Goal: Task Accomplishment & Management: Manage account settings

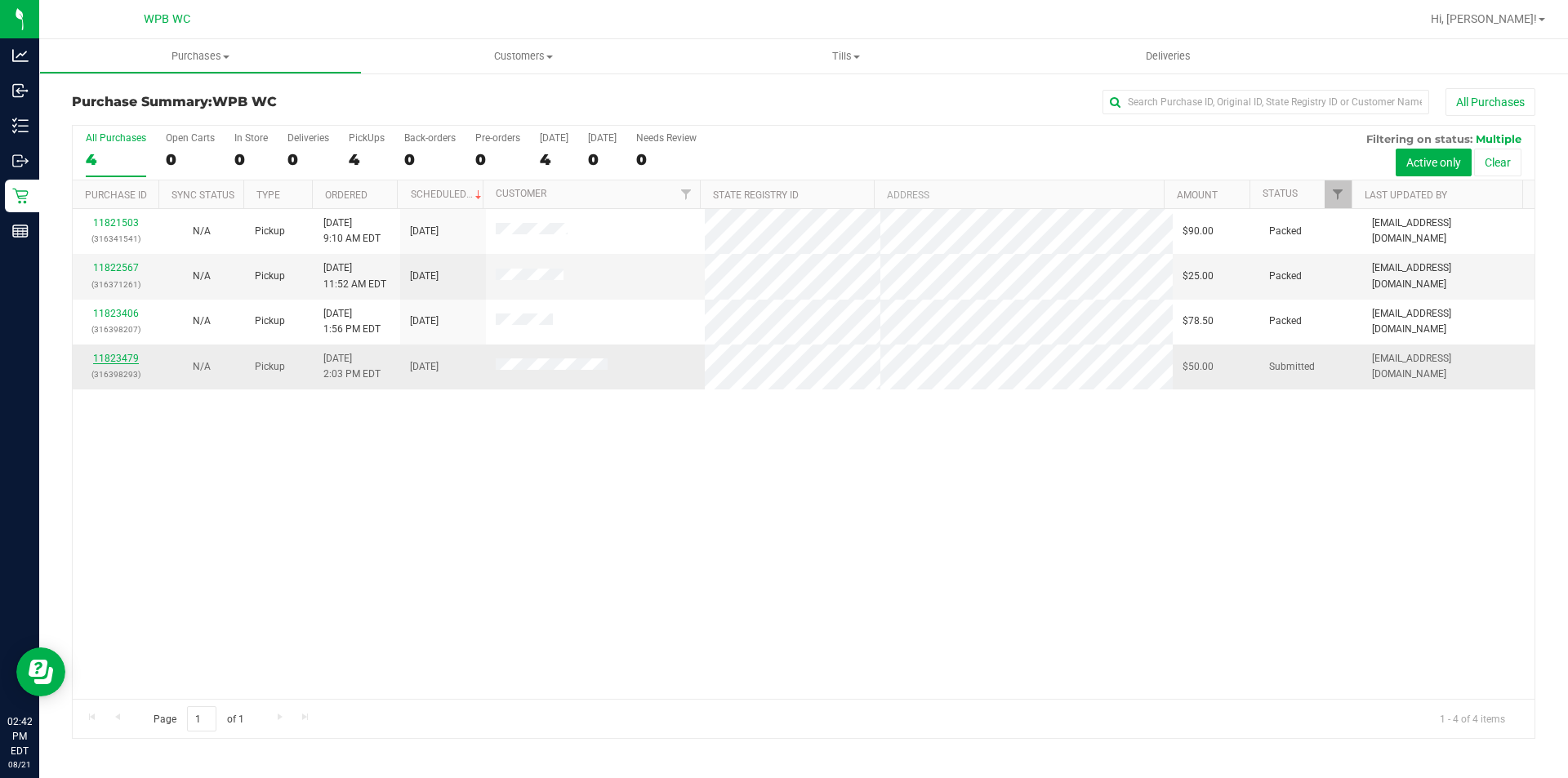
click at [123, 354] on link "11823479" at bounding box center [116, 358] width 46 height 11
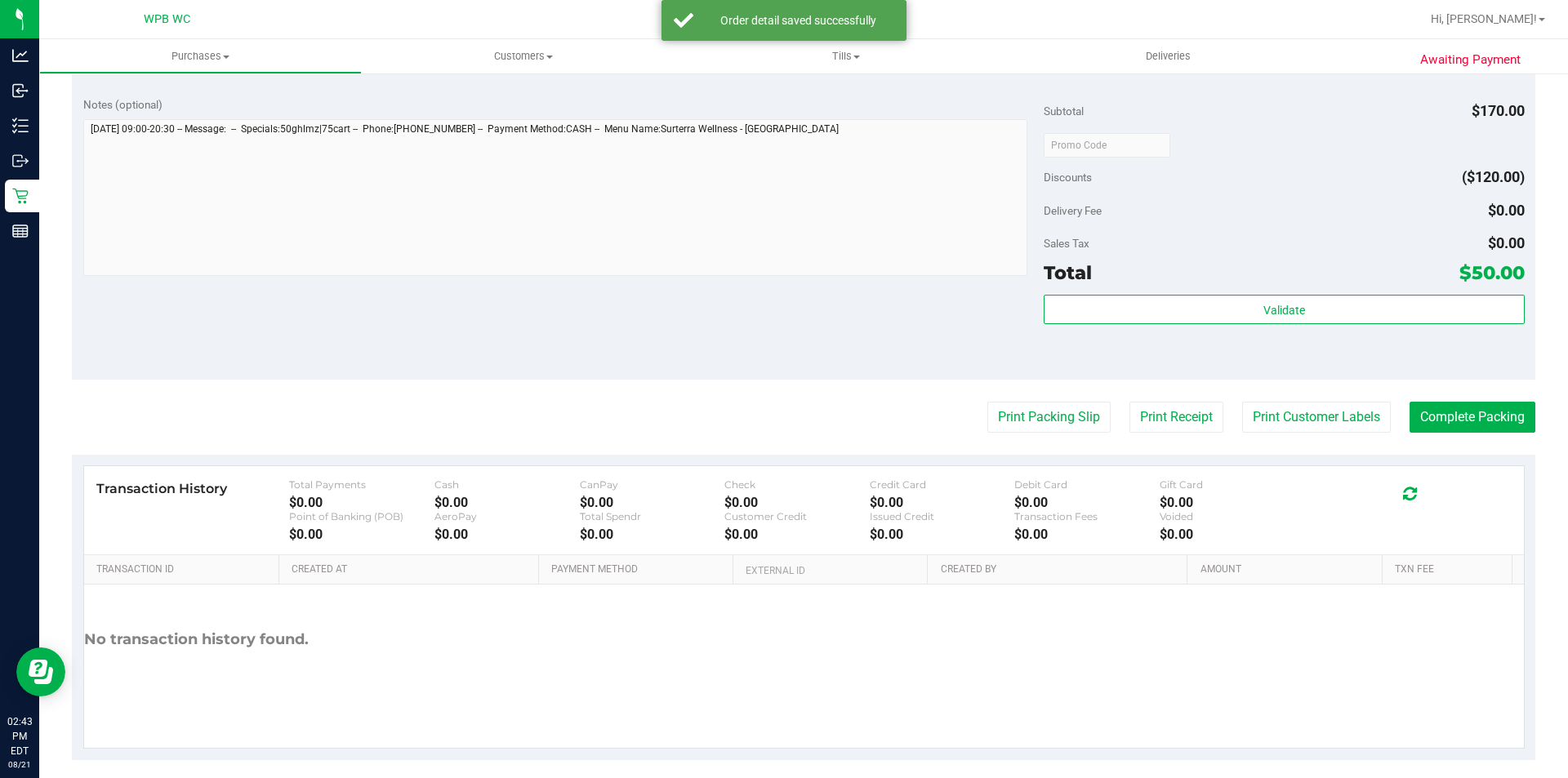
scroll to position [735, 0]
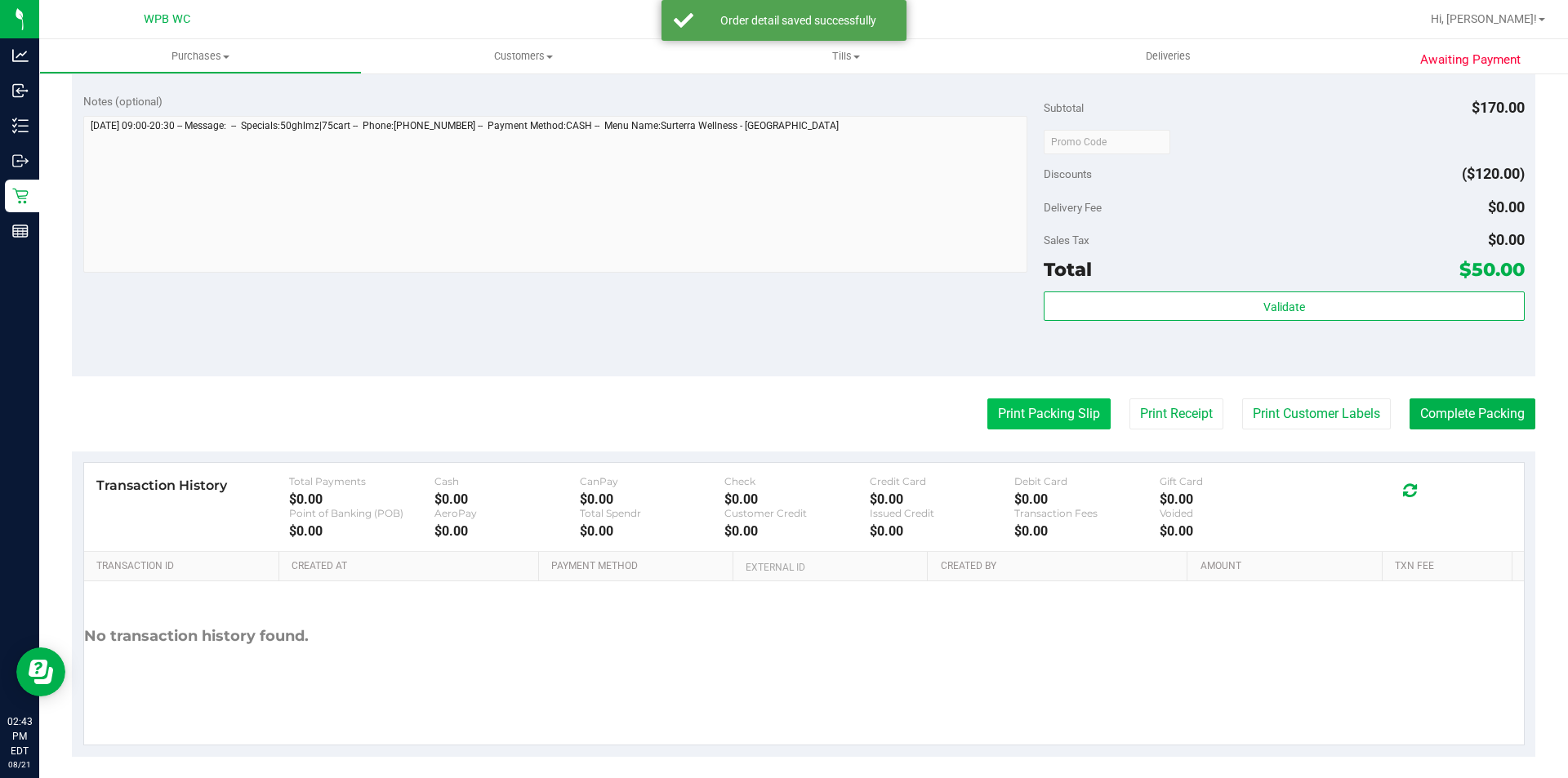
click at [1041, 423] on button "Print Packing Slip" at bounding box center [1049, 414] width 123 height 31
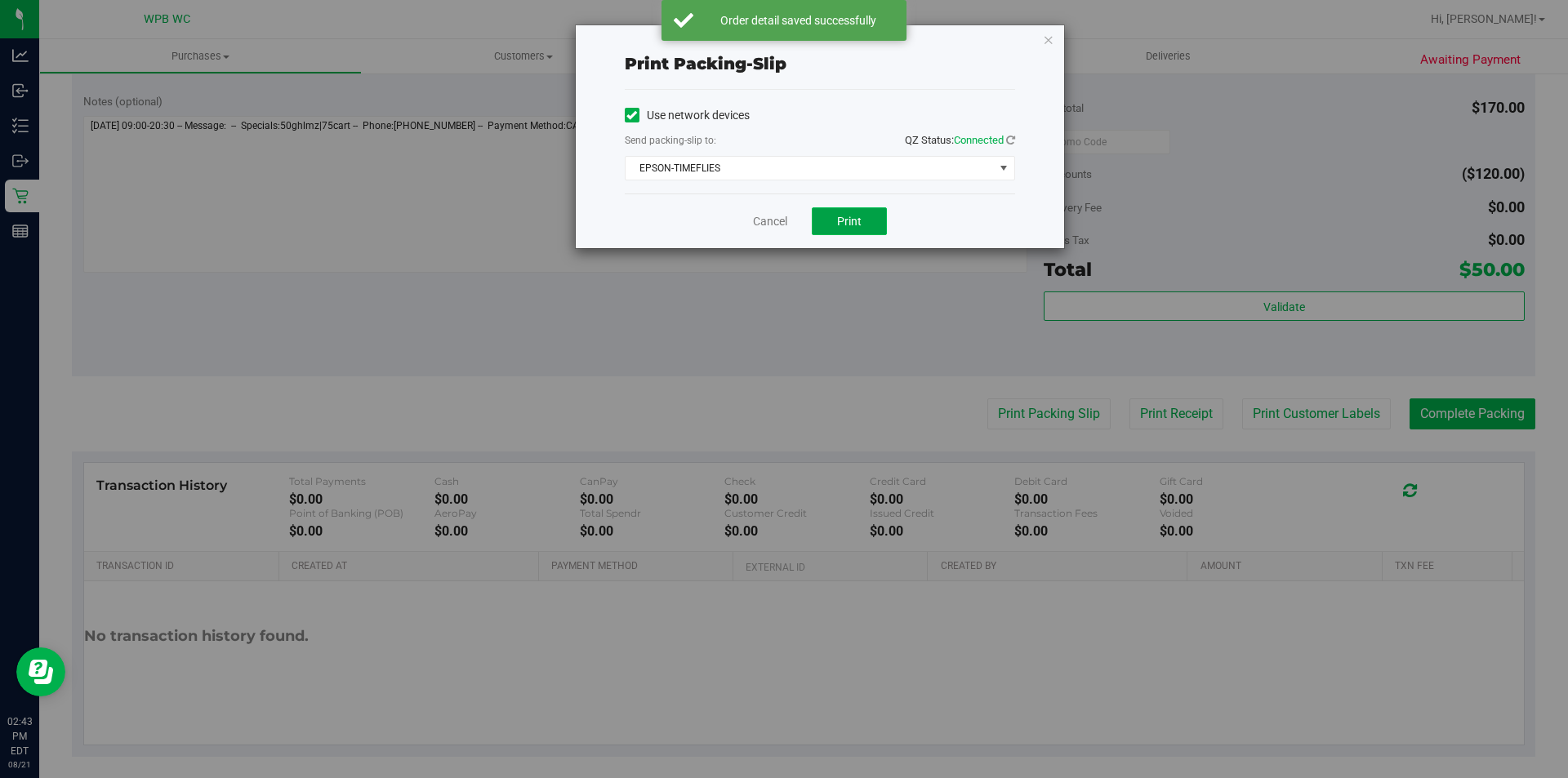
click at [864, 221] on button "Print" at bounding box center [850, 221] width 75 height 28
click at [1043, 38] on icon "button" at bounding box center [1048, 39] width 11 height 19
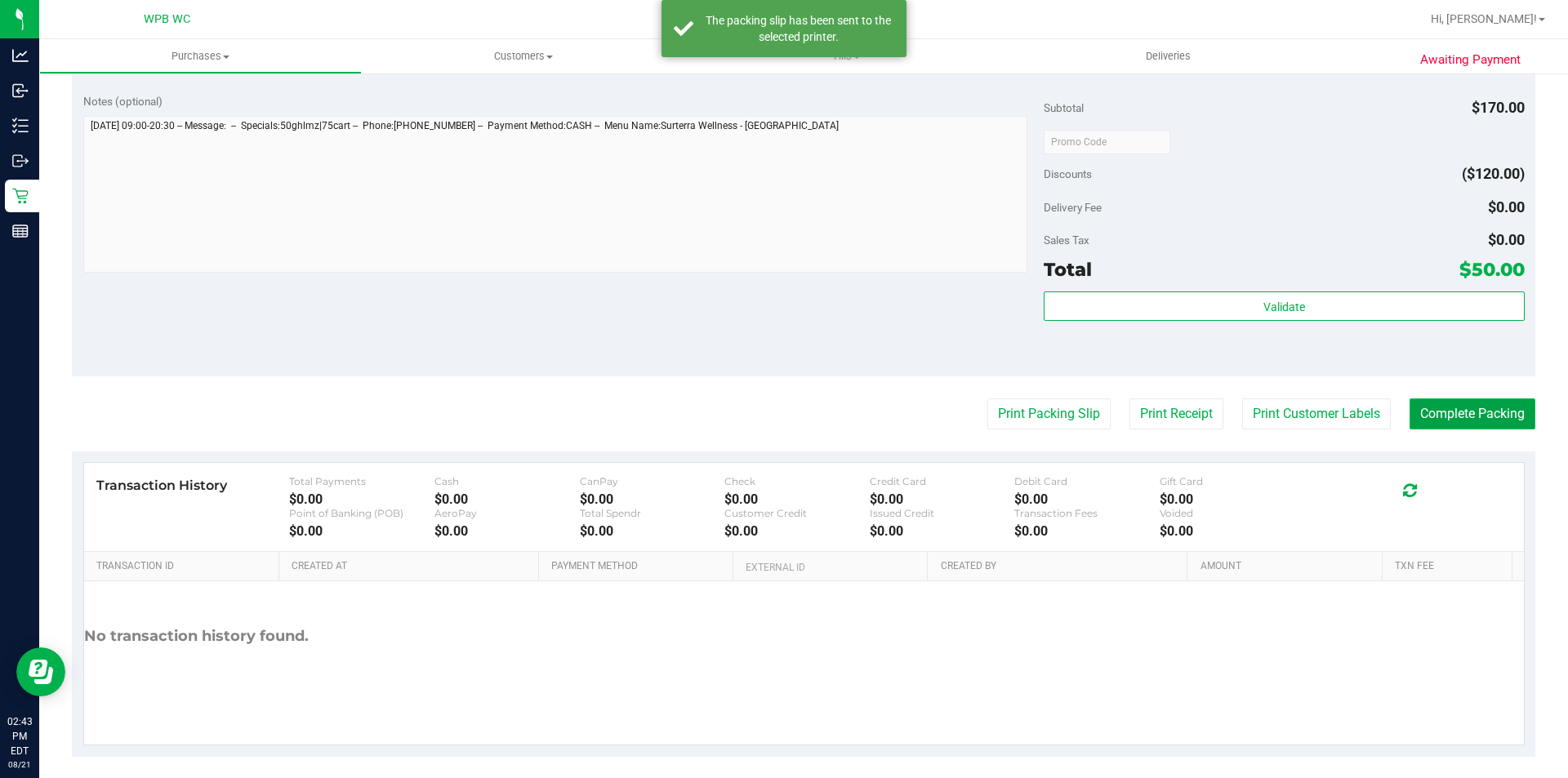
click at [1464, 410] on button "Complete Packing" at bounding box center [1472, 414] width 126 height 31
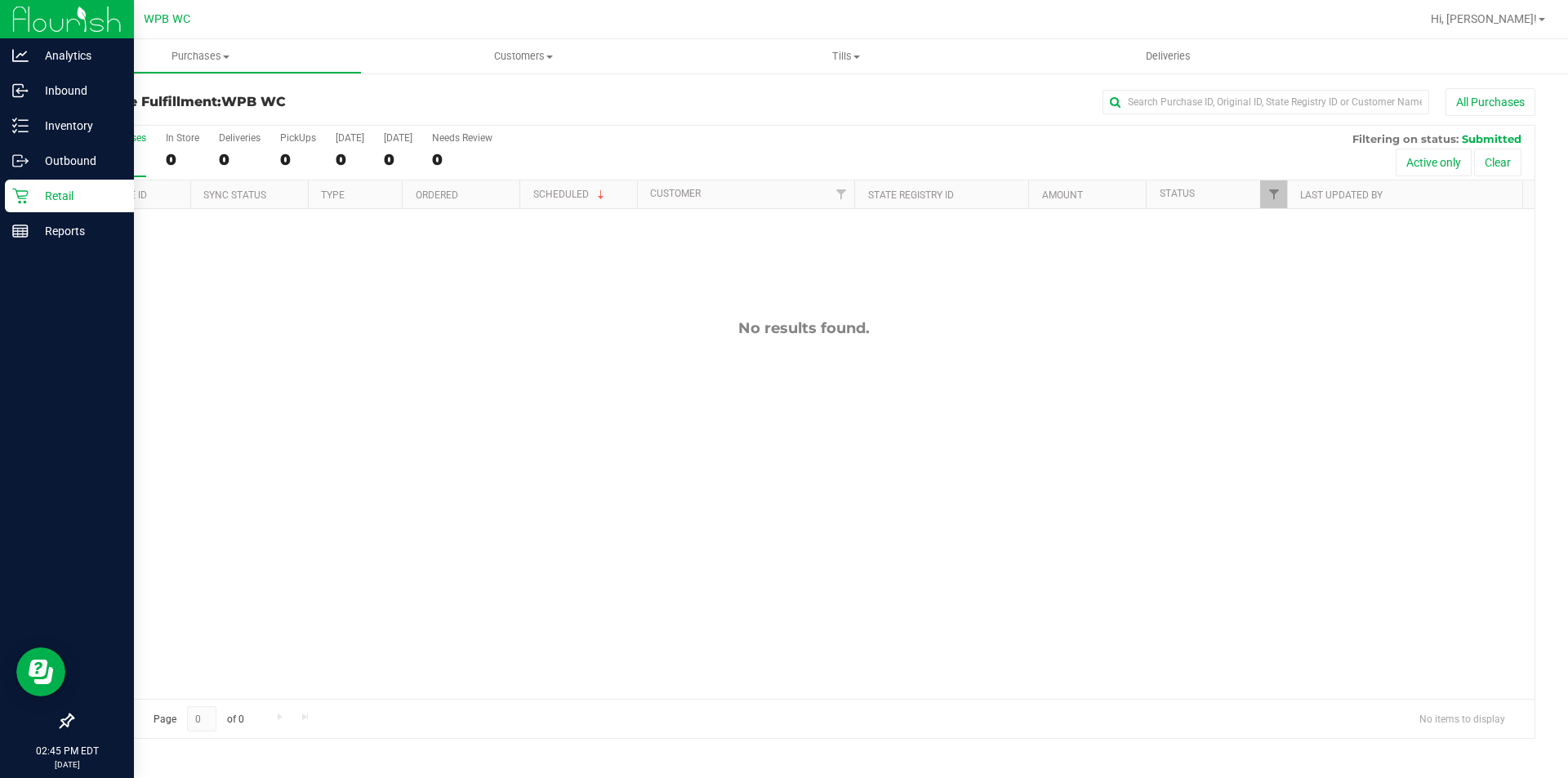
click at [87, 196] on p "Retail" at bounding box center [77, 196] width 98 height 19
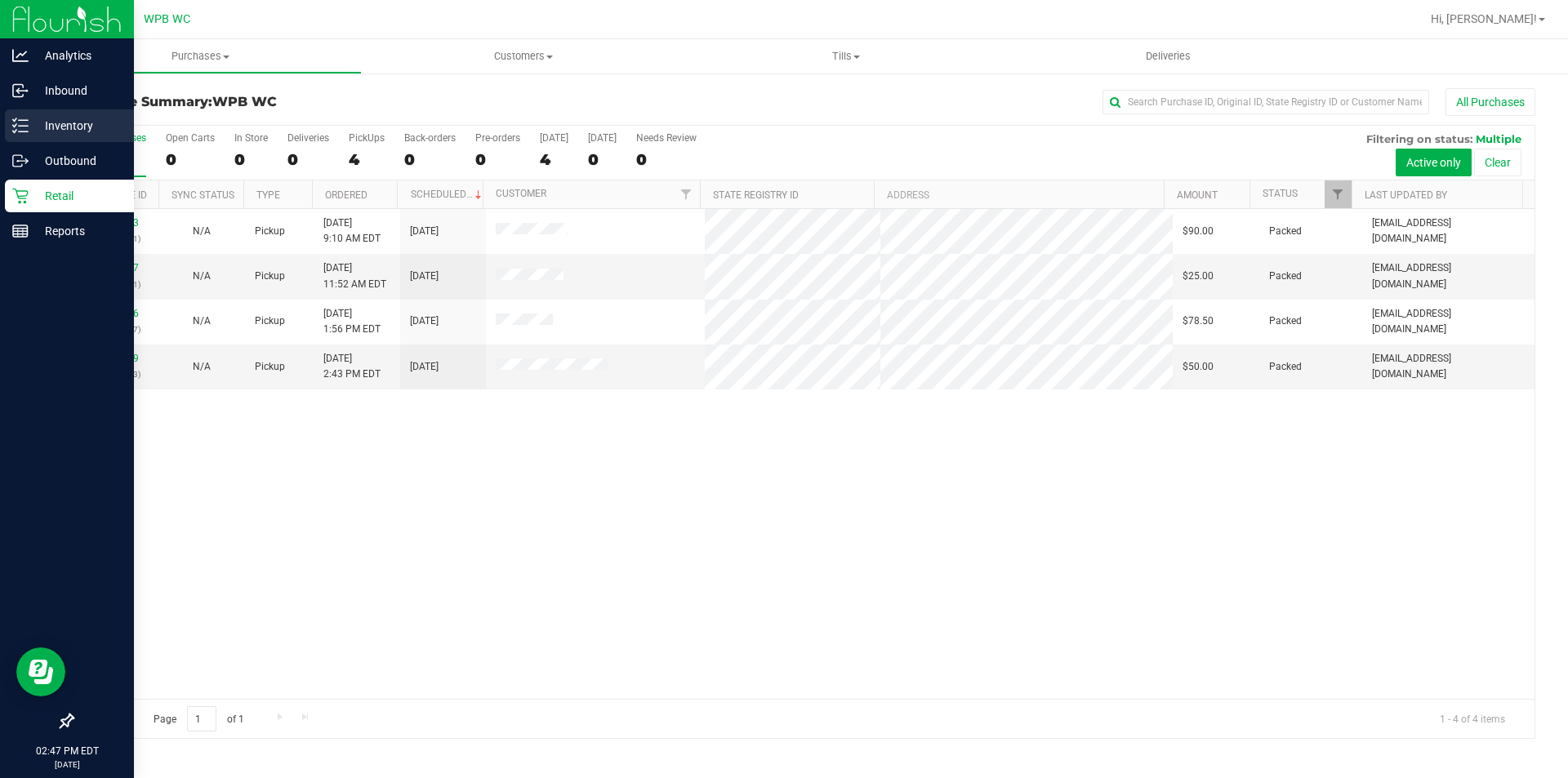
click at [79, 112] on div "Inventory" at bounding box center [69, 126] width 129 height 33
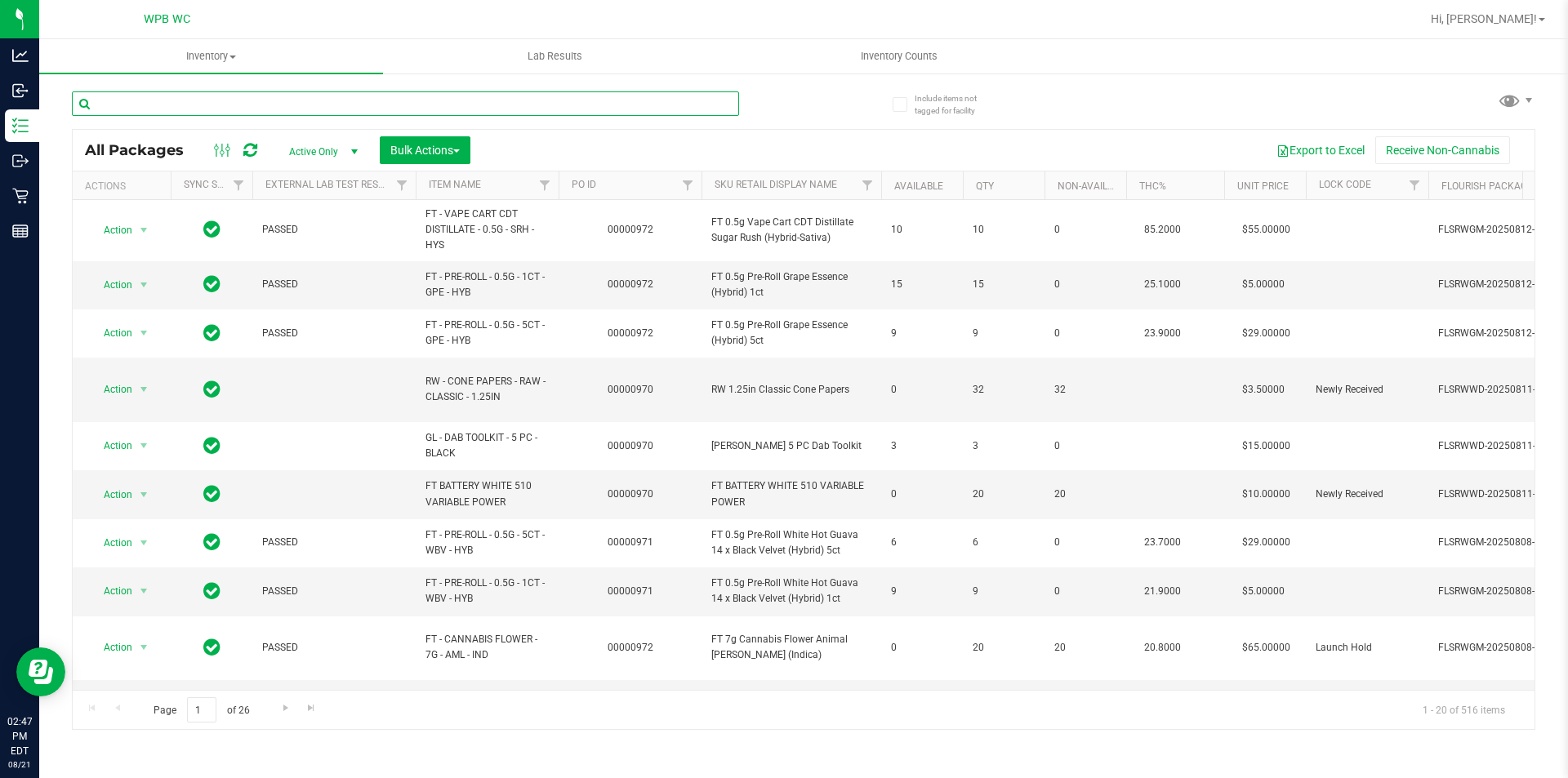
click at [196, 104] on input "text" at bounding box center [405, 104] width 667 height 25
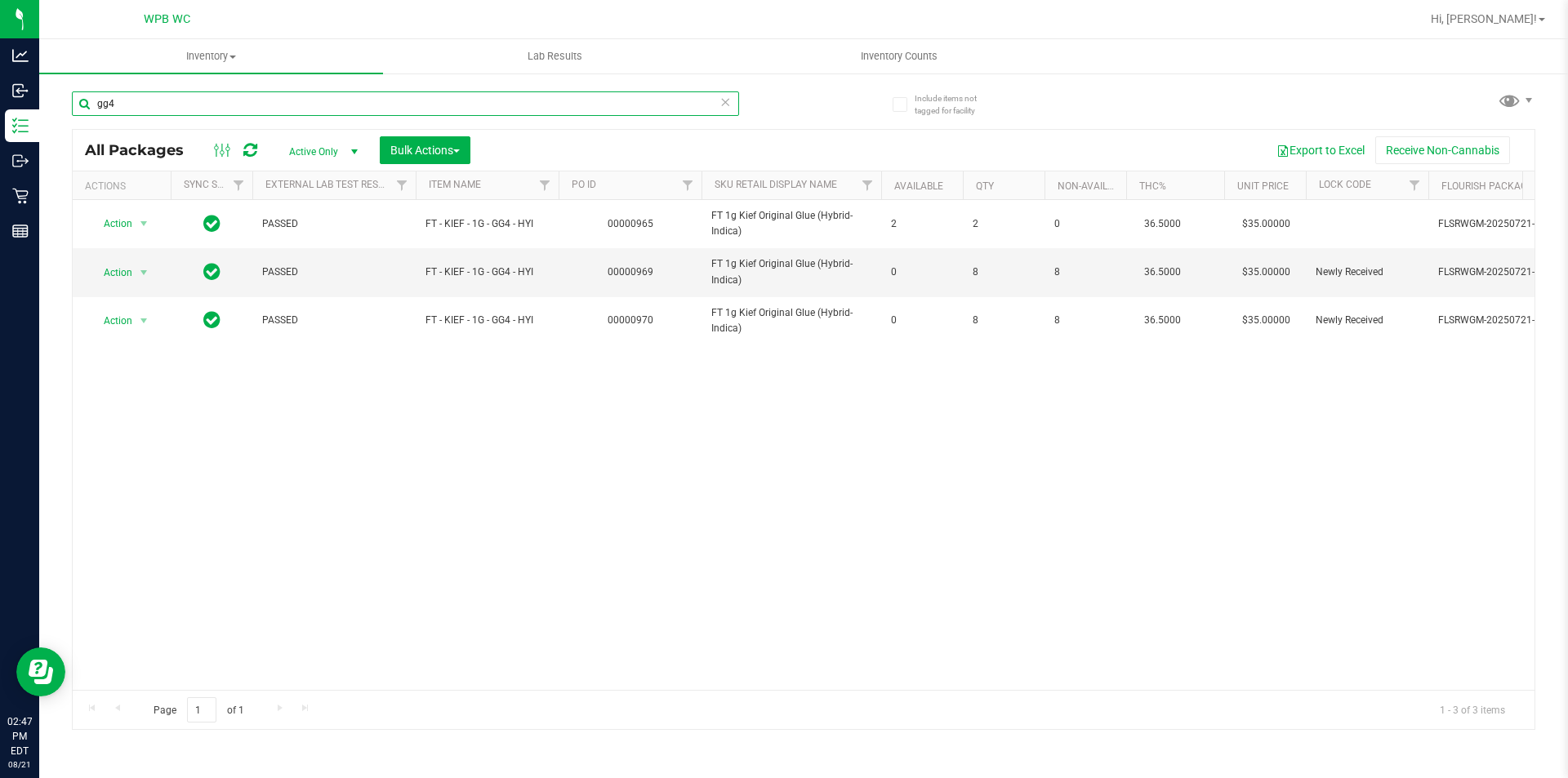
click at [394, 92] on input "gg4" at bounding box center [405, 104] width 667 height 25
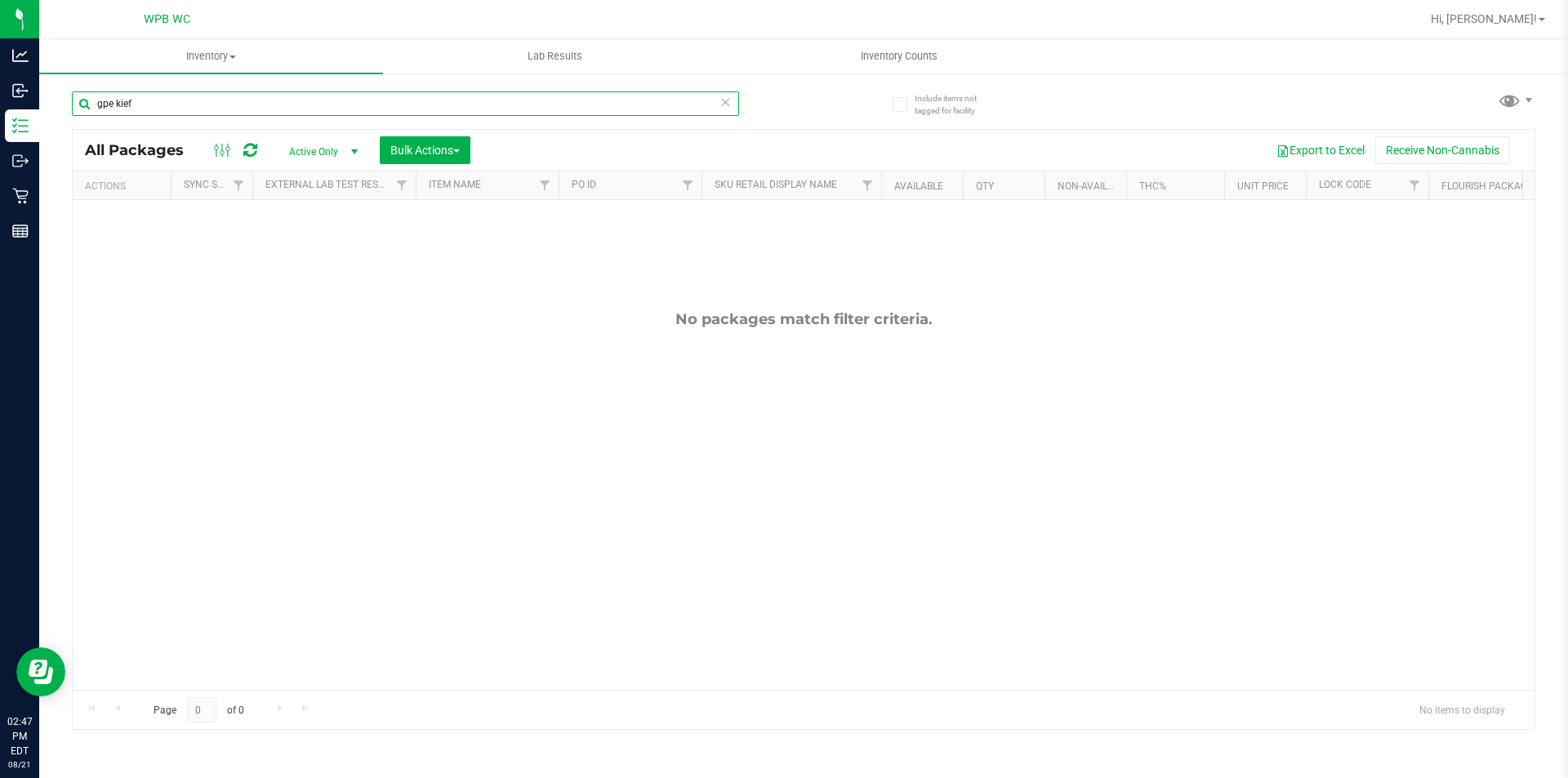
click at [190, 100] on input "gpe kief" at bounding box center [405, 104] width 667 height 25
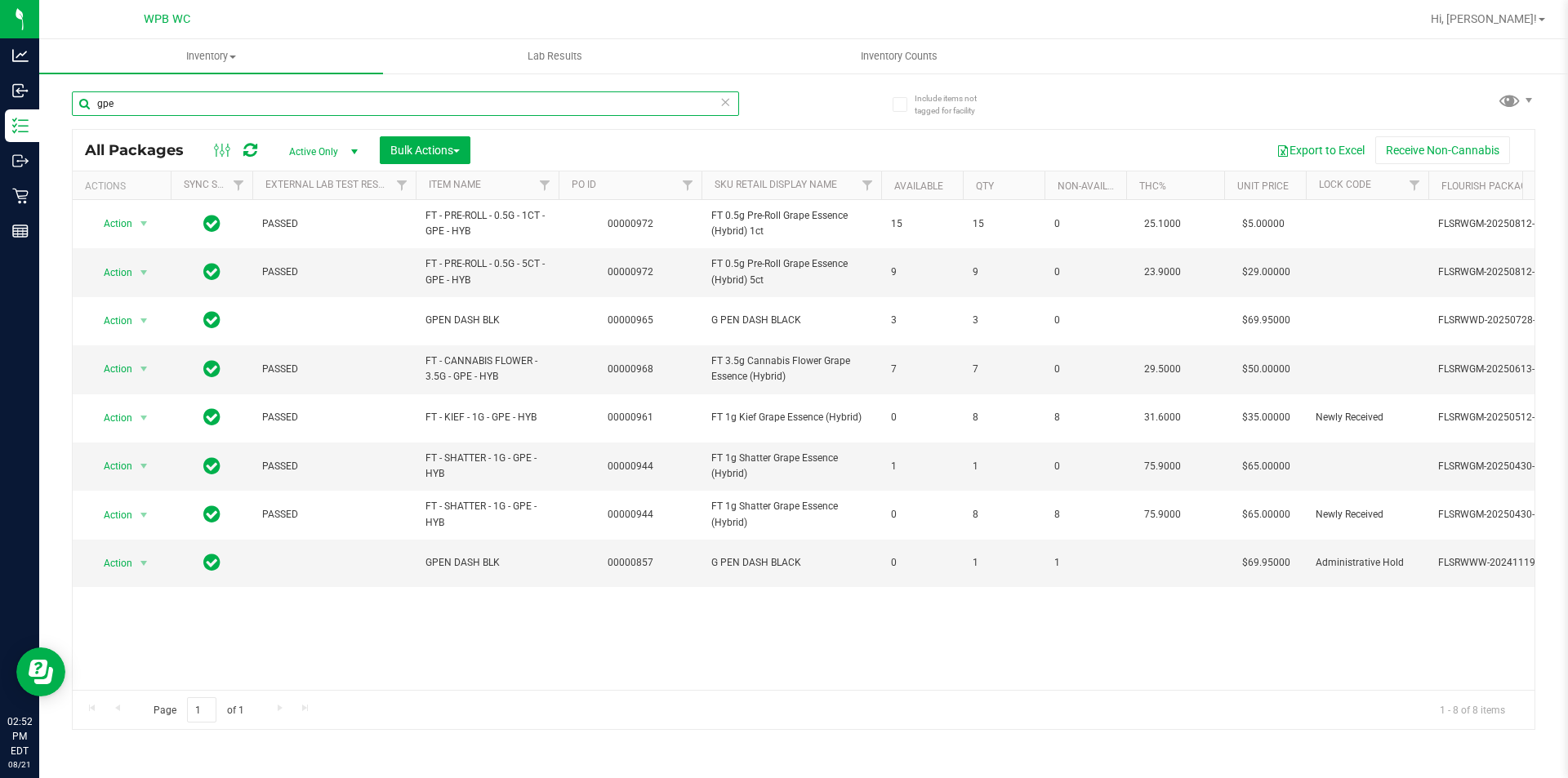
type input "gpe"
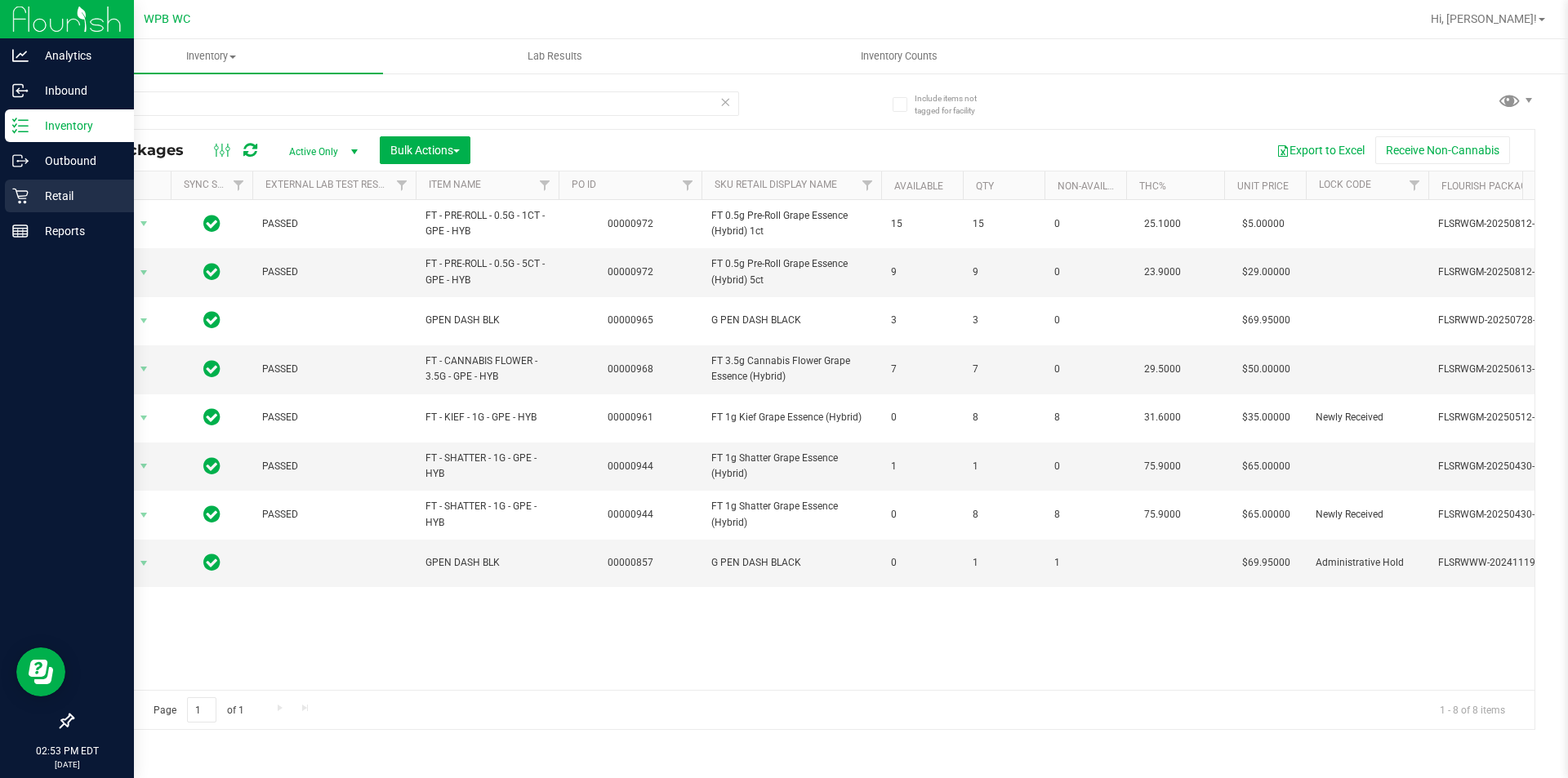
click at [53, 201] on p "Retail" at bounding box center [77, 196] width 98 height 19
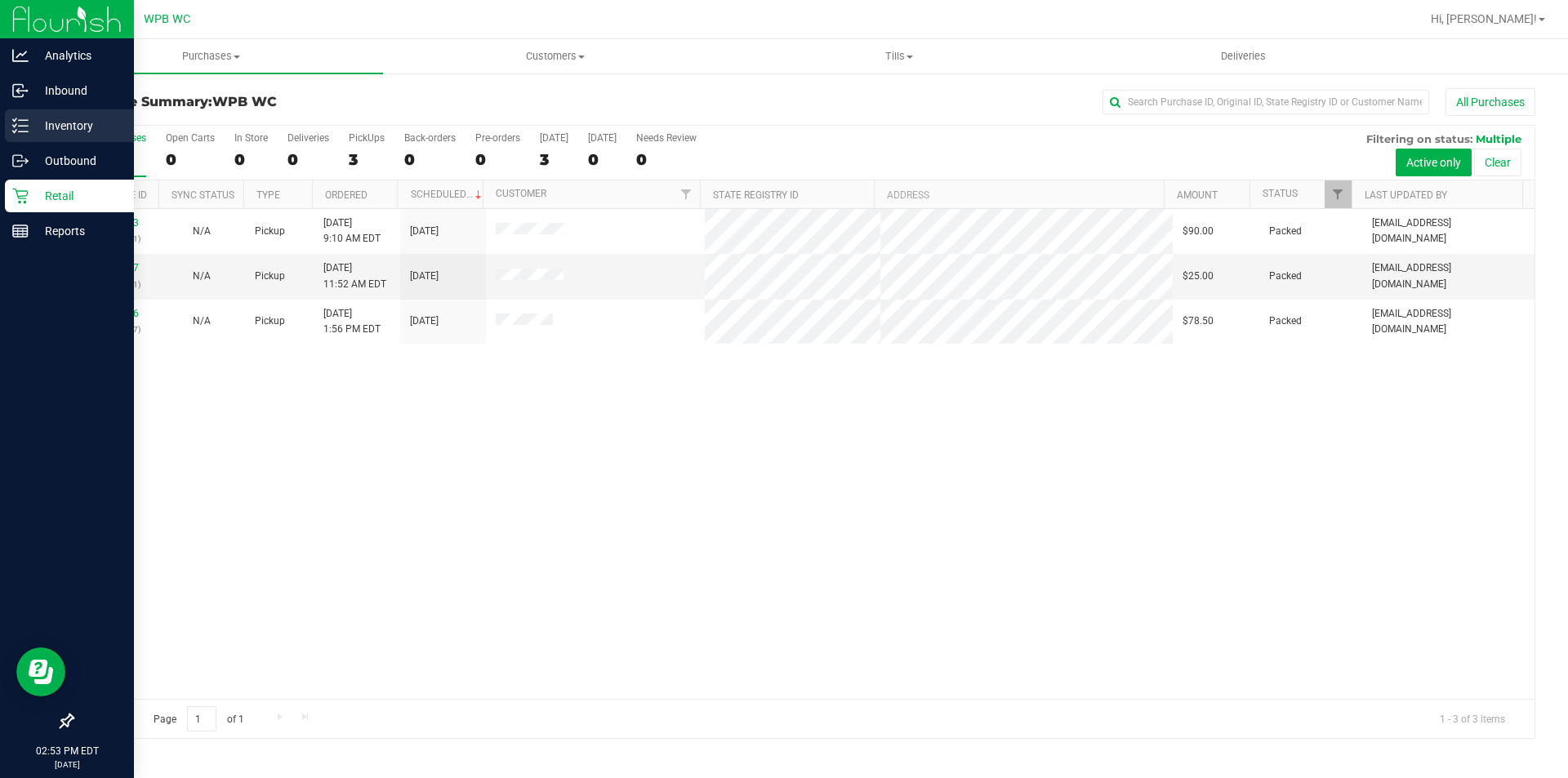
click at [67, 121] on p "Inventory" at bounding box center [77, 125] width 98 height 19
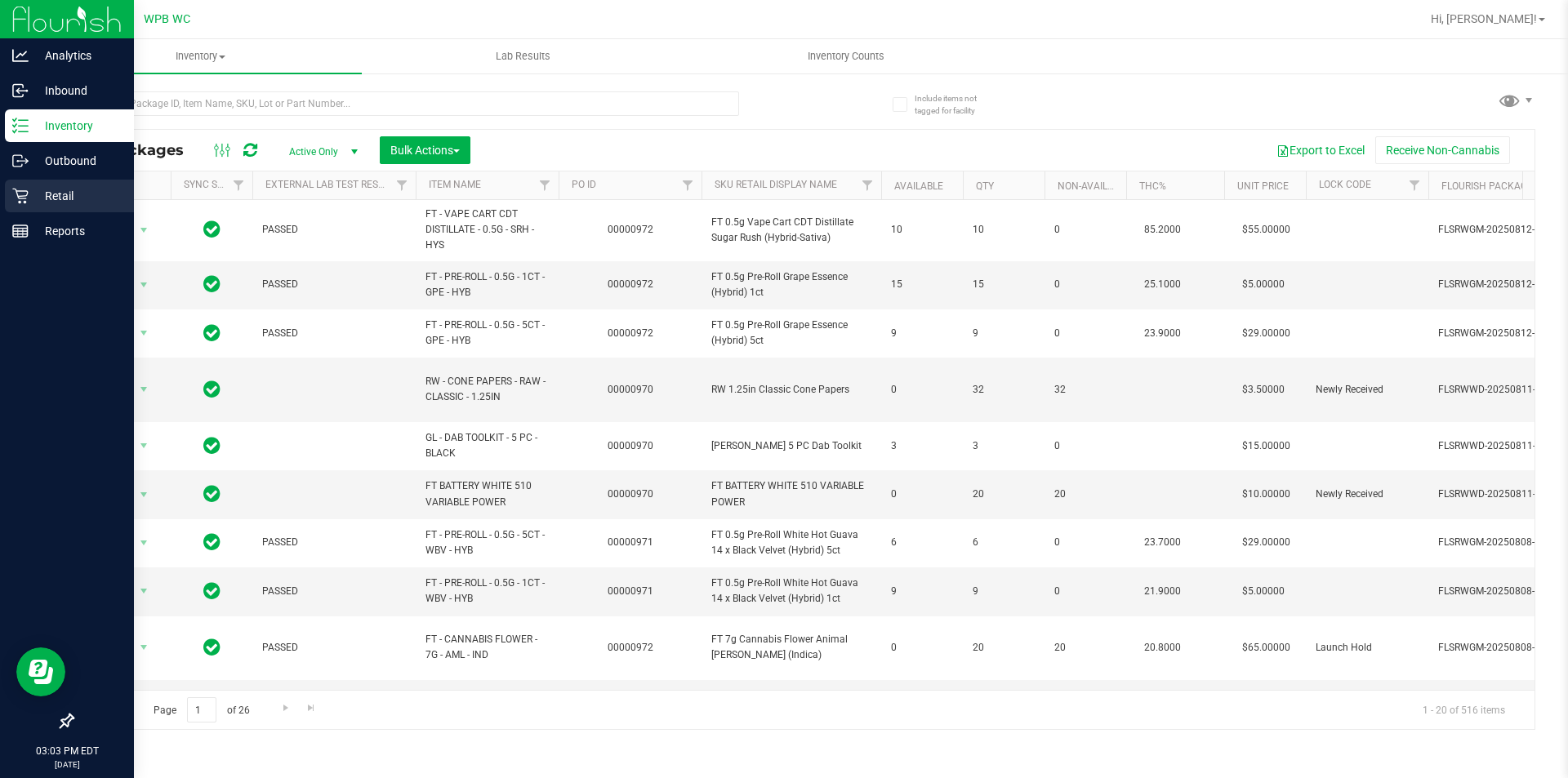
click at [72, 195] on p "Retail" at bounding box center [77, 196] width 98 height 19
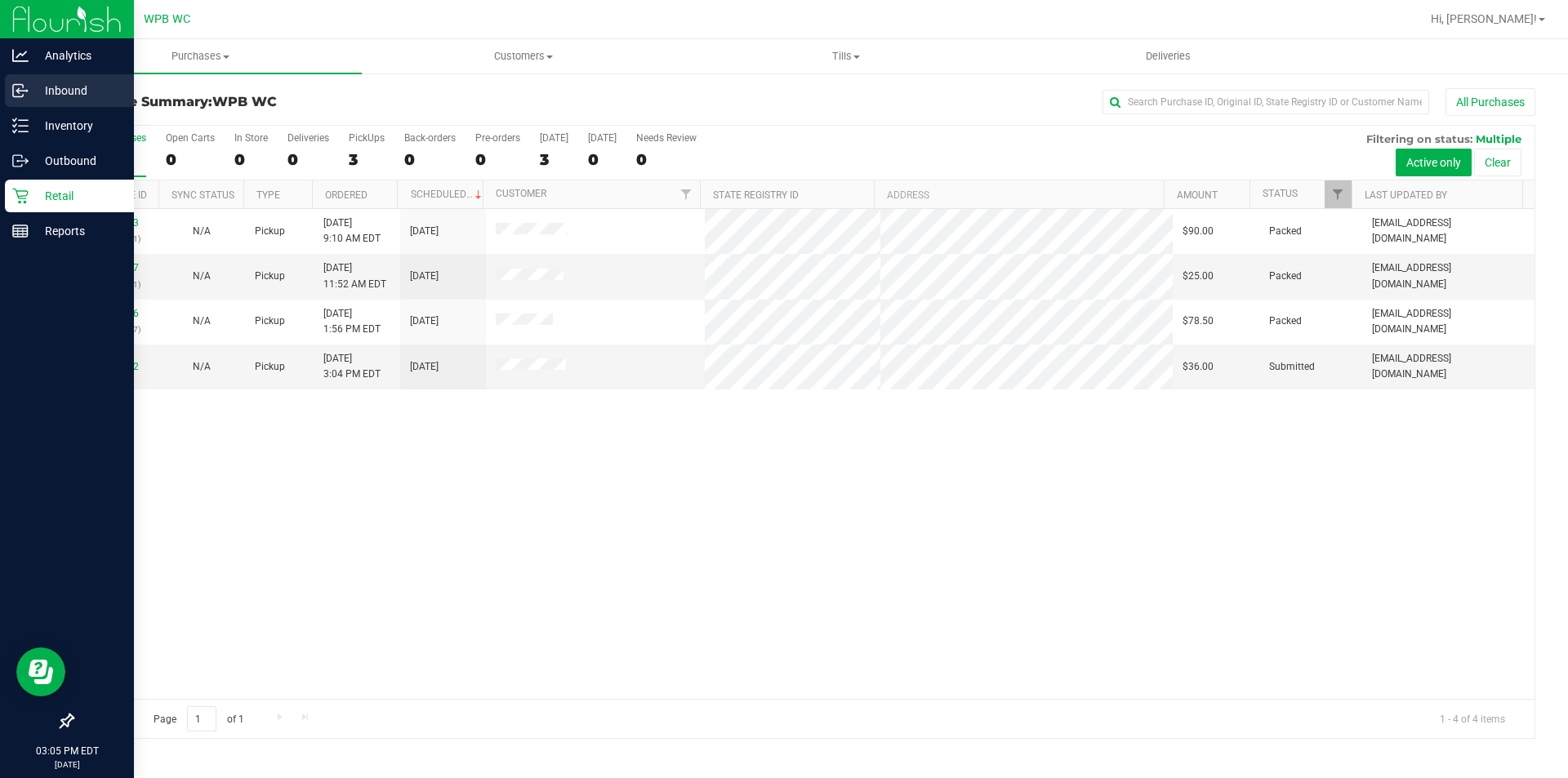
click at [78, 84] on p "Inbound" at bounding box center [77, 90] width 98 height 19
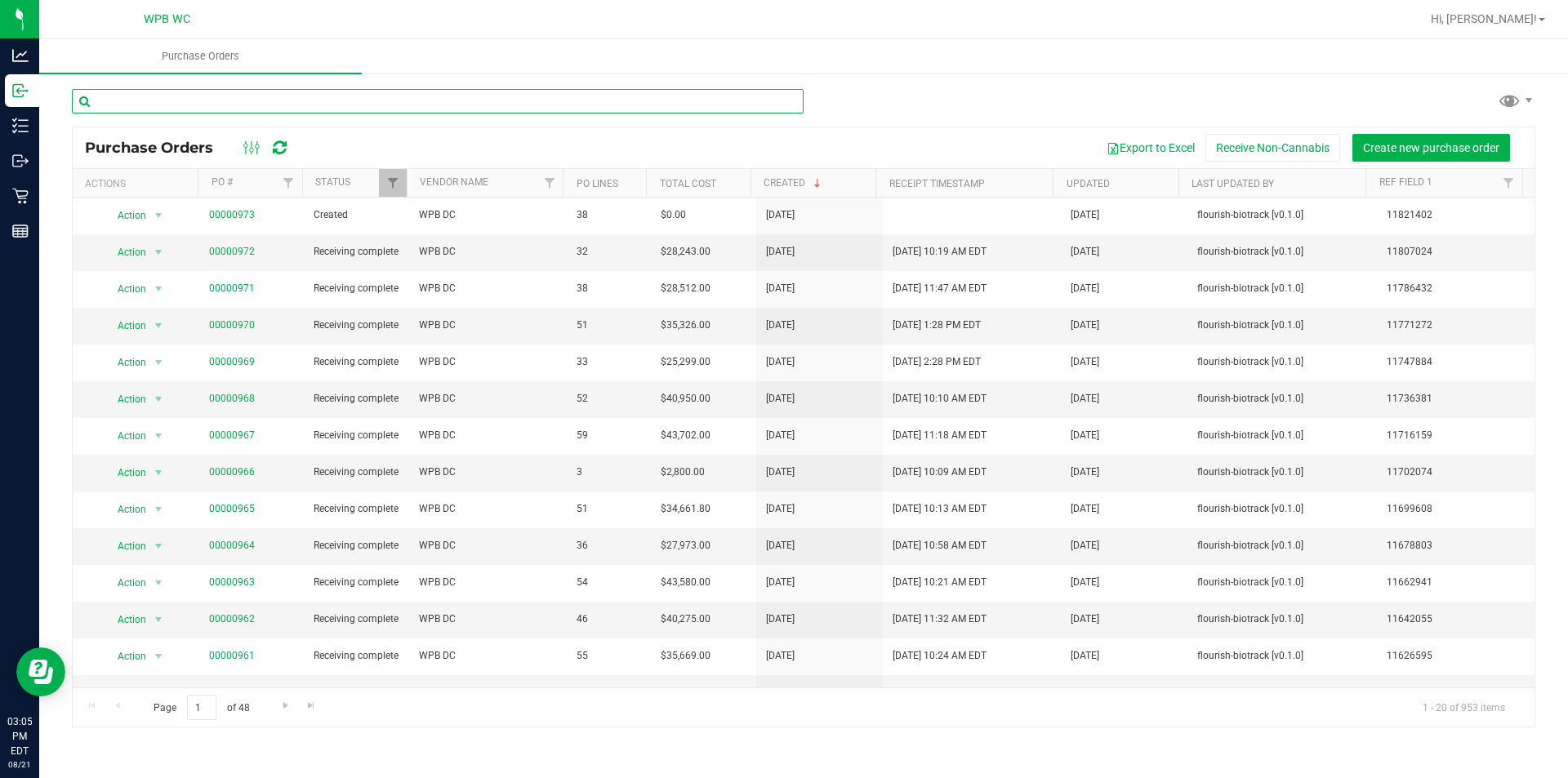
click at [185, 99] on input "text" at bounding box center [437, 101] width 732 height 25
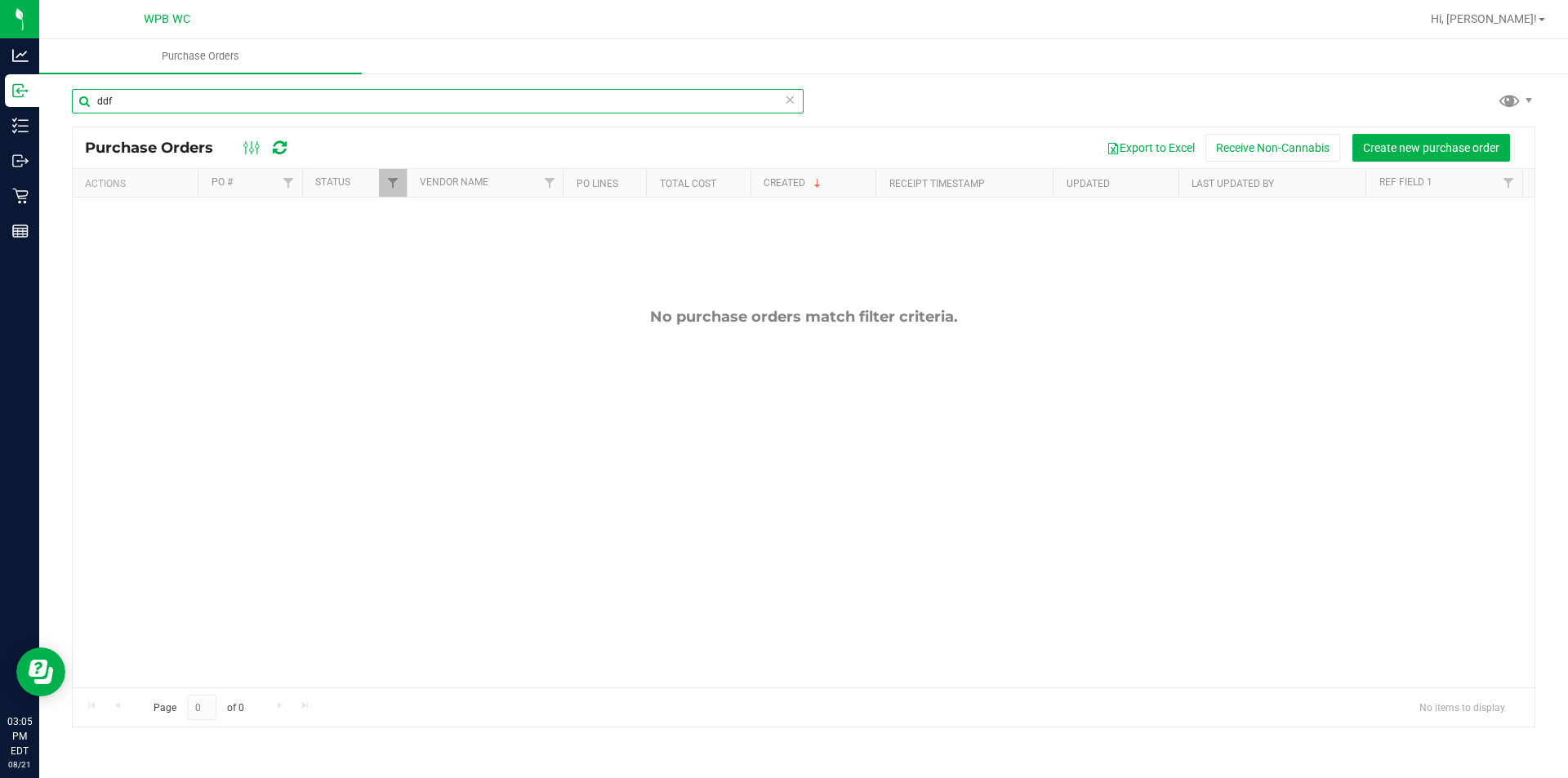
click at [183, 103] on input "ddf" at bounding box center [437, 101] width 732 height 25
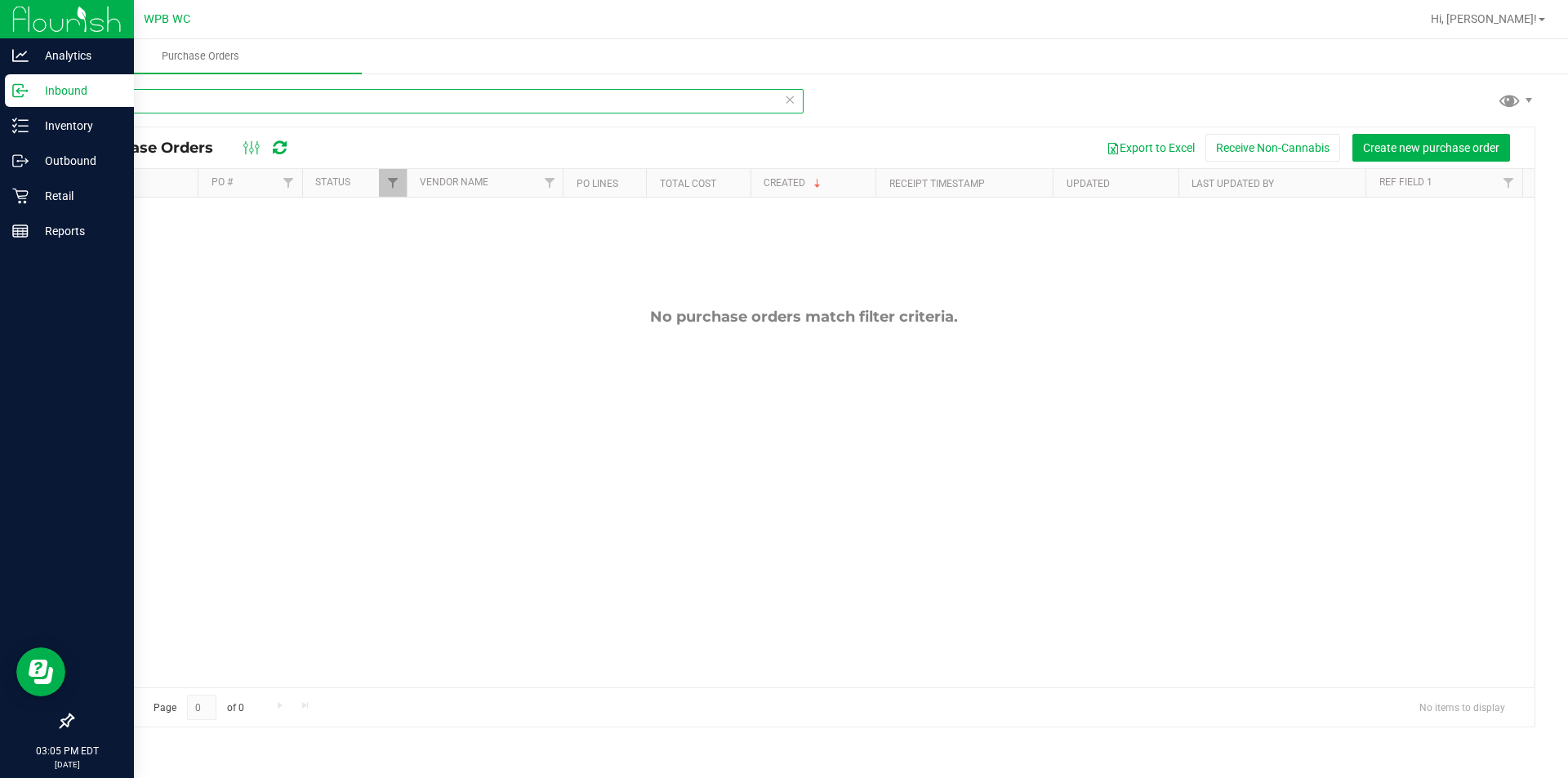
type input "ddf"
click at [45, 96] on p "Inbound" at bounding box center [77, 90] width 98 height 19
click at [55, 114] on div "Inventory" at bounding box center [69, 126] width 129 height 33
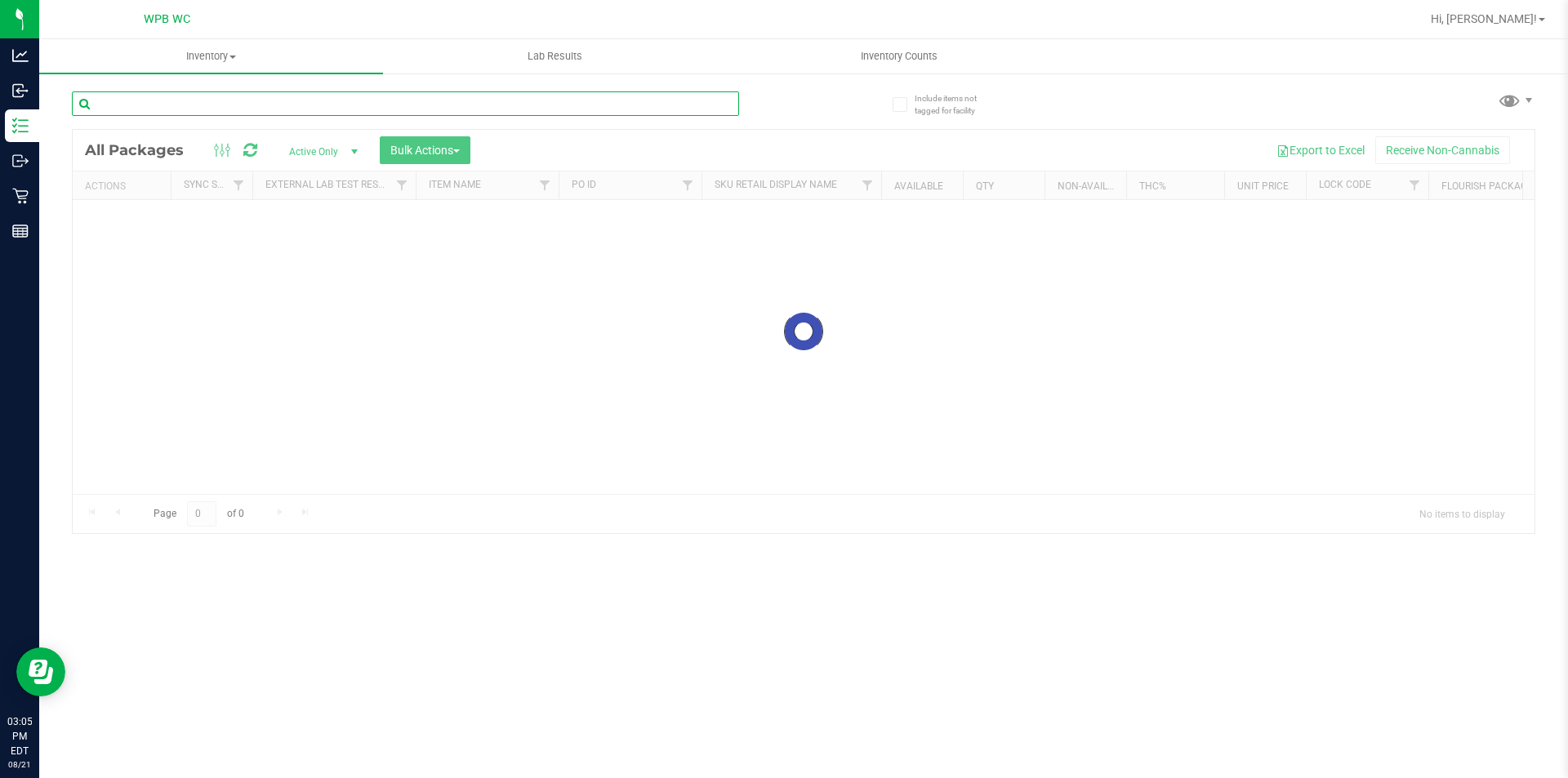
click at [156, 106] on div "Inventory All packages All inventory Waste log Create inventory Lab Results Inv…" at bounding box center [804, 409] width 1529 height 739
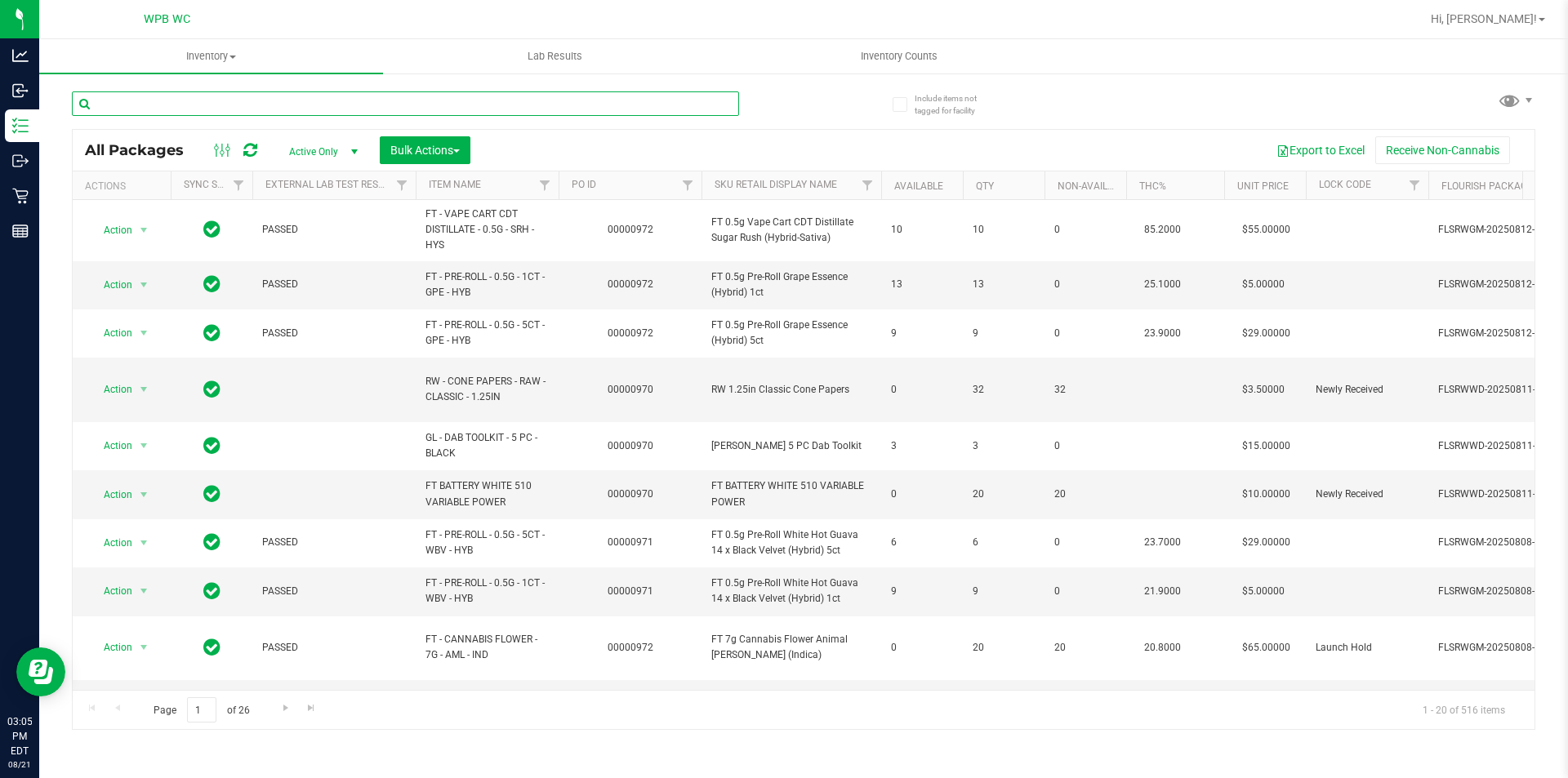
click at [155, 106] on input "text" at bounding box center [405, 104] width 667 height 25
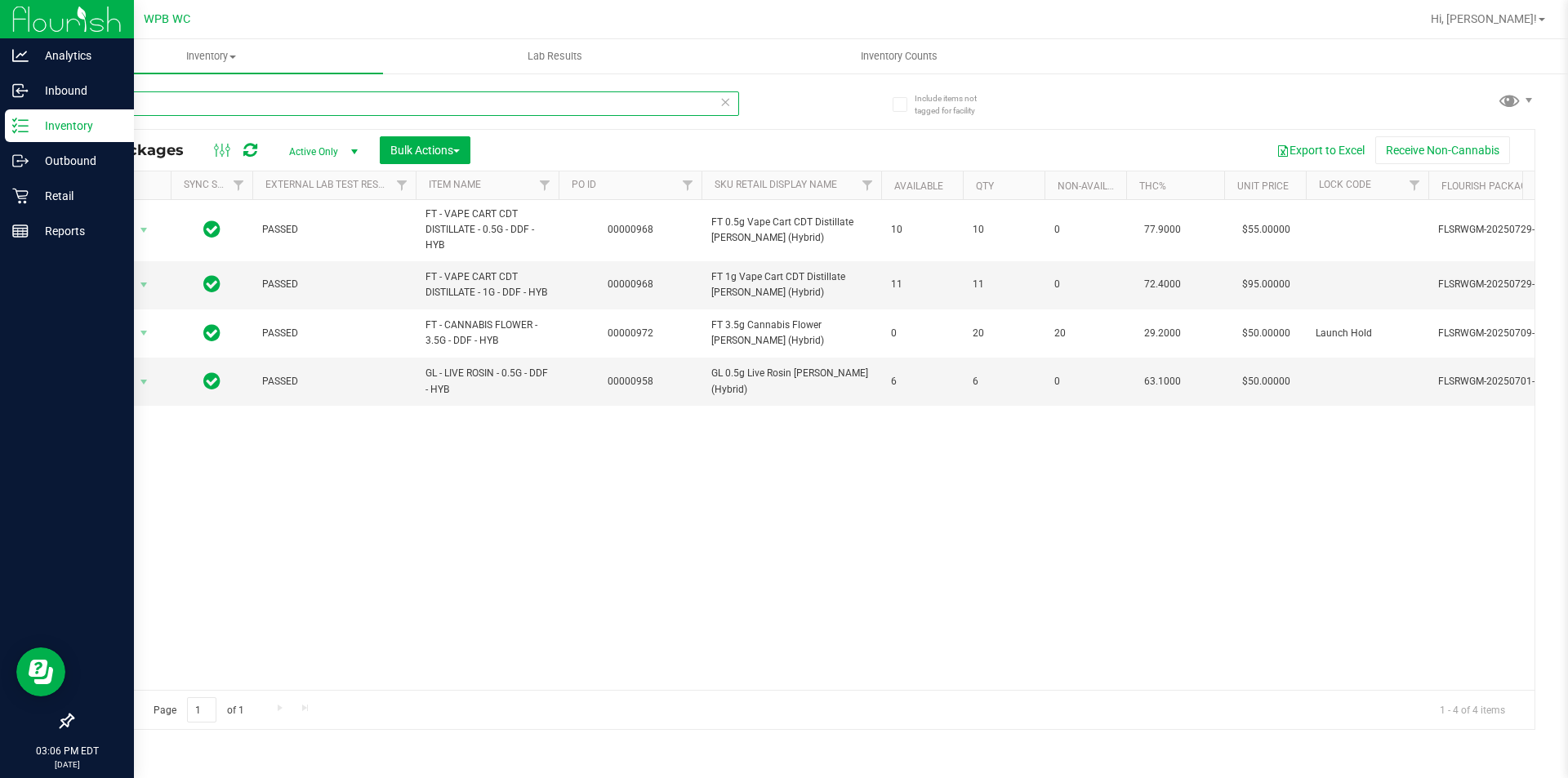
type input "ddf"
click at [45, 113] on div "Inventory" at bounding box center [69, 126] width 129 height 33
click at [43, 180] on div "Retail" at bounding box center [69, 197] width 129 height 33
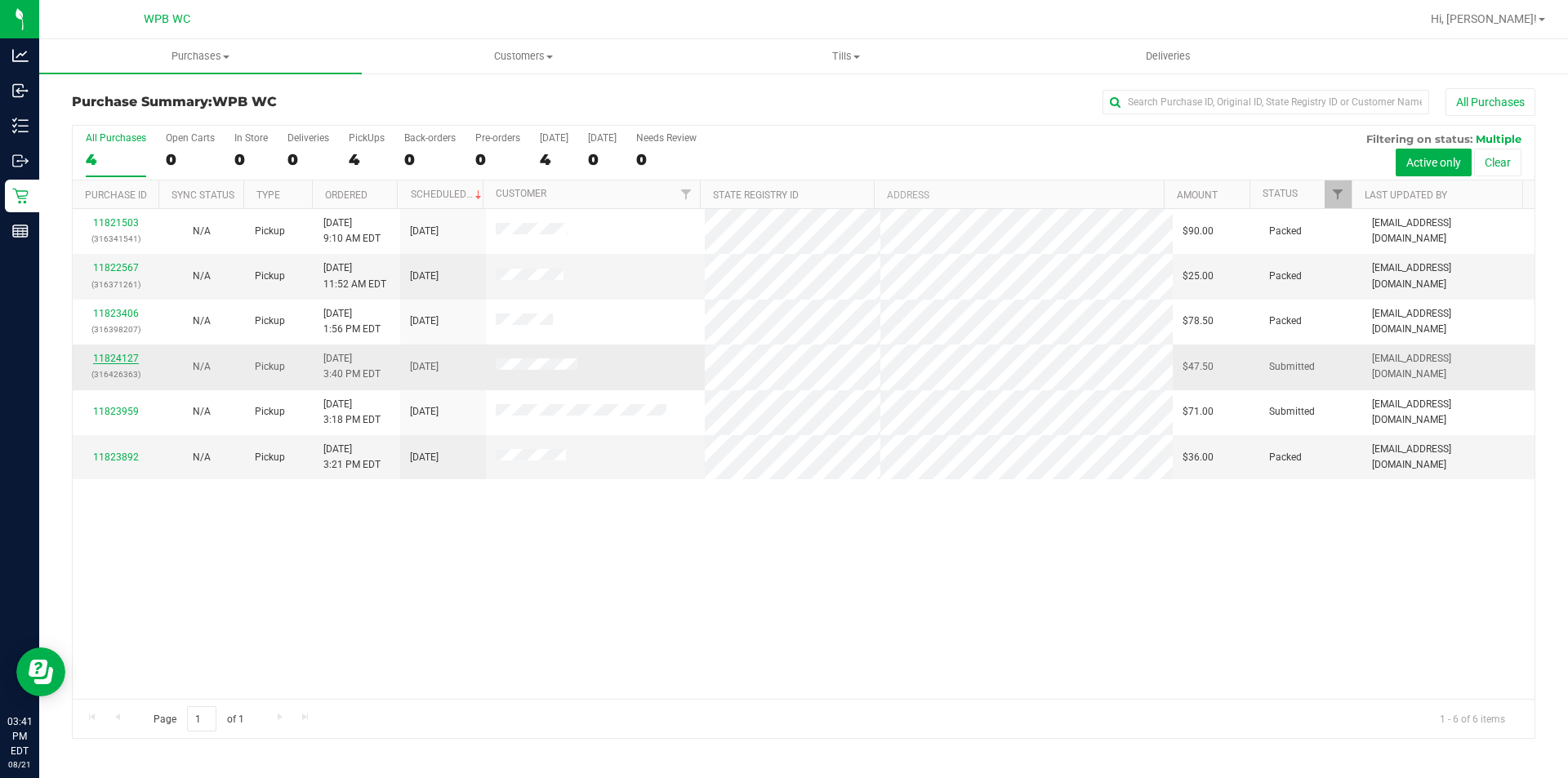
click at [116, 356] on link "11824127" at bounding box center [116, 358] width 46 height 11
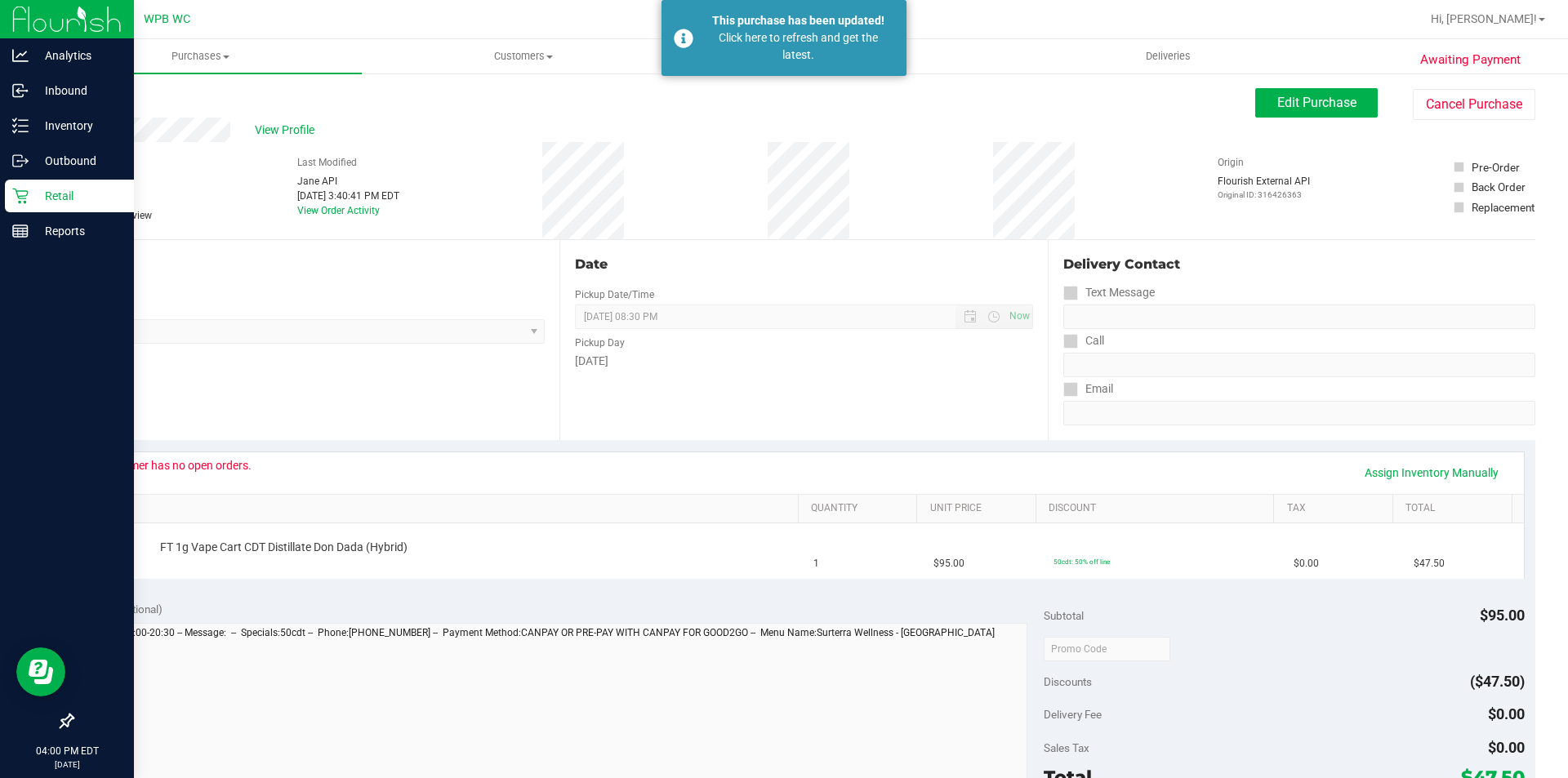
click at [62, 201] on p "Retail" at bounding box center [77, 196] width 98 height 19
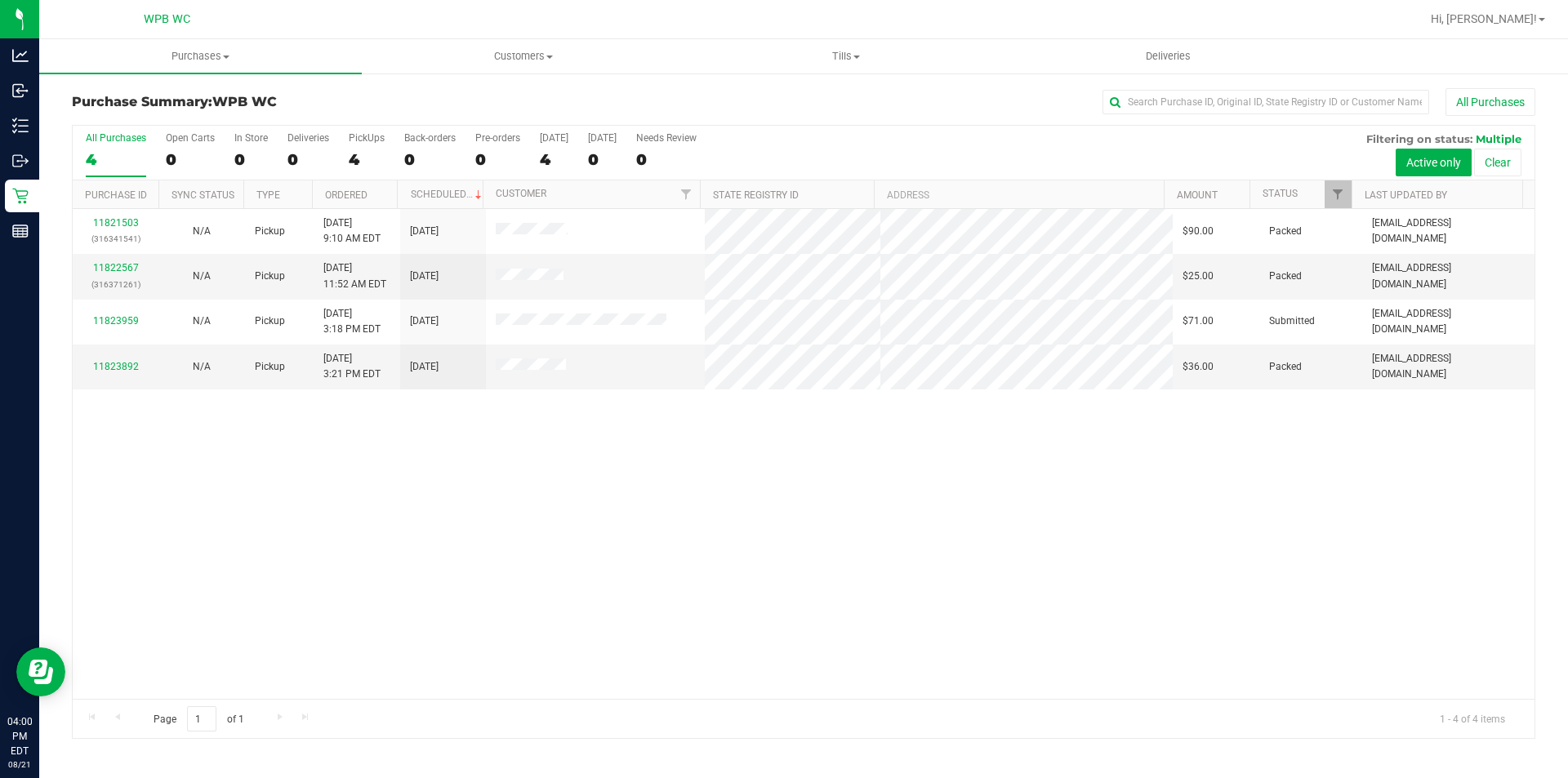
click at [673, 460] on div "11821503 (316341541) N/A Pickup [DATE] 9:10 AM EDT 8/21/2025 $90.00 Packed [EMA…" at bounding box center [803, 454] width 1461 height 490
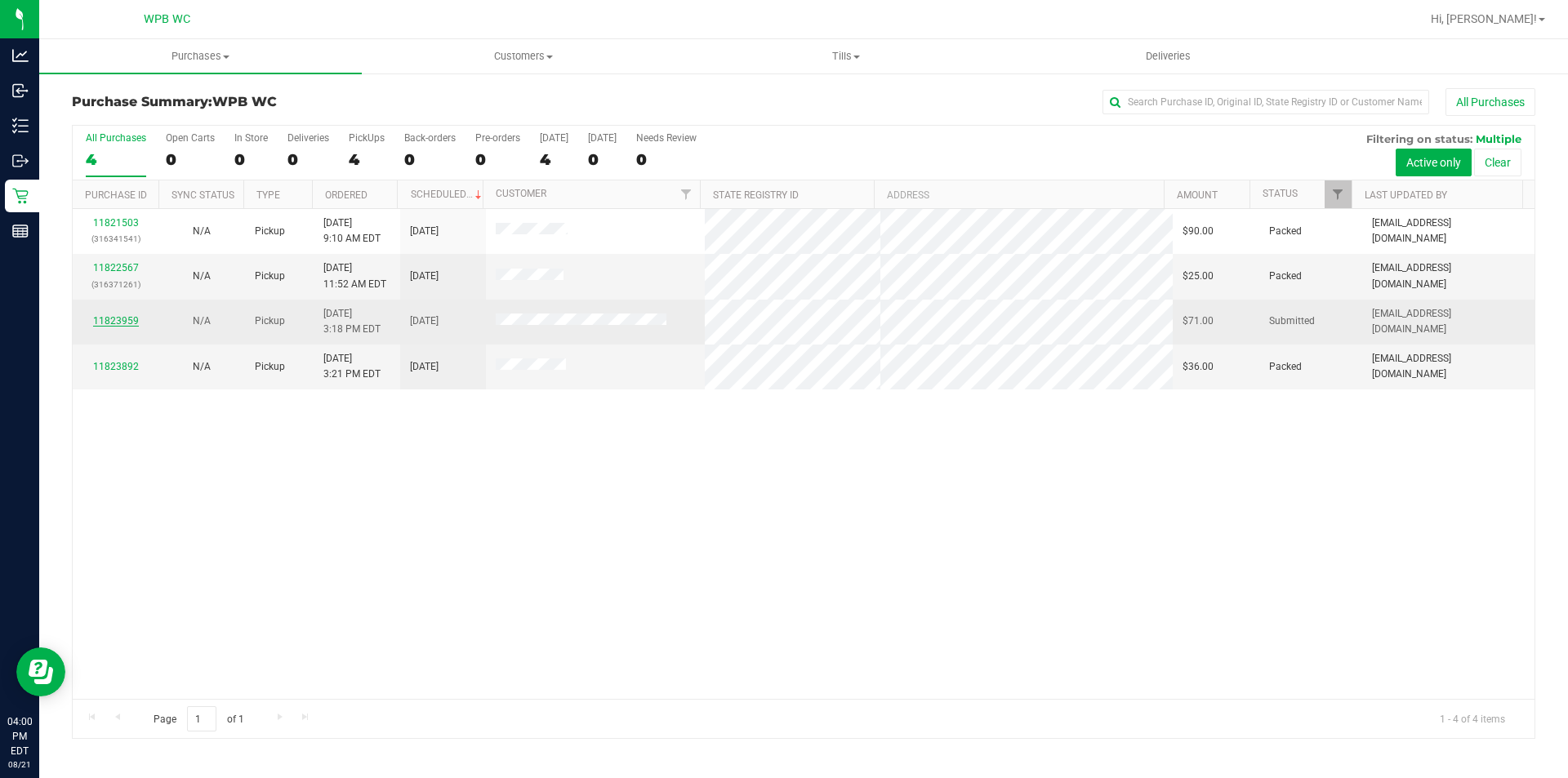
click at [126, 319] on link "11823959" at bounding box center [116, 321] width 46 height 11
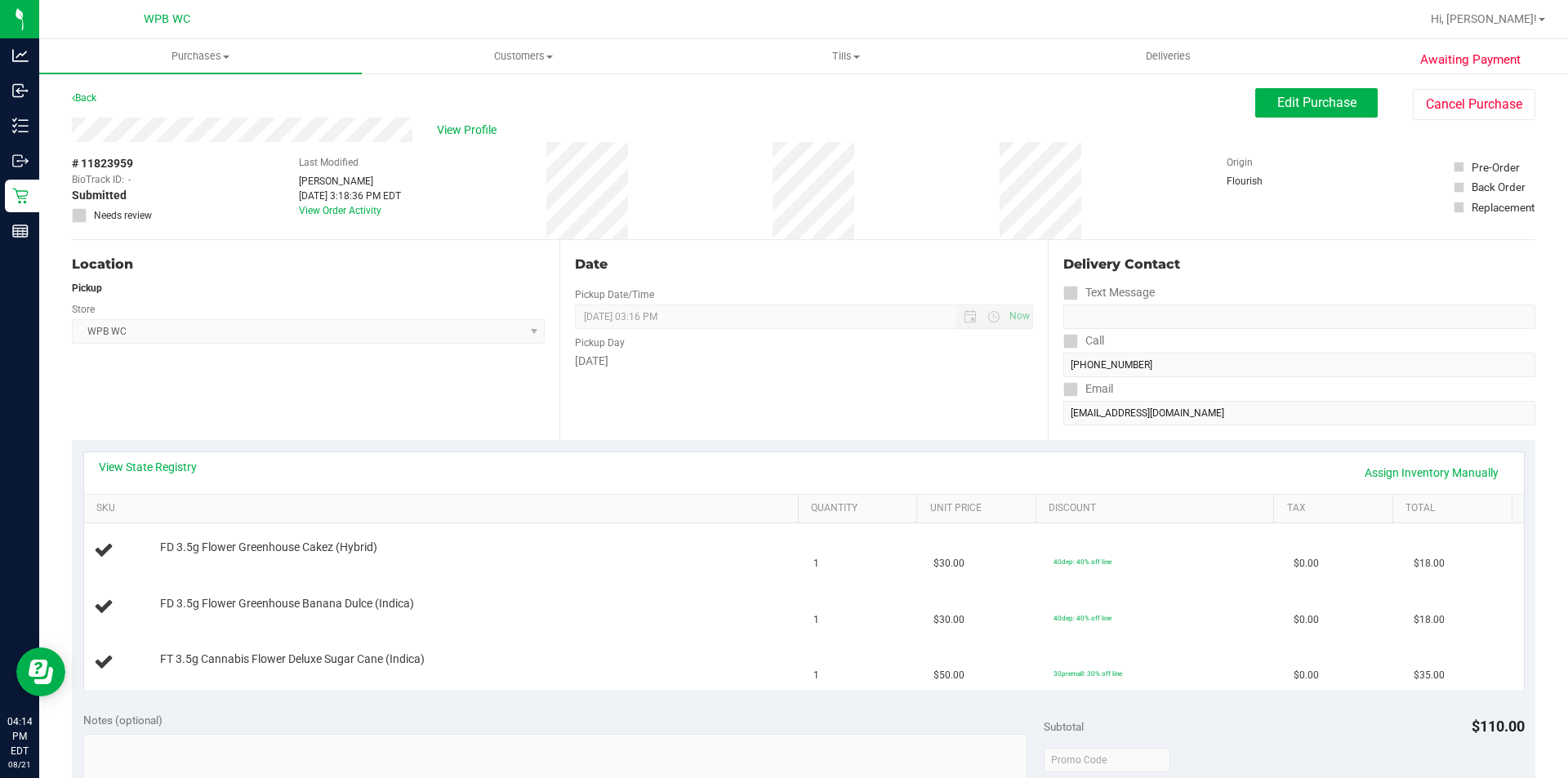
click at [45, 196] on div "Awaiting Payment Back Edit Purchase Cancel Purchase View Profile # 11823959 Bio…" at bounding box center [804, 739] width 1529 height 1336
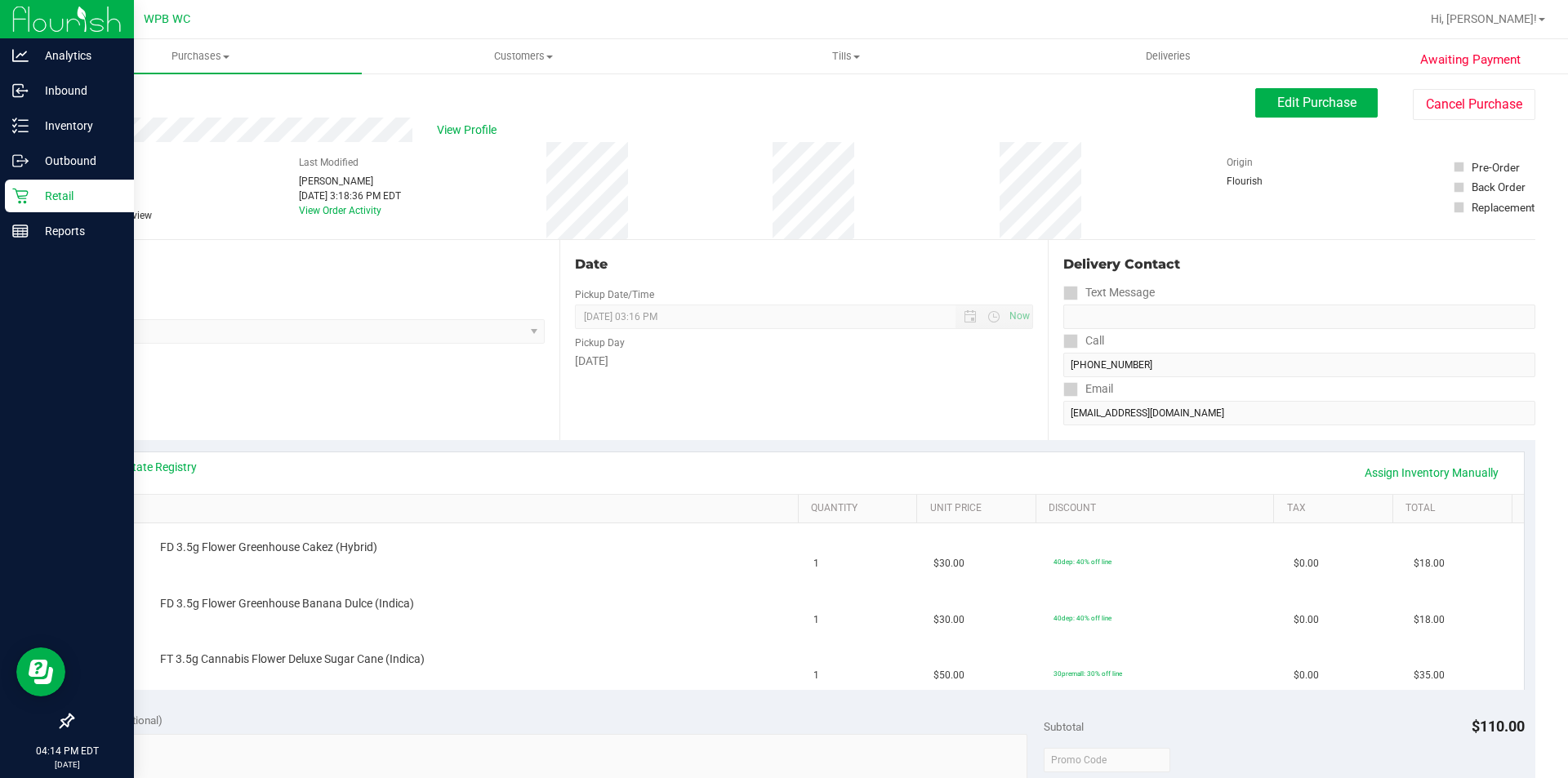
click at [32, 197] on p "Retail" at bounding box center [77, 196] width 98 height 19
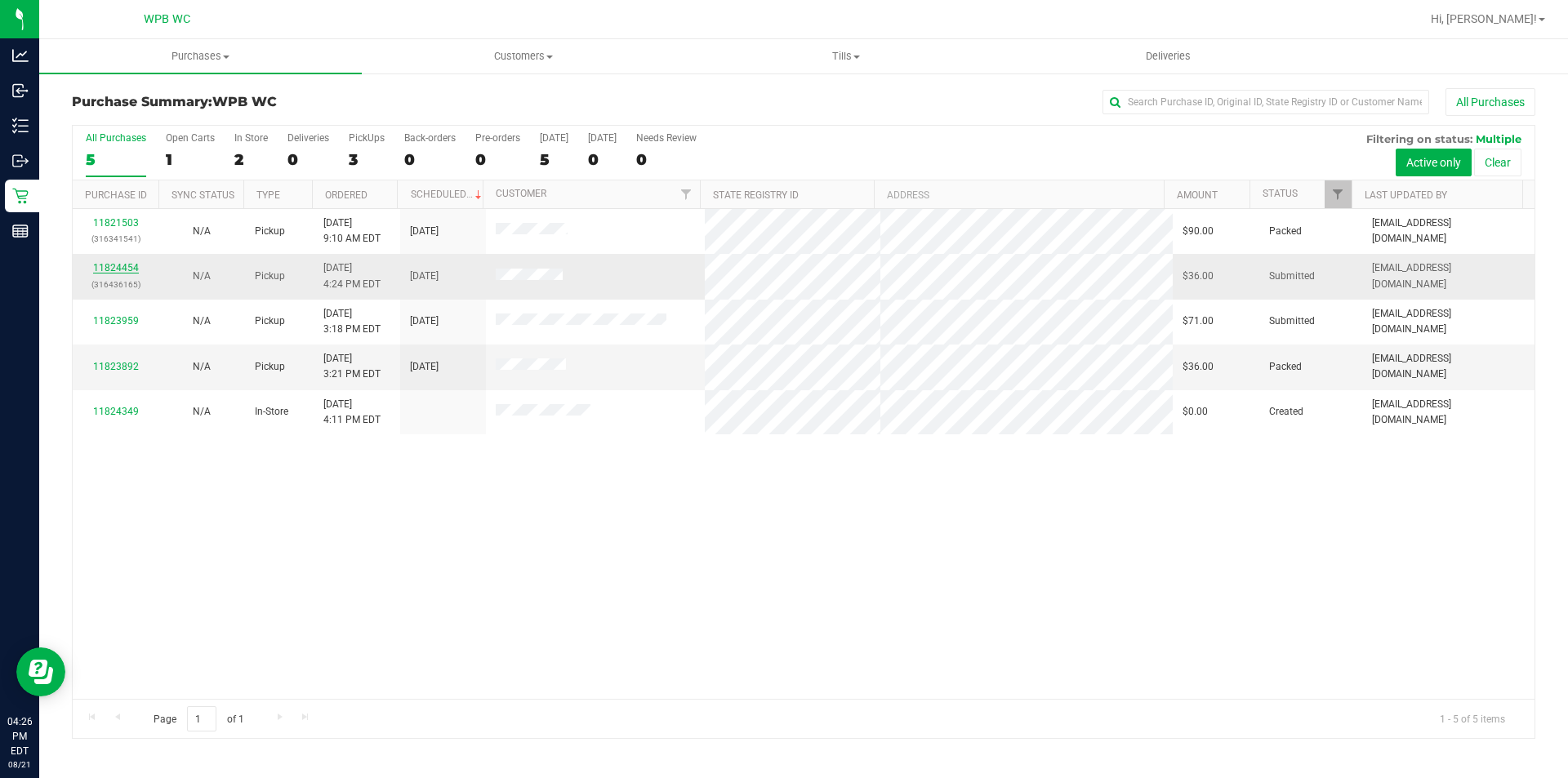
click at [125, 263] on link "11824454" at bounding box center [116, 267] width 46 height 11
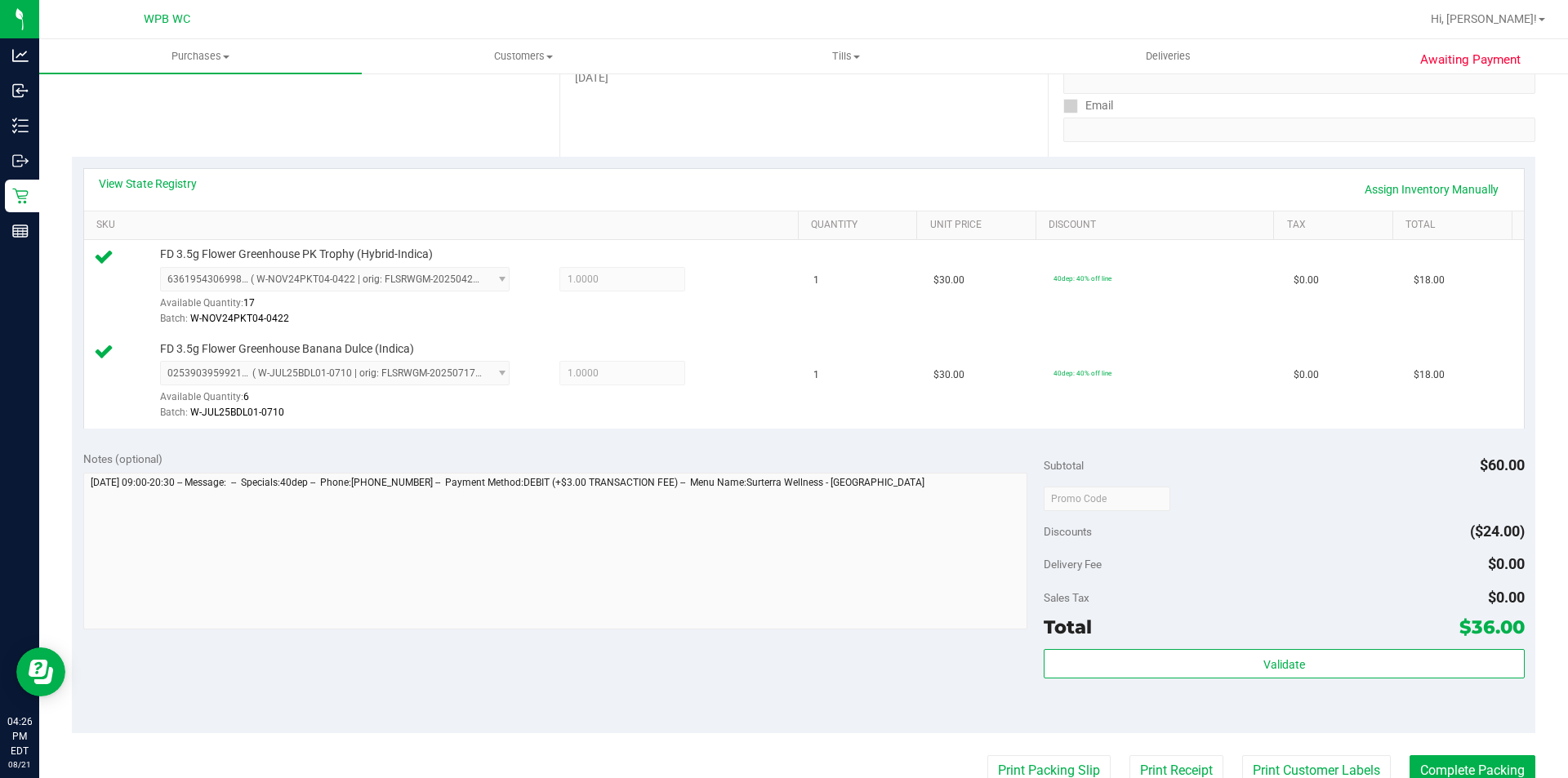
scroll to position [409, 0]
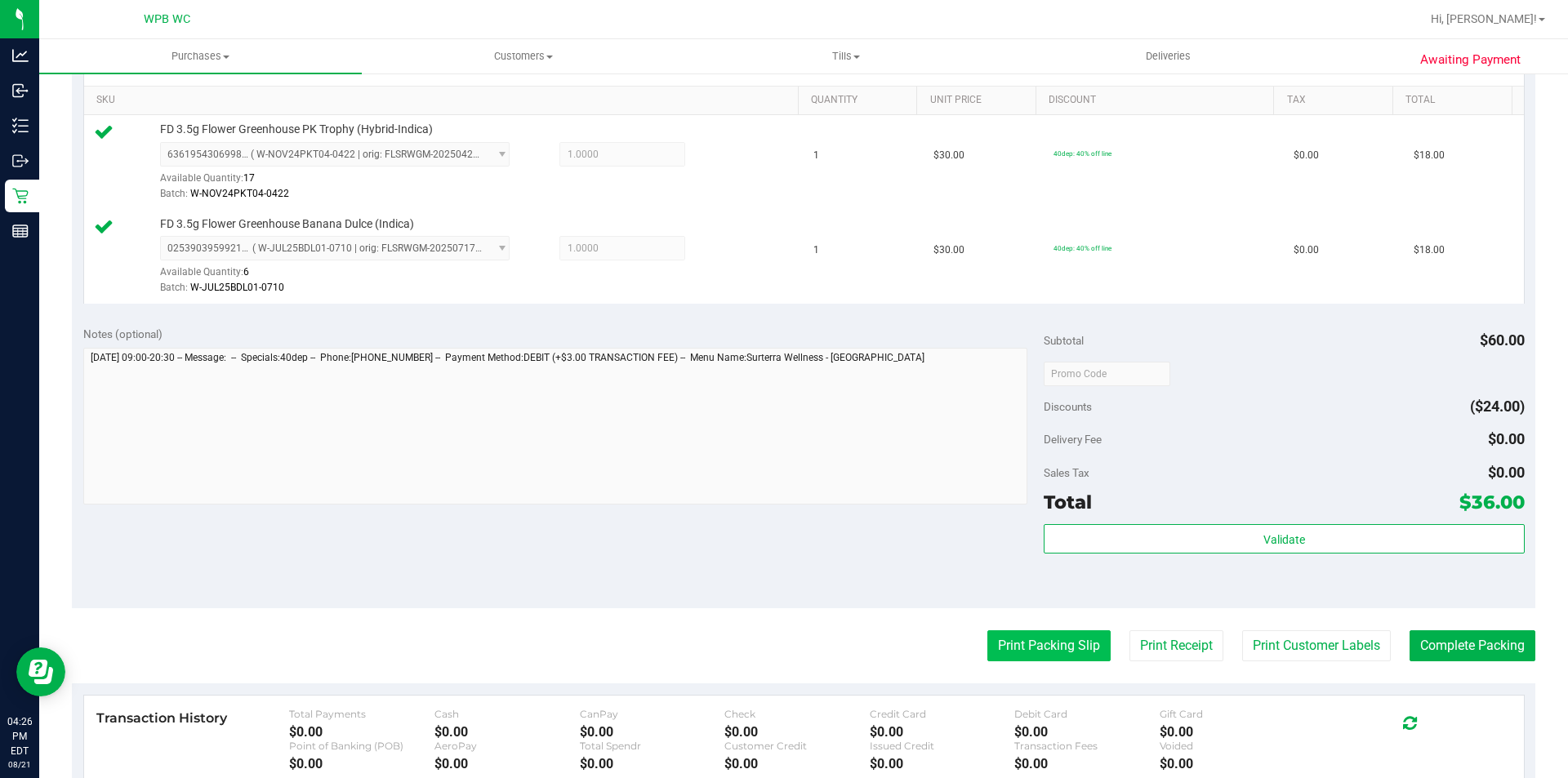
click at [1033, 635] on button "Print Packing Slip" at bounding box center [1049, 646] width 123 height 31
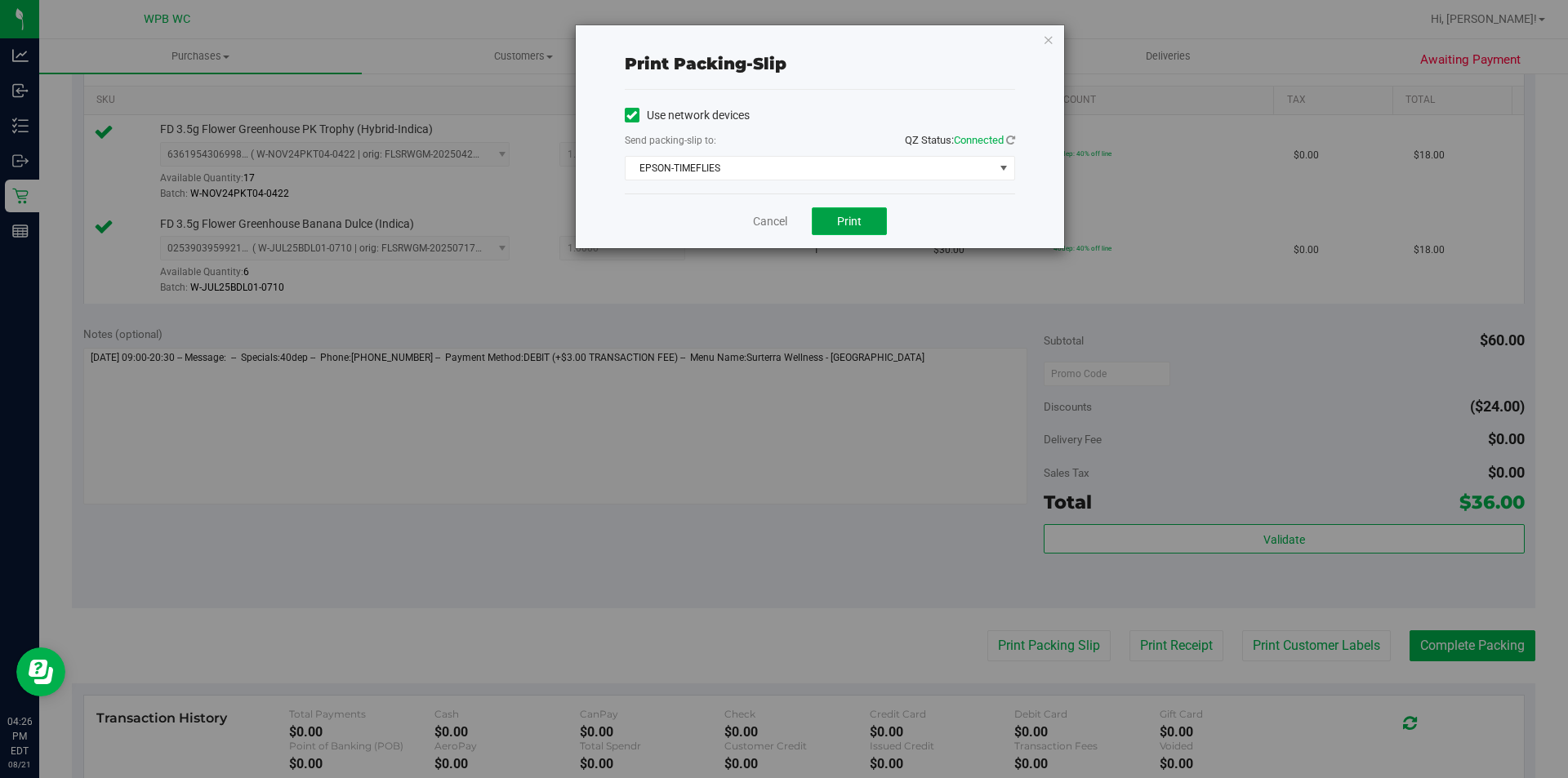
click at [842, 217] on span "Print" at bounding box center [849, 221] width 25 height 13
click at [1050, 36] on icon "button" at bounding box center [1048, 39] width 11 height 19
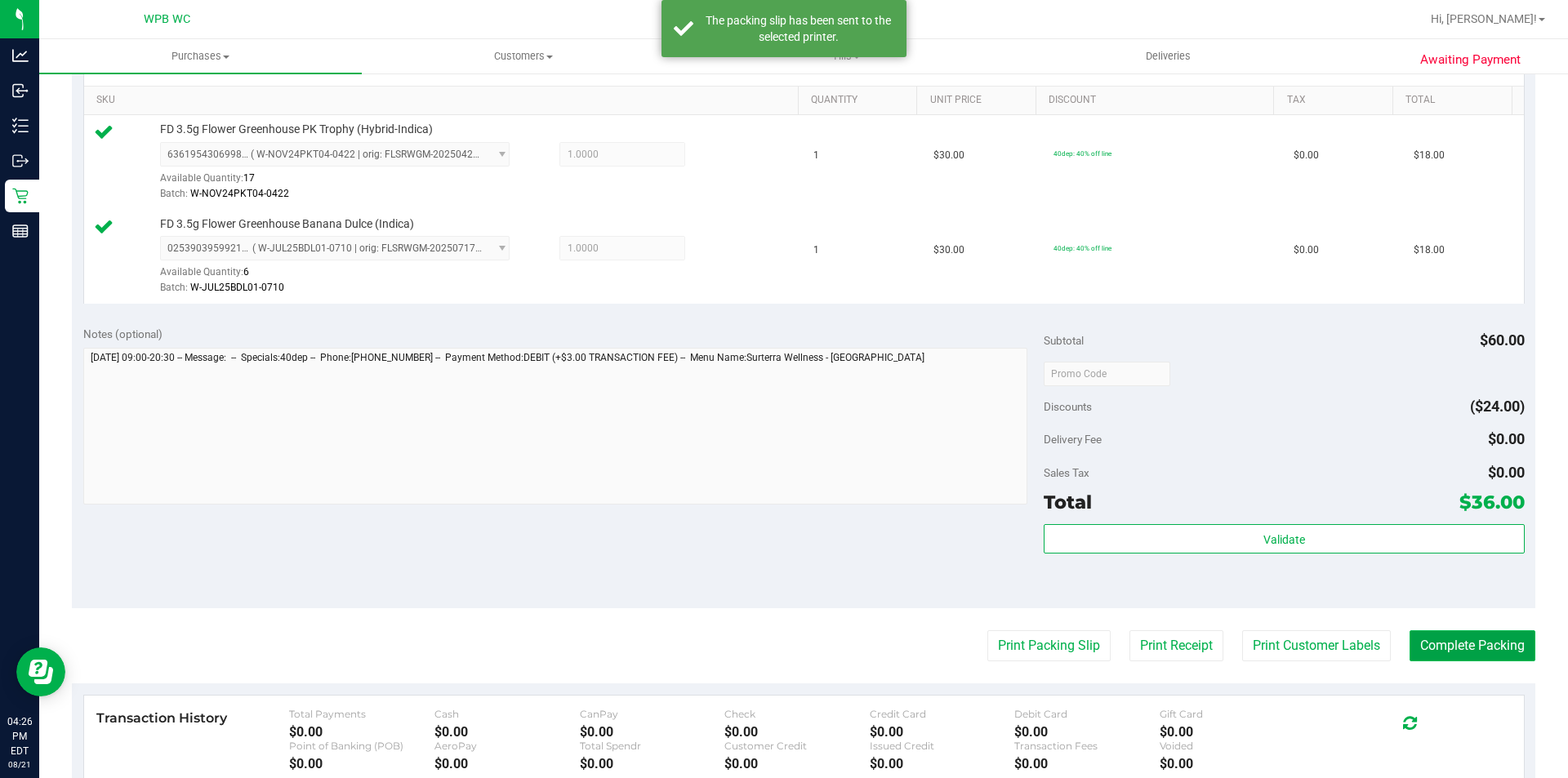
click at [1480, 635] on button "Complete Packing" at bounding box center [1472, 646] width 126 height 31
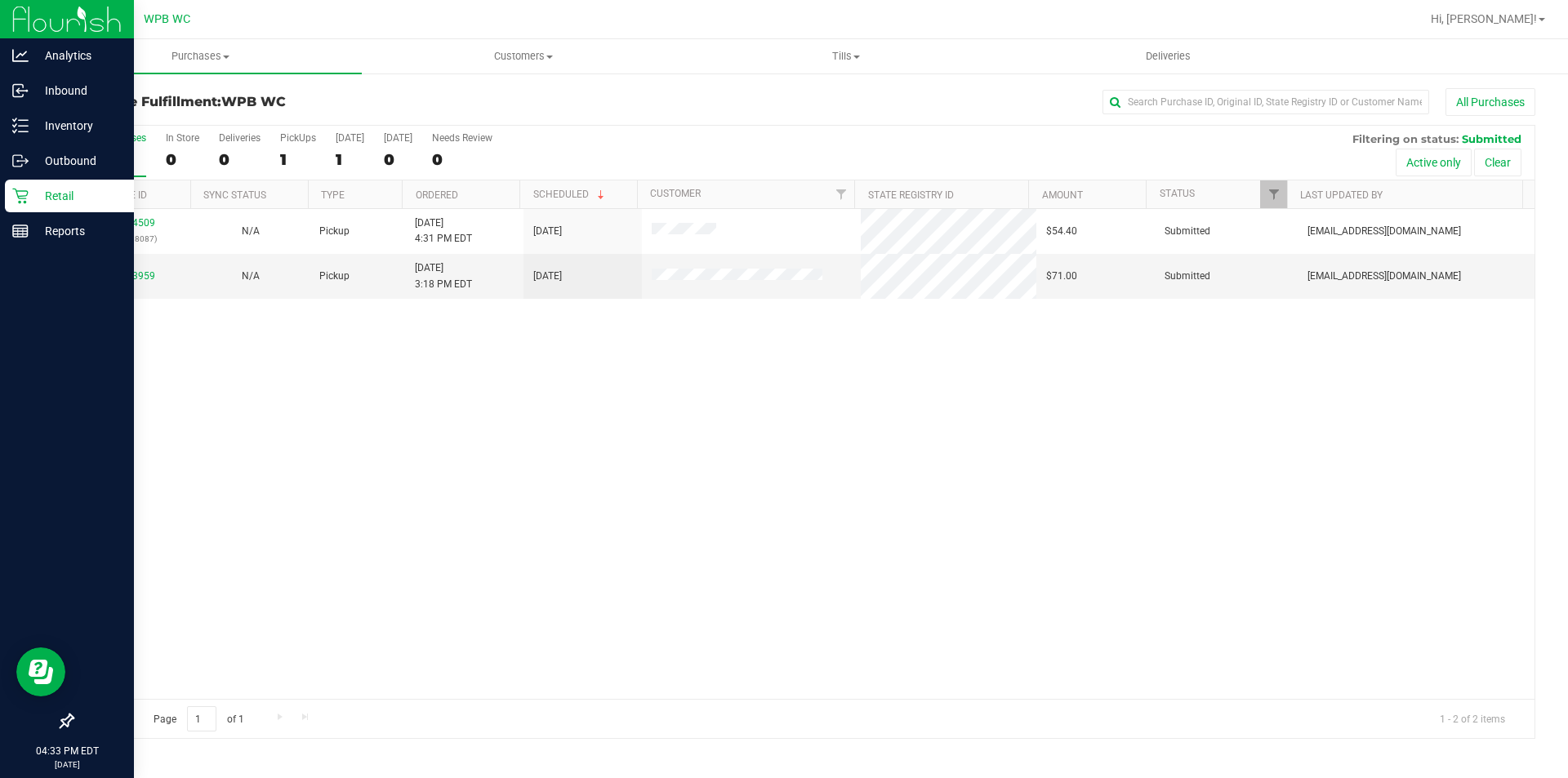
click at [48, 195] on p "Retail" at bounding box center [77, 196] width 98 height 19
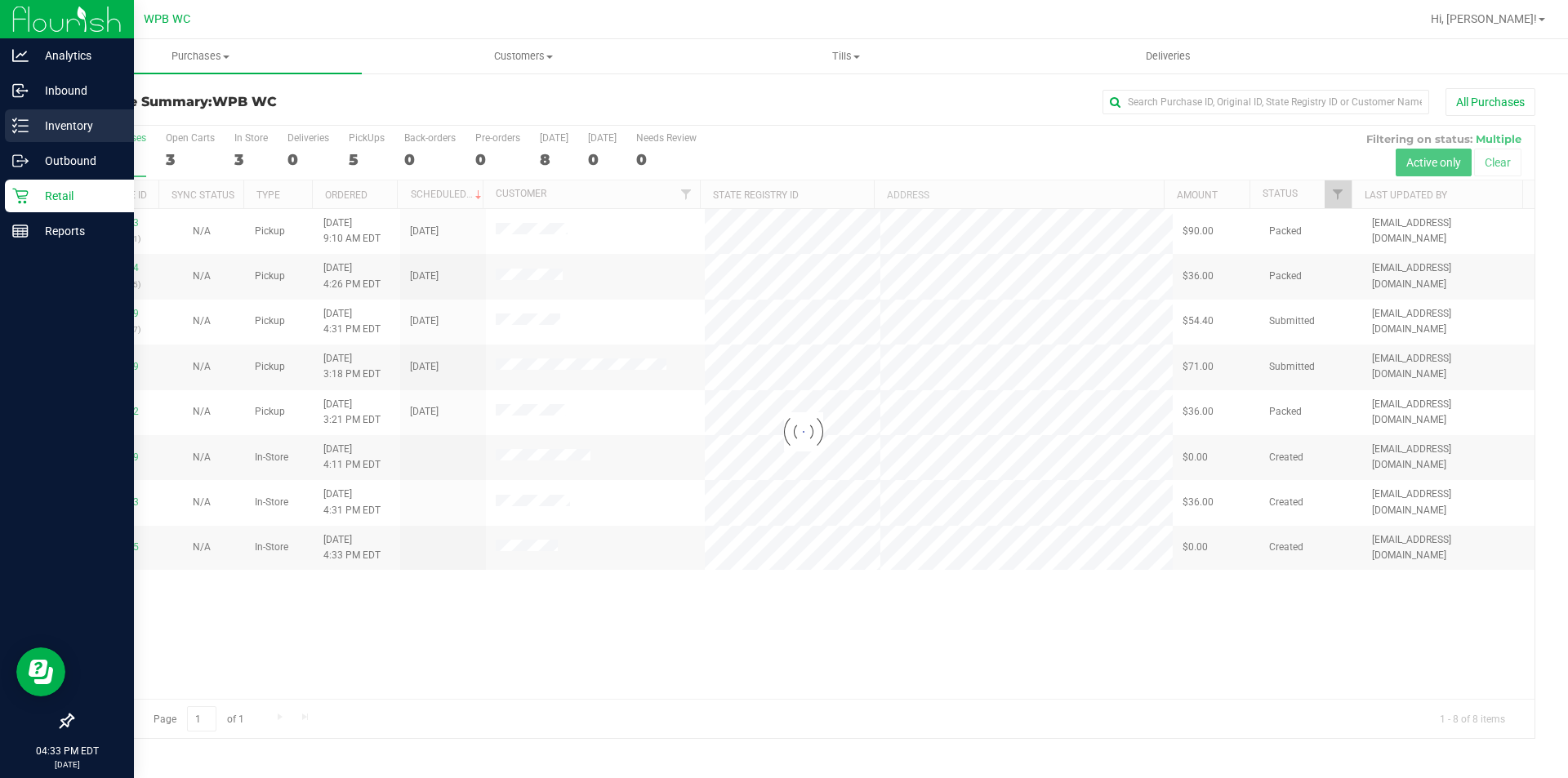
click at [65, 116] on p "Inventory" at bounding box center [77, 125] width 98 height 19
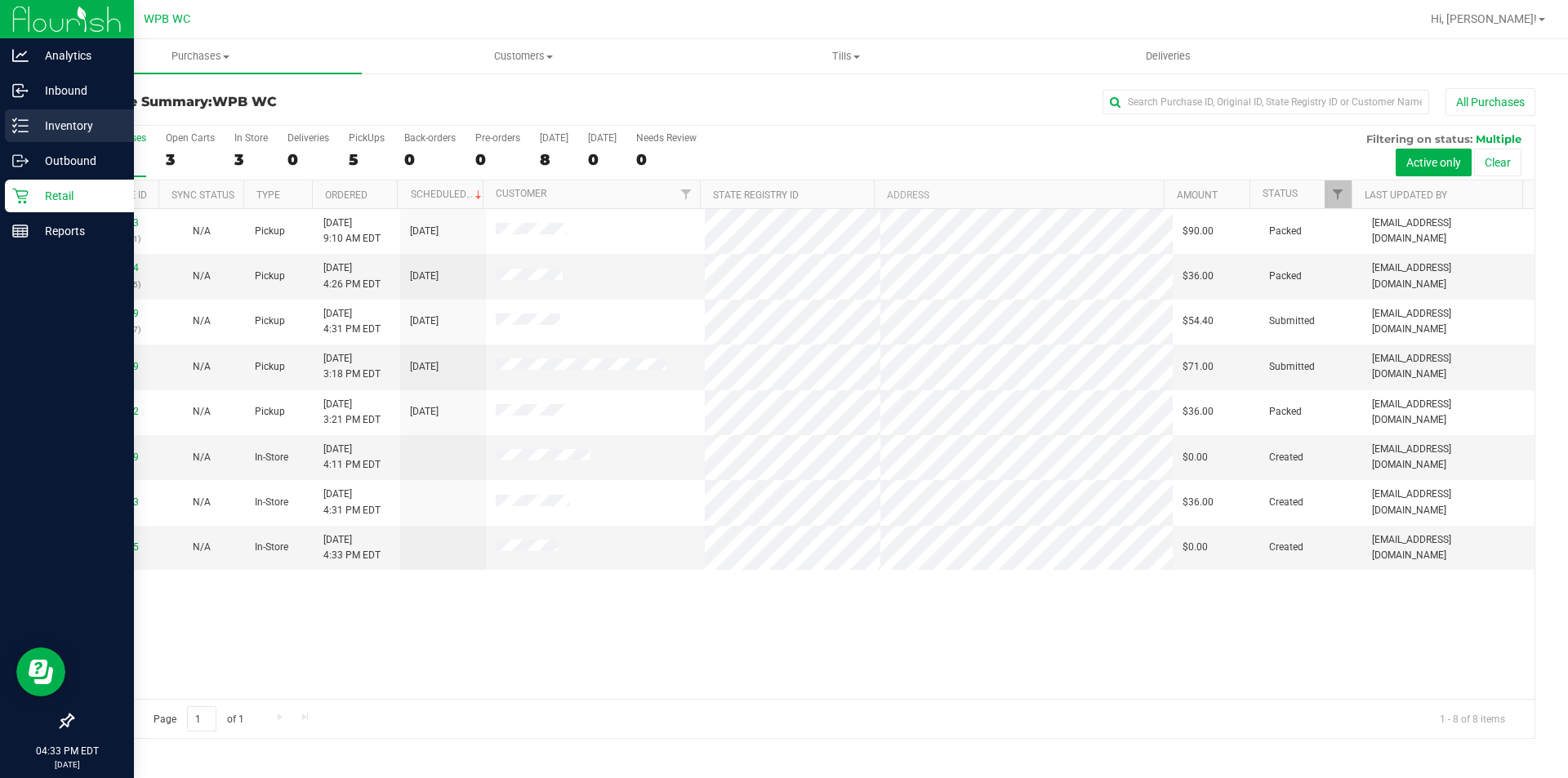
click at [42, 127] on p "Inventory" at bounding box center [77, 125] width 98 height 19
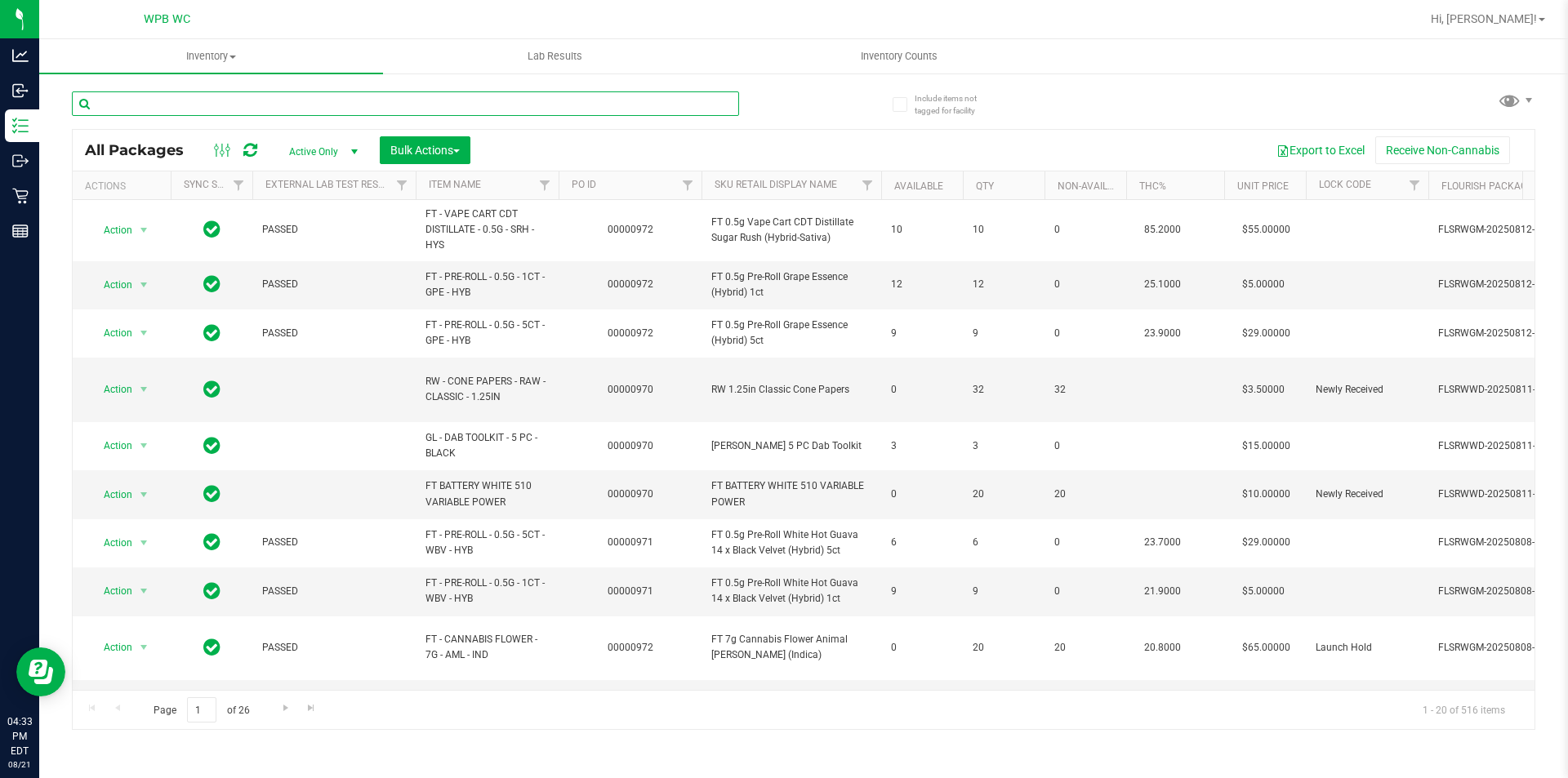
click at [215, 102] on input "text" at bounding box center [405, 104] width 667 height 25
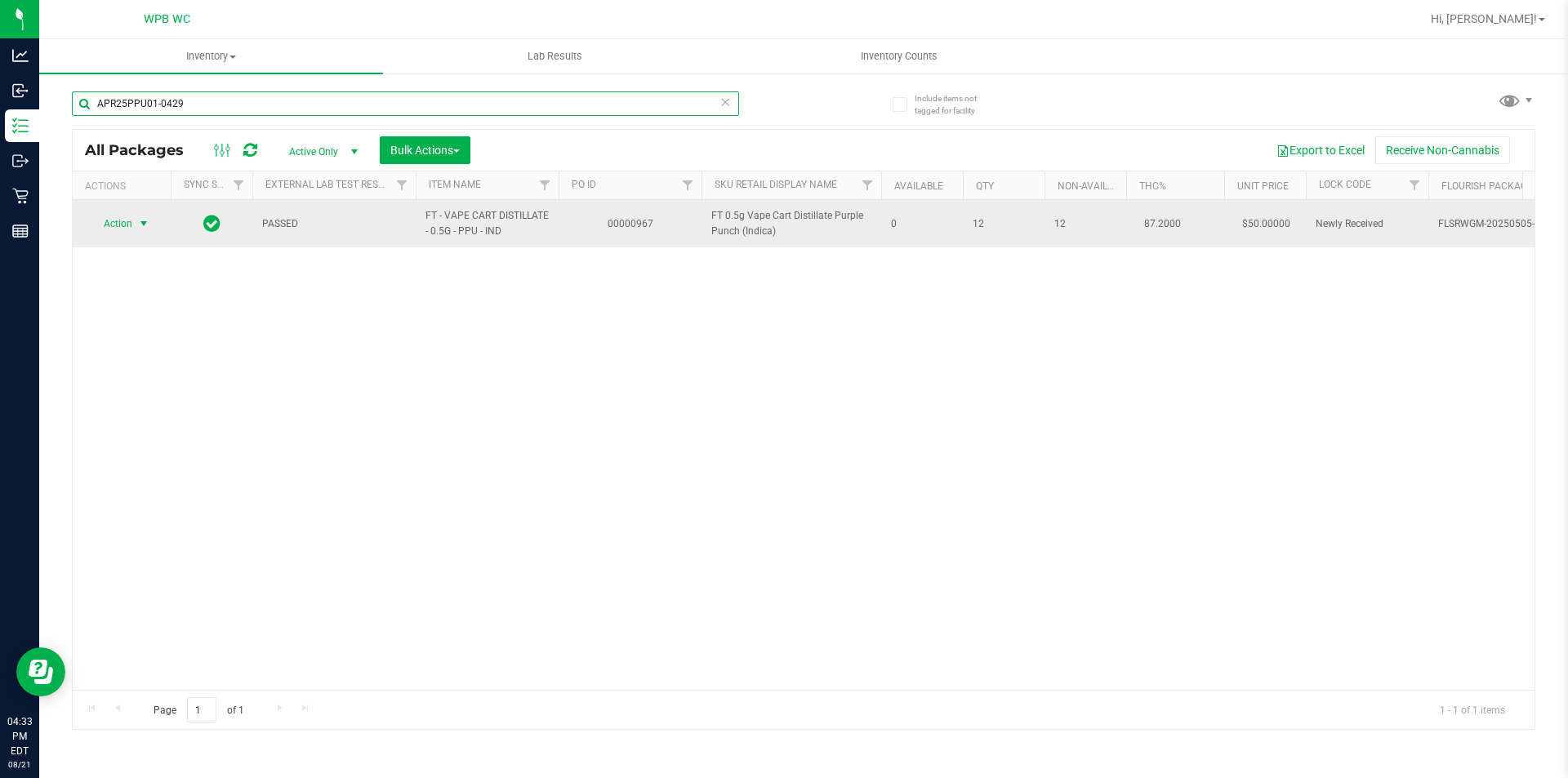
type input "APR25PPU01-0429"
click at [148, 218] on span "select" at bounding box center [143, 223] width 13 height 13
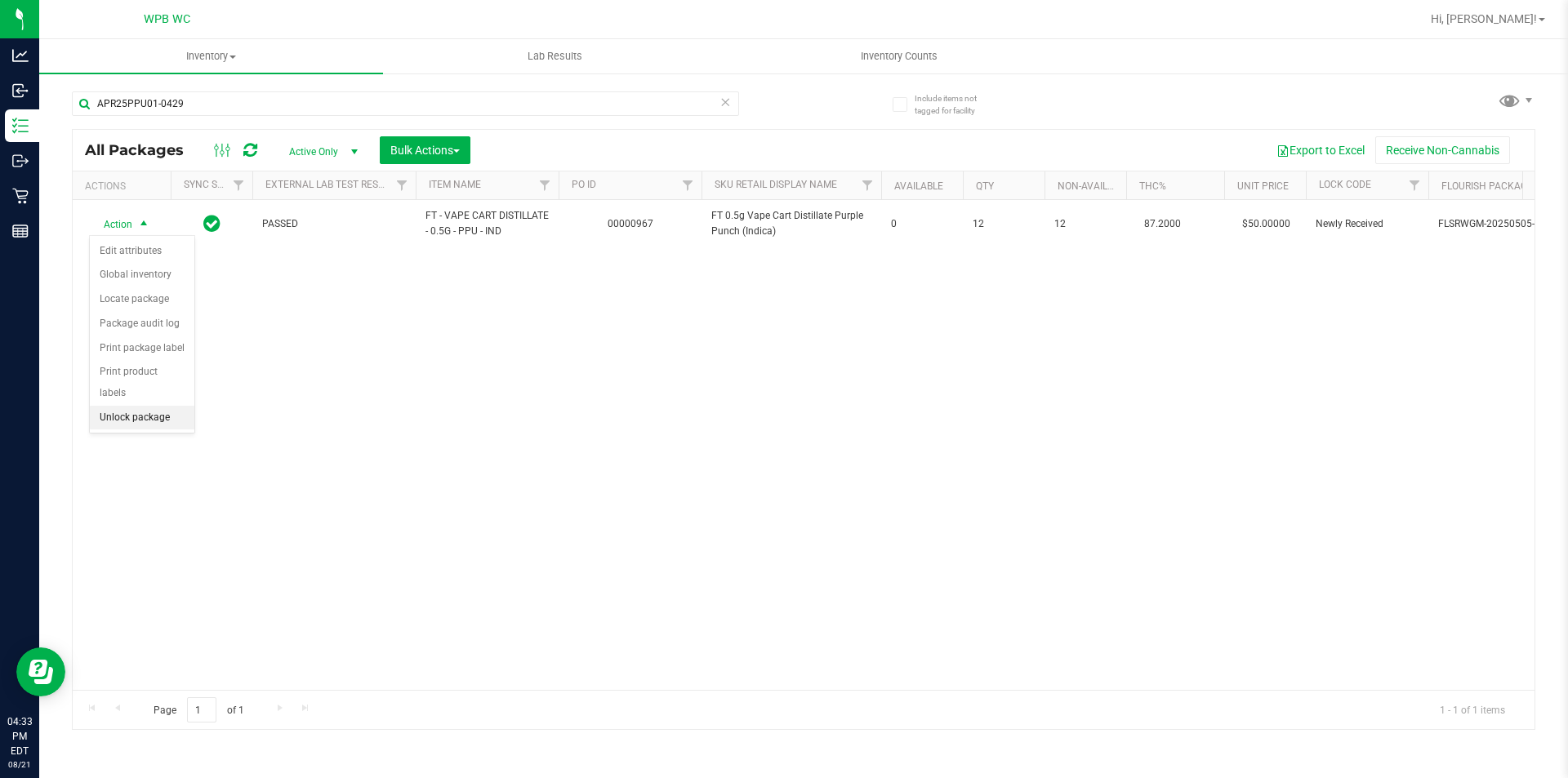
click at [152, 406] on li "Unlock package" at bounding box center [142, 418] width 105 height 25
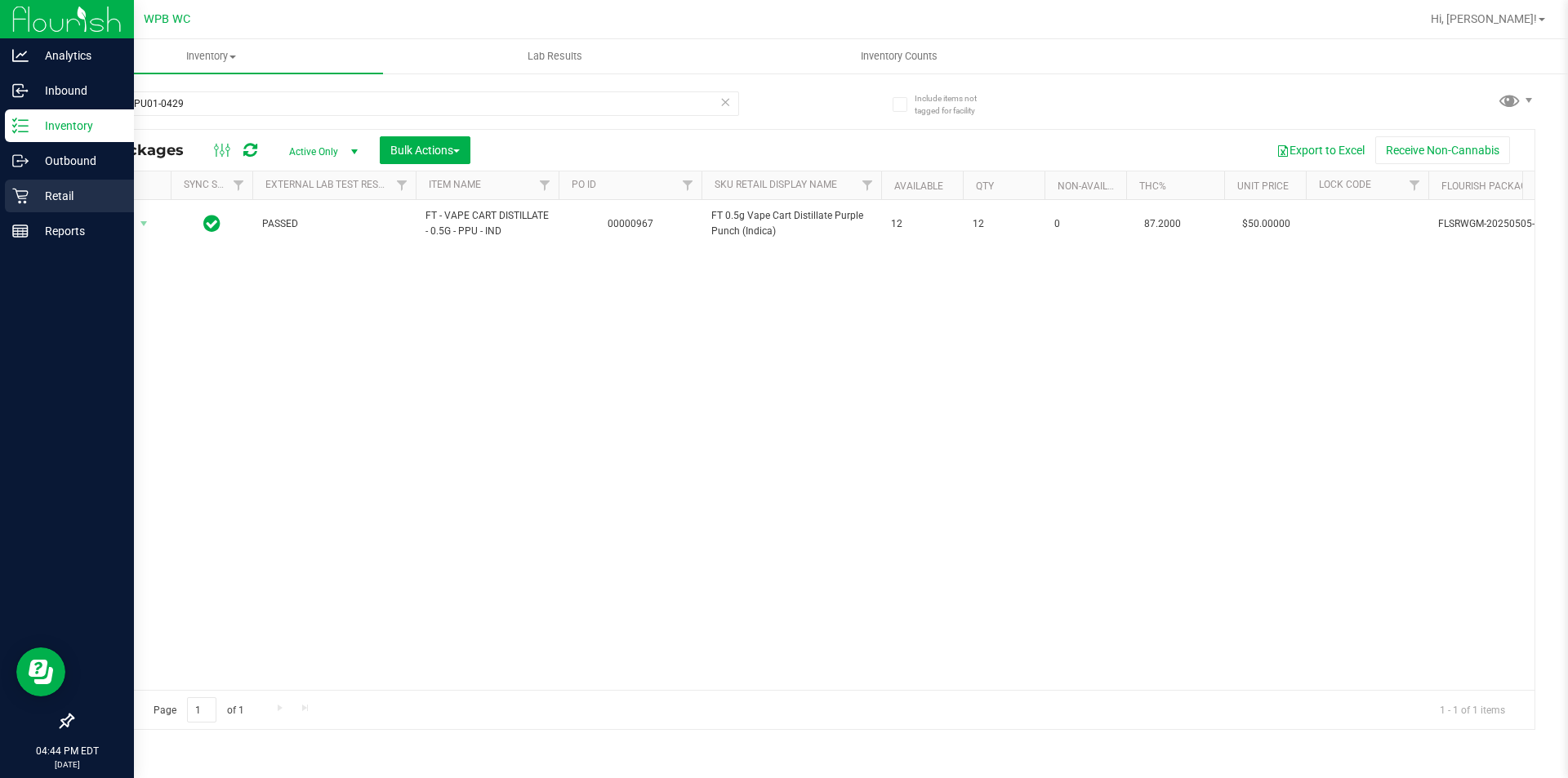
click at [45, 186] on div "Retail" at bounding box center [69, 197] width 129 height 33
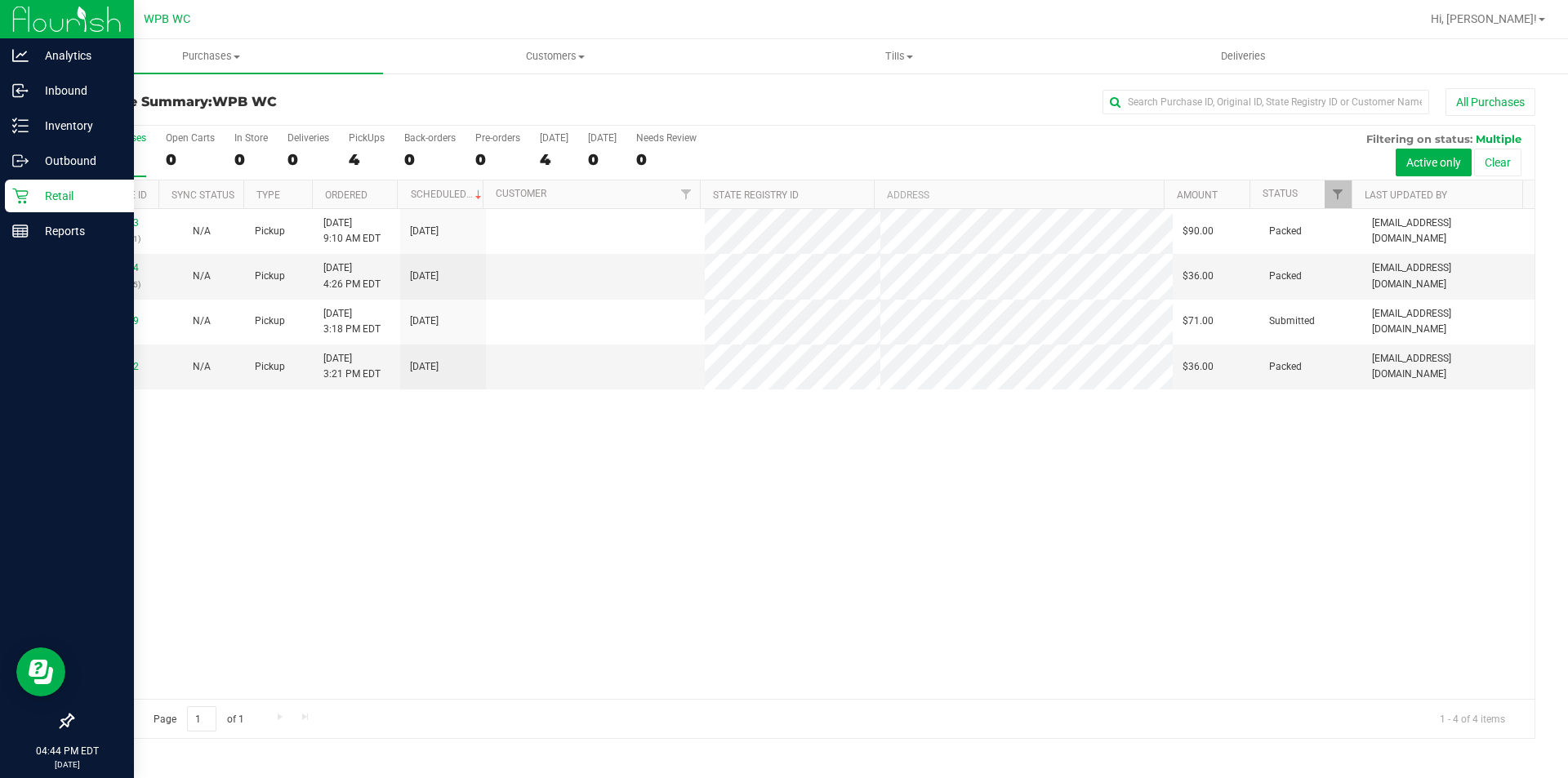
drag, startPoint x: 431, startPoint y: 559, endPoint x: 449, endPoint y: 557, distance: 18.1
click at [435, 558] on div "11821503 (316341541) N/A Pickup [DATE] 9:10 AM EDT 8/21/2025 $90.00 Packed [EMA…" at bounding box center [803, 454] width 1461 height 490
click at [243, 167] on div "0" at bounding box center [251, 160] width 33 height 18
click at [0, 0] on input "In Store 0" at bounding box center [0, 0] width 0 height 0
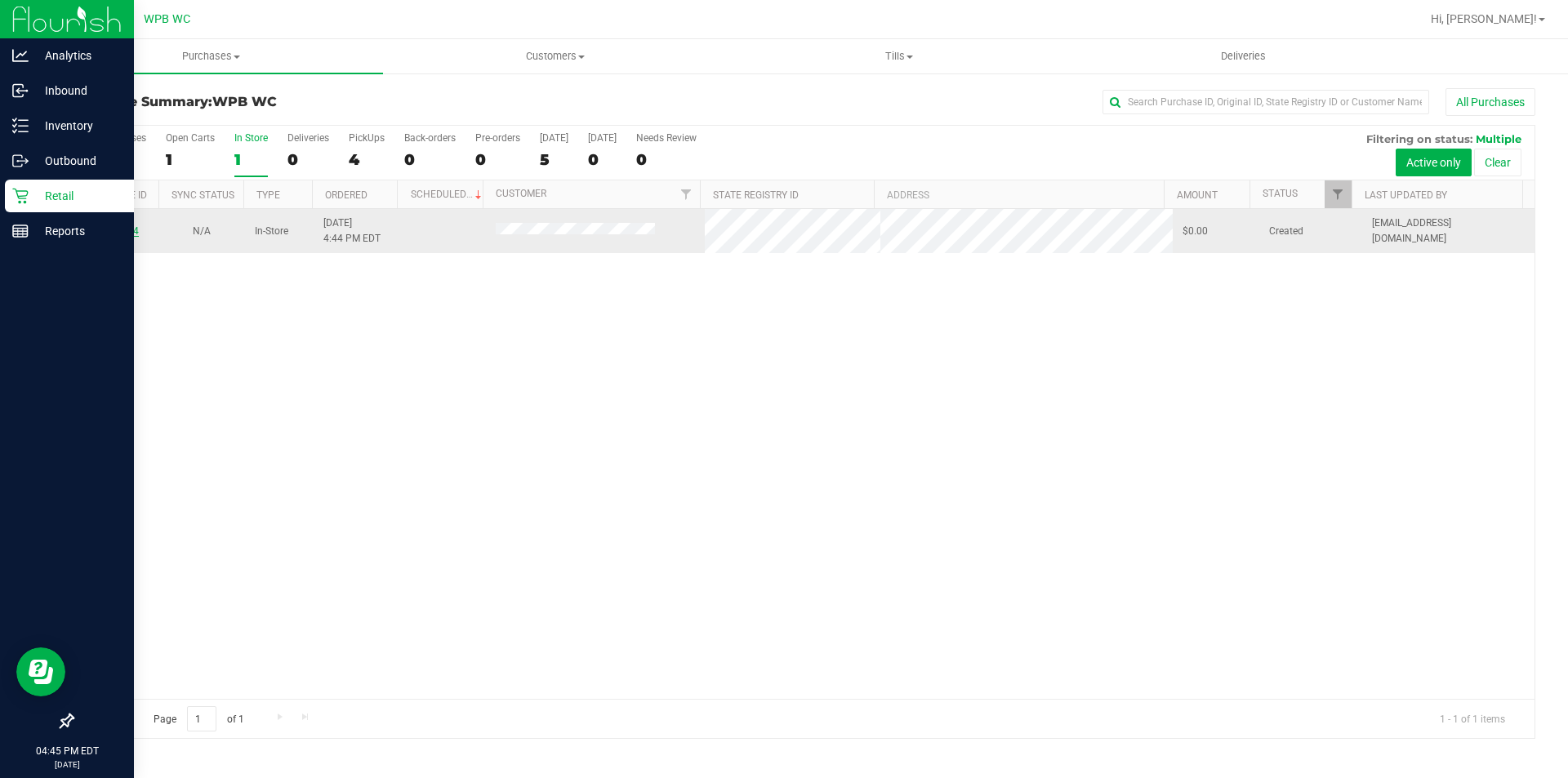
click at [122, 233] on link "11824614" at bounding box center [116, 231] width 46 height 11
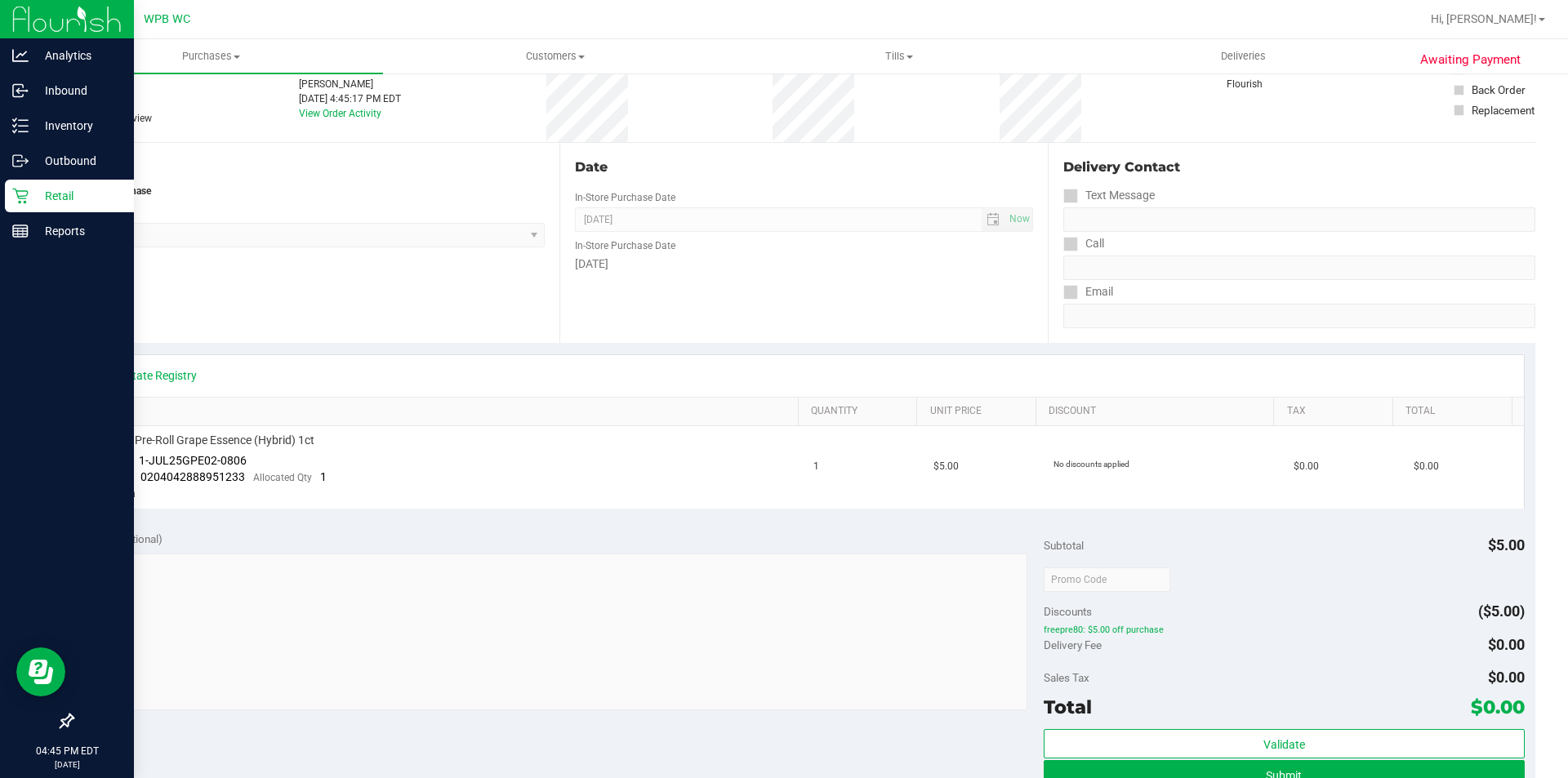
scroll to position [409, 0]
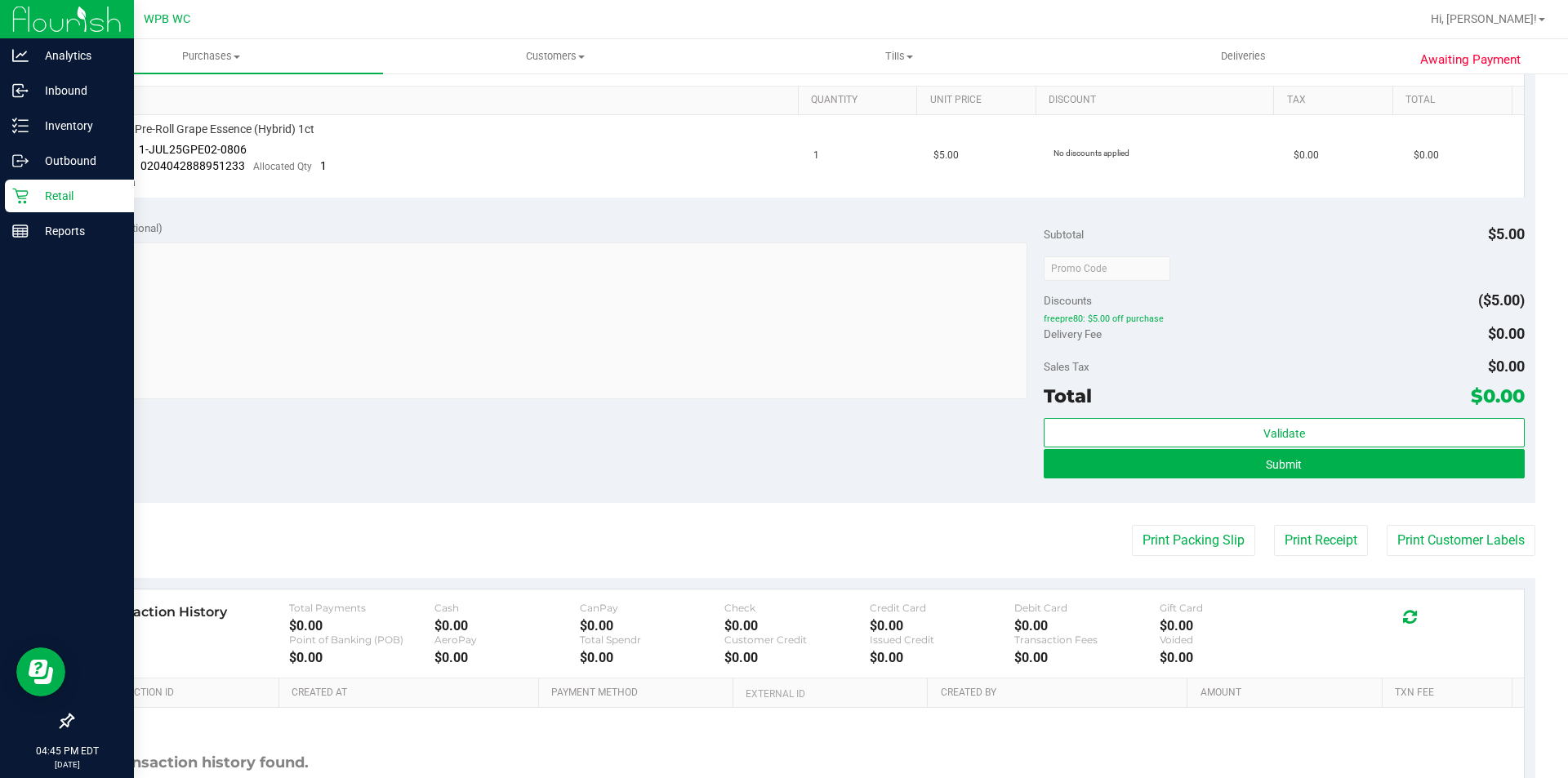
click at [1201, 513] on purchase-details "Back Edit Purchase Cancel Purchase View Profile # 11824614 BioTrack ID: - Creat…" at bounding box center [803, 282] width 1463 height 1203
click at [1208, 534] on button "Print Packing Slip" at bounding box center [1193, 541] width 123 height 31
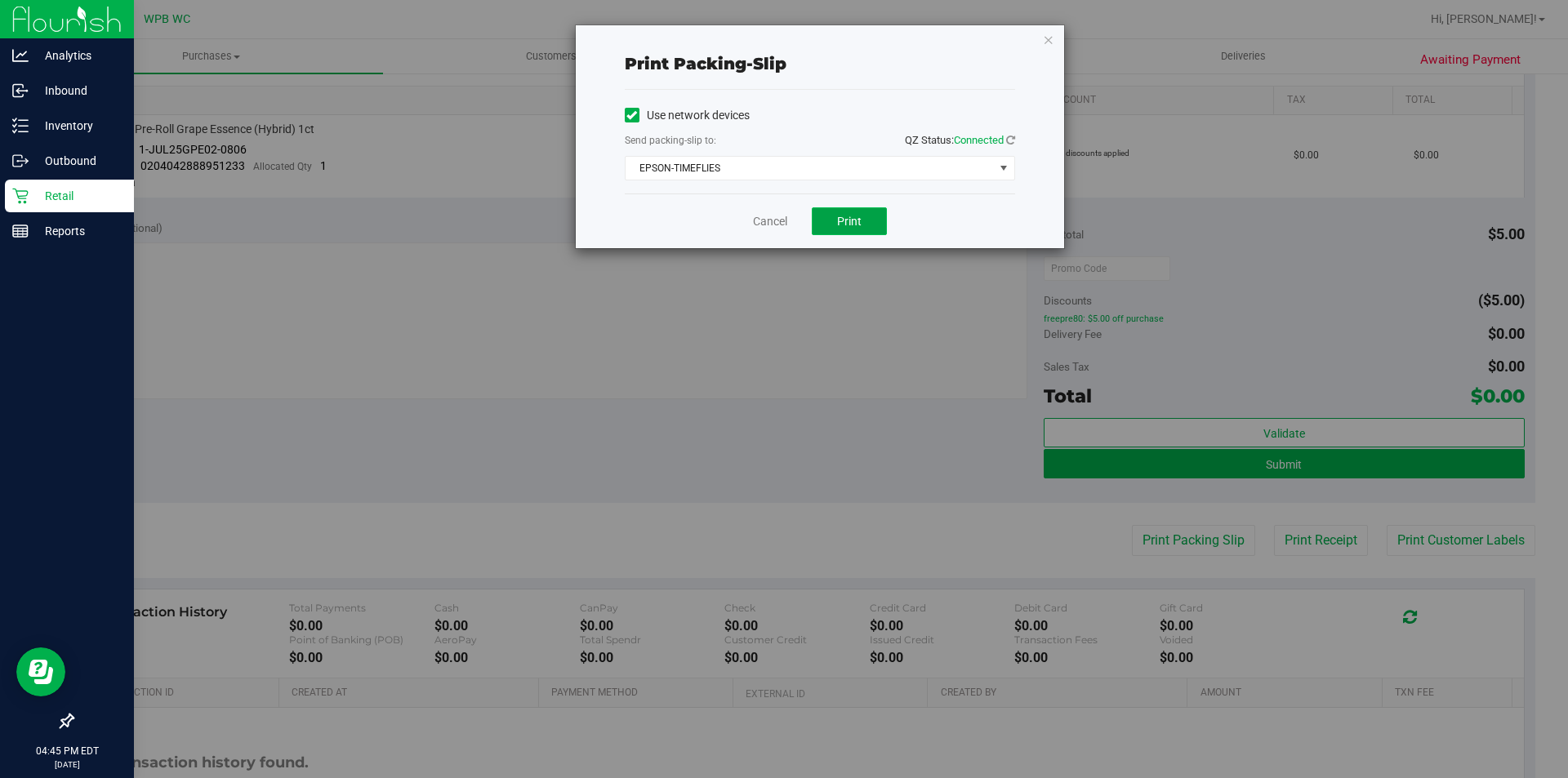
click at [864, 225] on button "Print" at bounding box center [850, 221] width 75 height 28
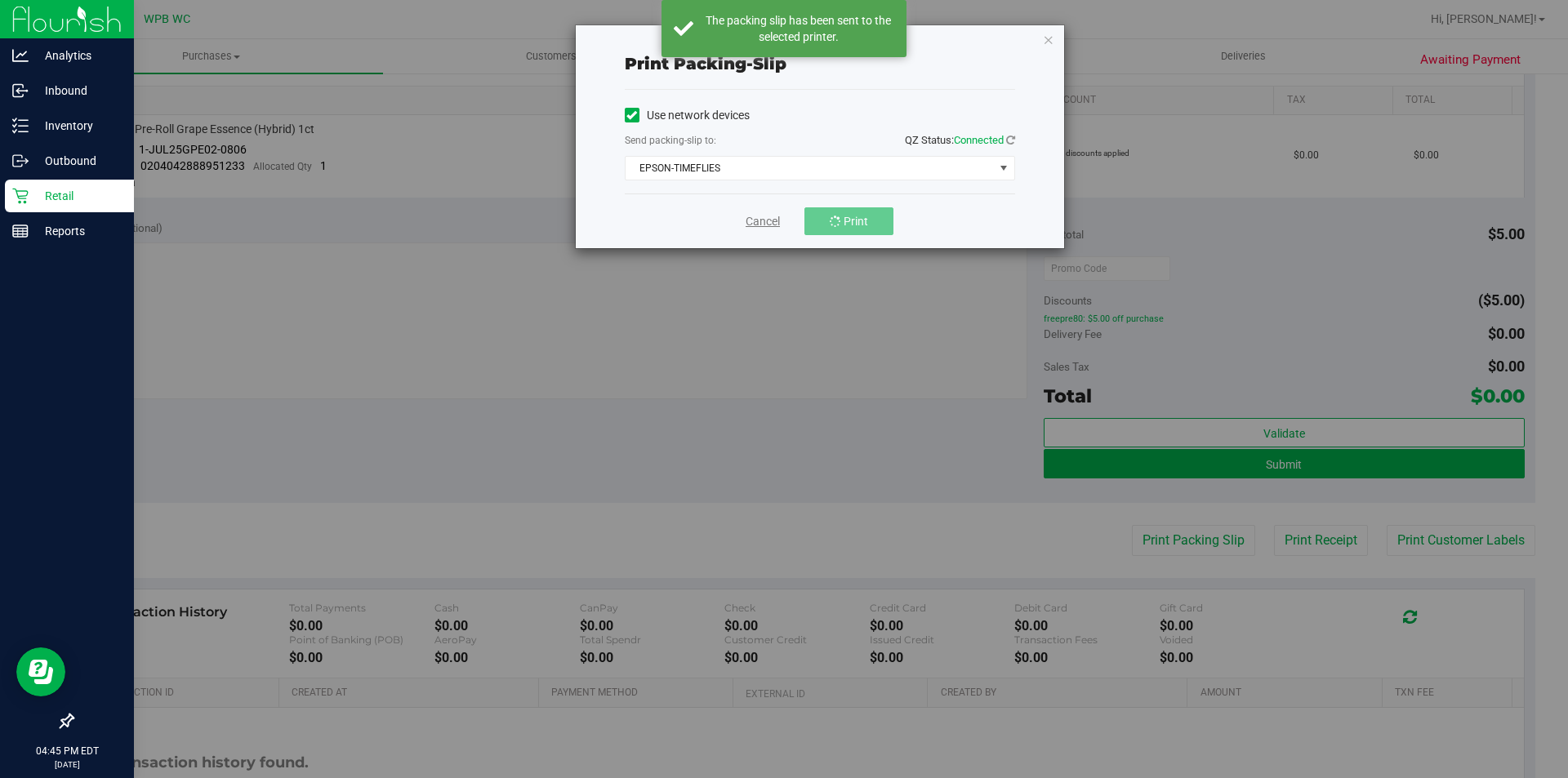
click at [752, 221] on link "Cancel" at bounding box center [762, 221] width 34 height 17
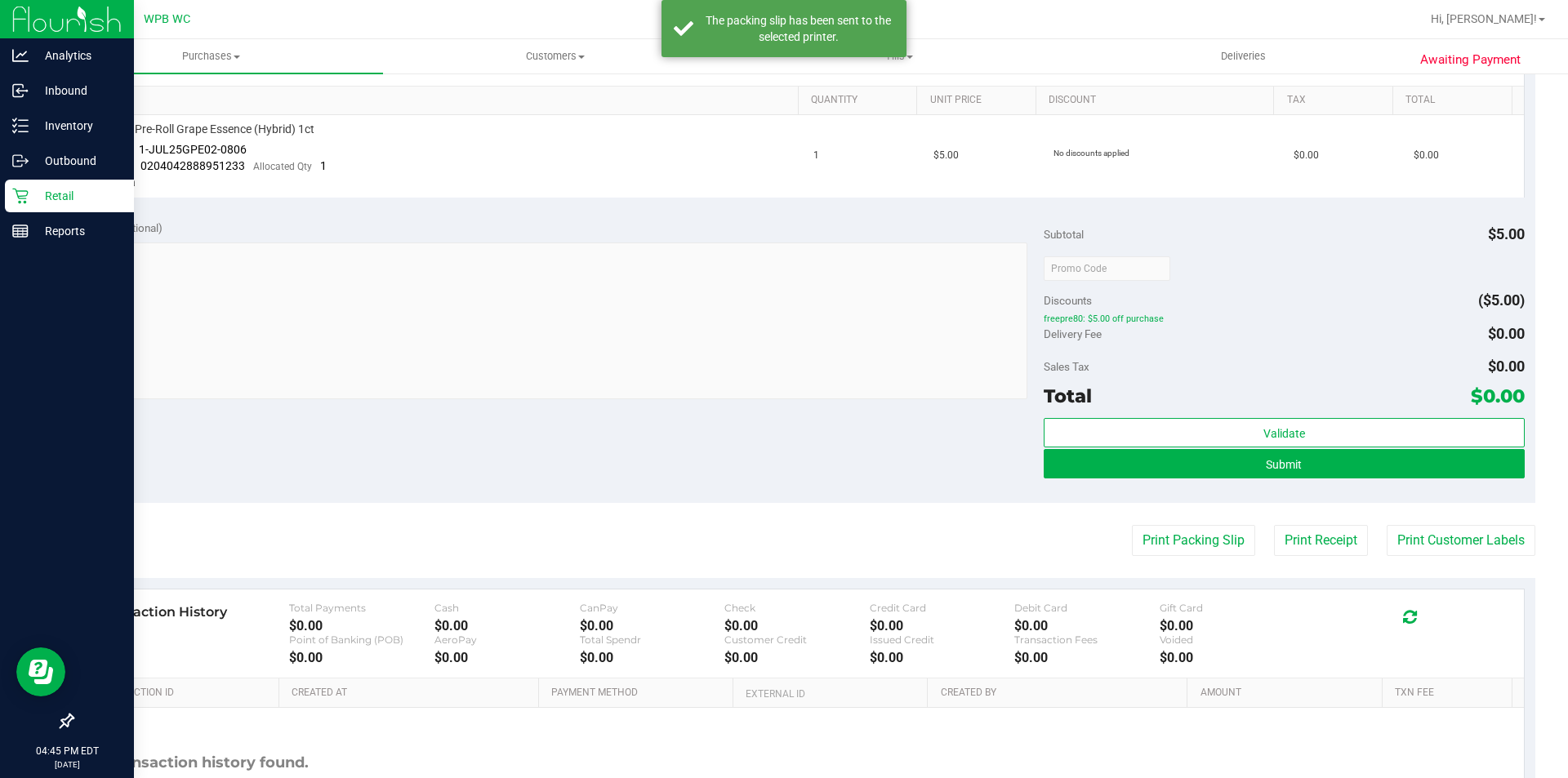
click at [1201, 523] on purchase-details "Back Edit Purchase Cancel Purchase View Profile # 11824614 BioTrack ID: - Creat…" at bounding box center [803, 282] width 1463 height 1203
click at [1203, 537] on button "Print Packing Slip" at bounding box center [1193, 541] width 123 height 31
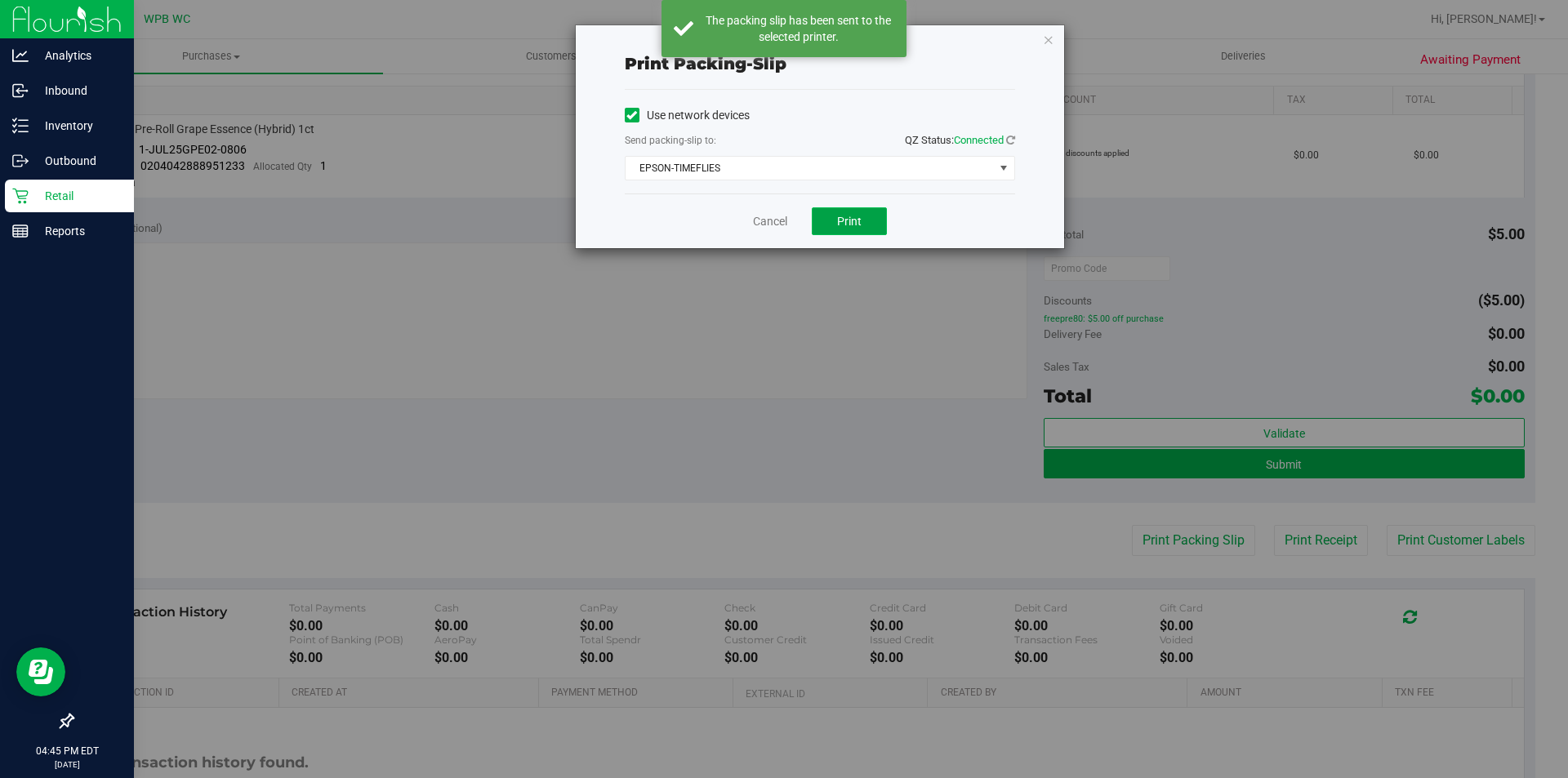
click at [855, 219] on span "Print" at bounding box center [849, 221] width 25 height 13
click at [767, 224] on link "Cancel" at bounding box center [770, 221] width 34 height 17
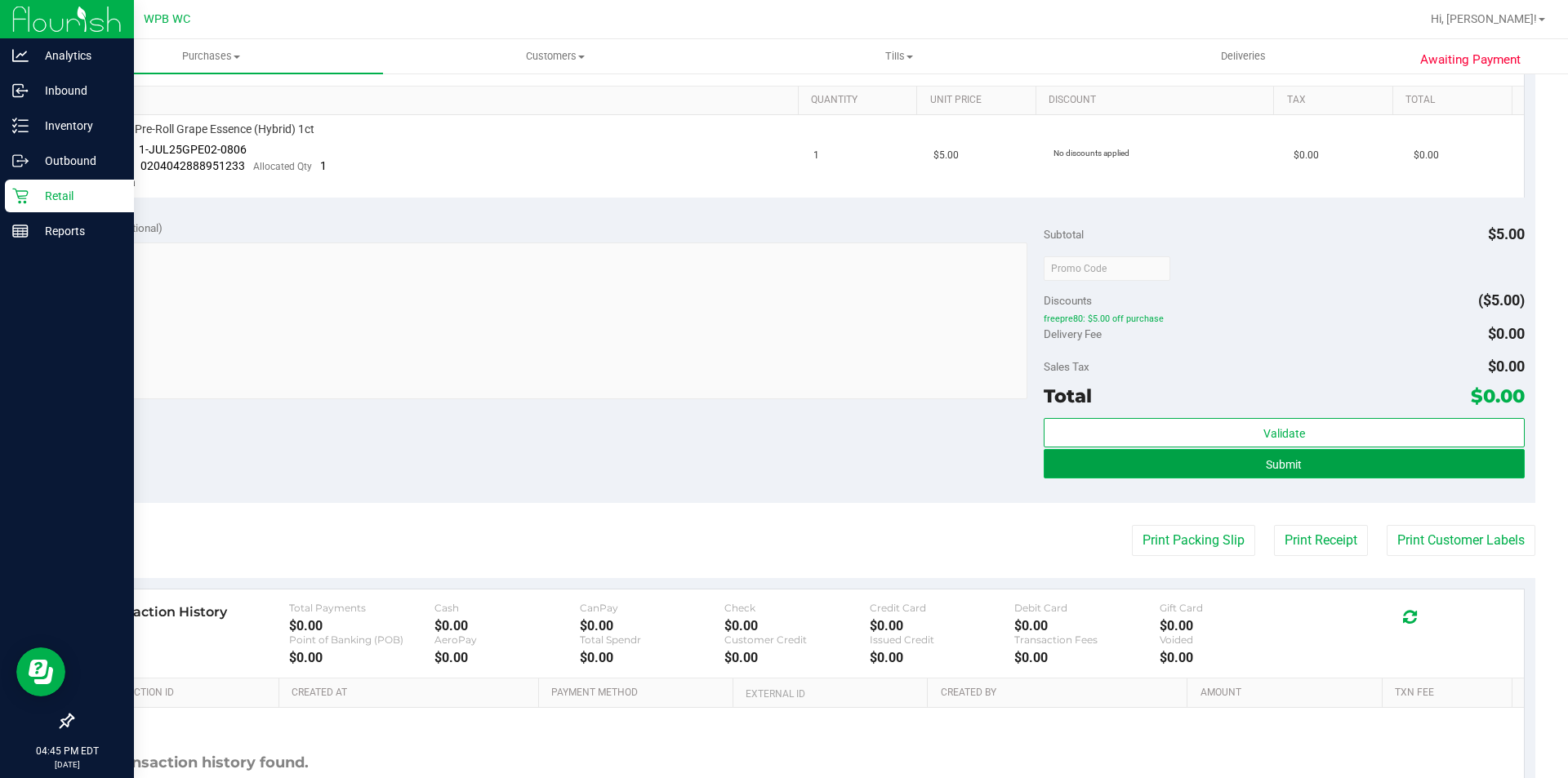
click at [1273, 466] on span "Submit" at bounding box center [1283, 465] width 36 height 13
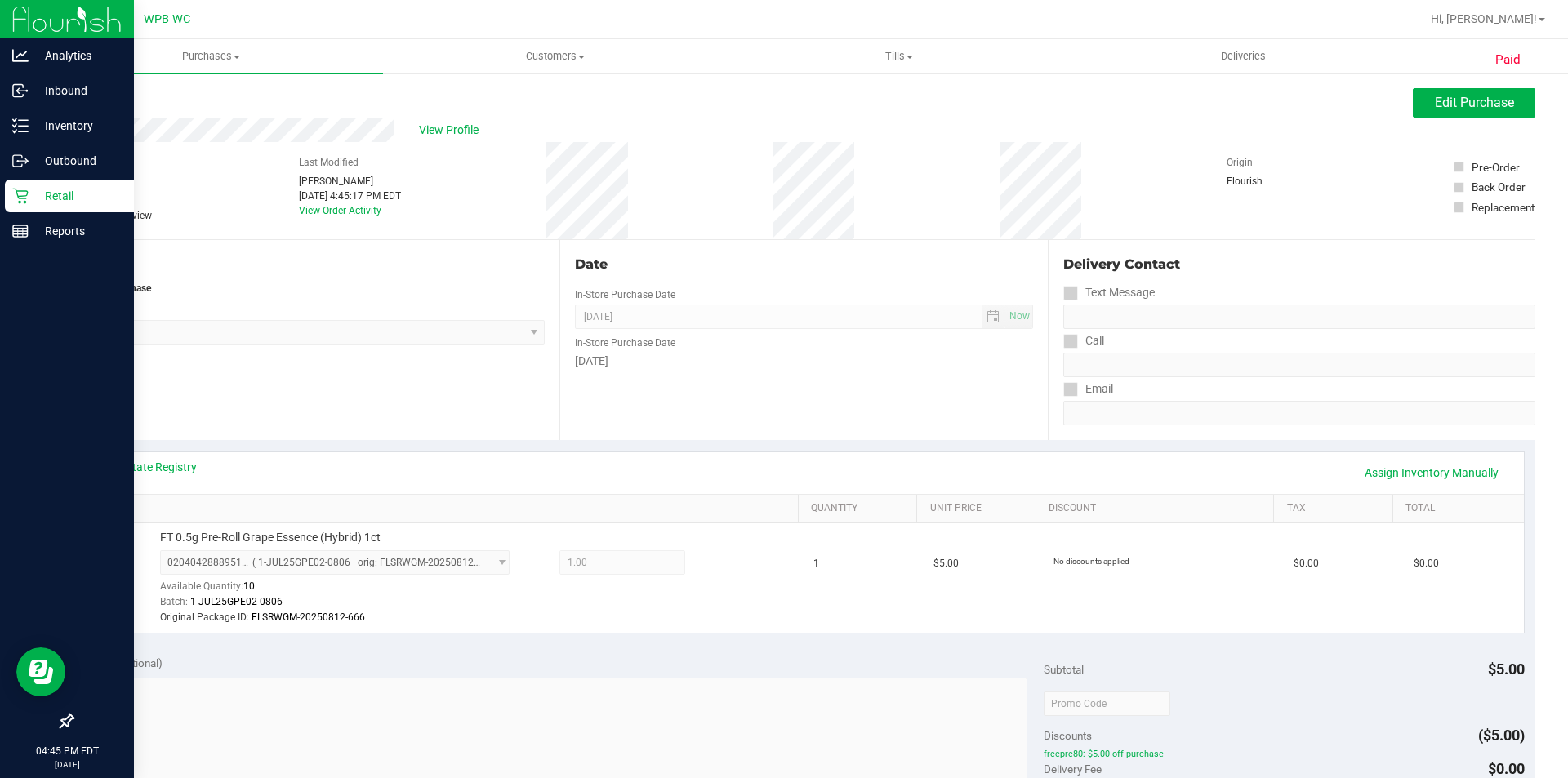
scroll to position [571, 0]
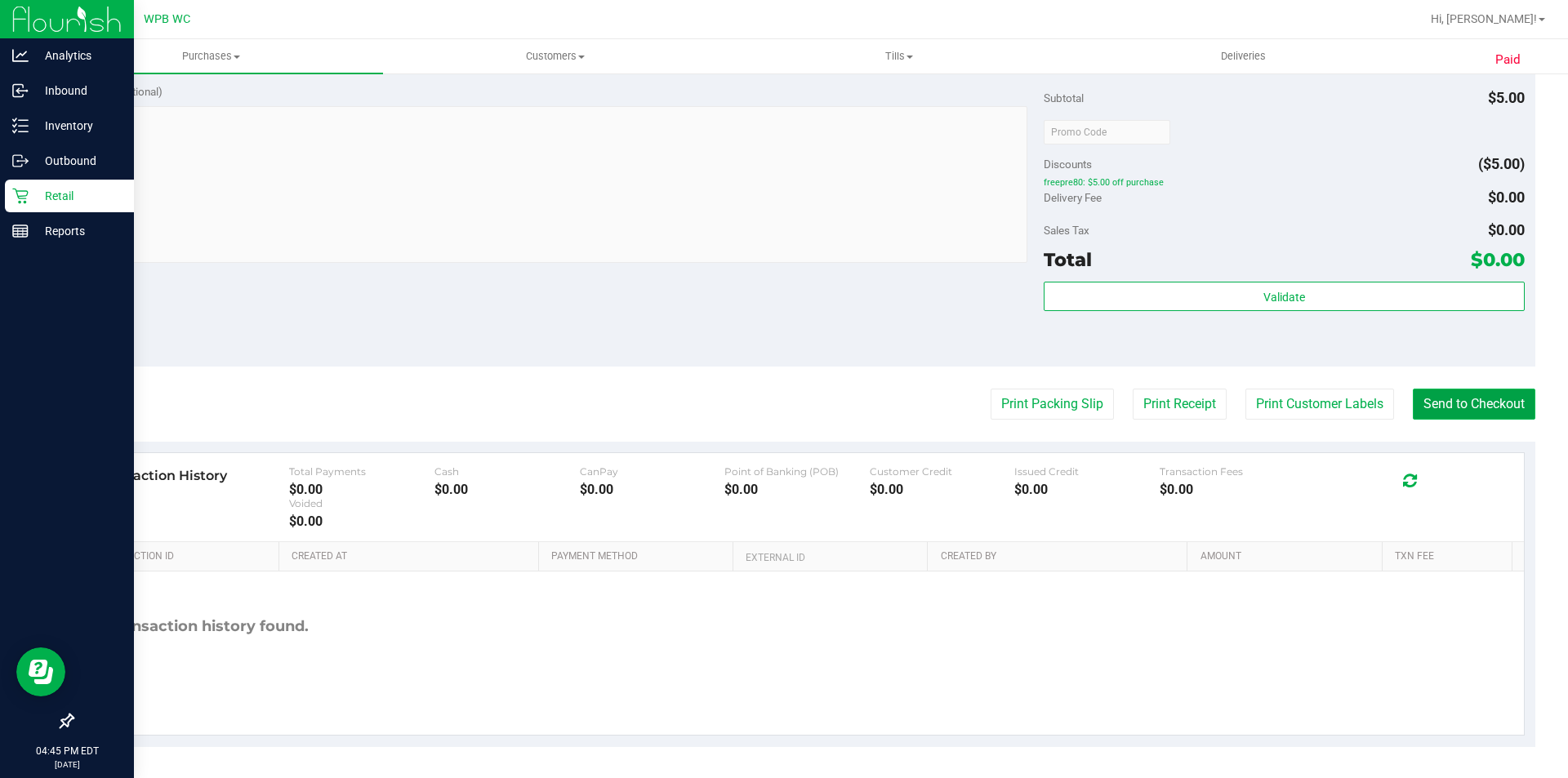
click at [1465, 414] on button "Send to Checkout" at bounding box center [1473, 404] width 122 height 31
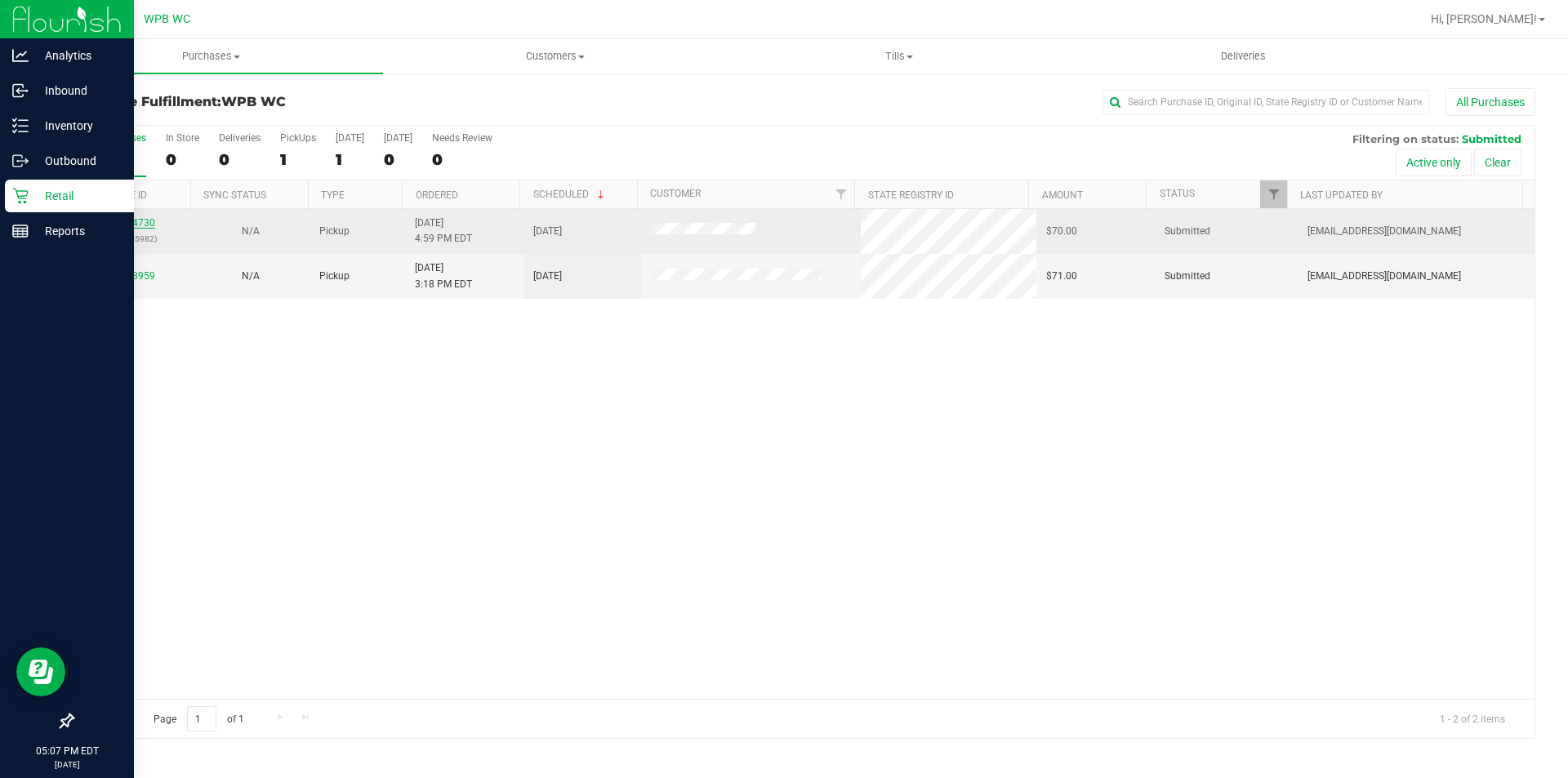
click at [134, 224] on link "11824730" at bounding box center [132, 222] width 46 height 11
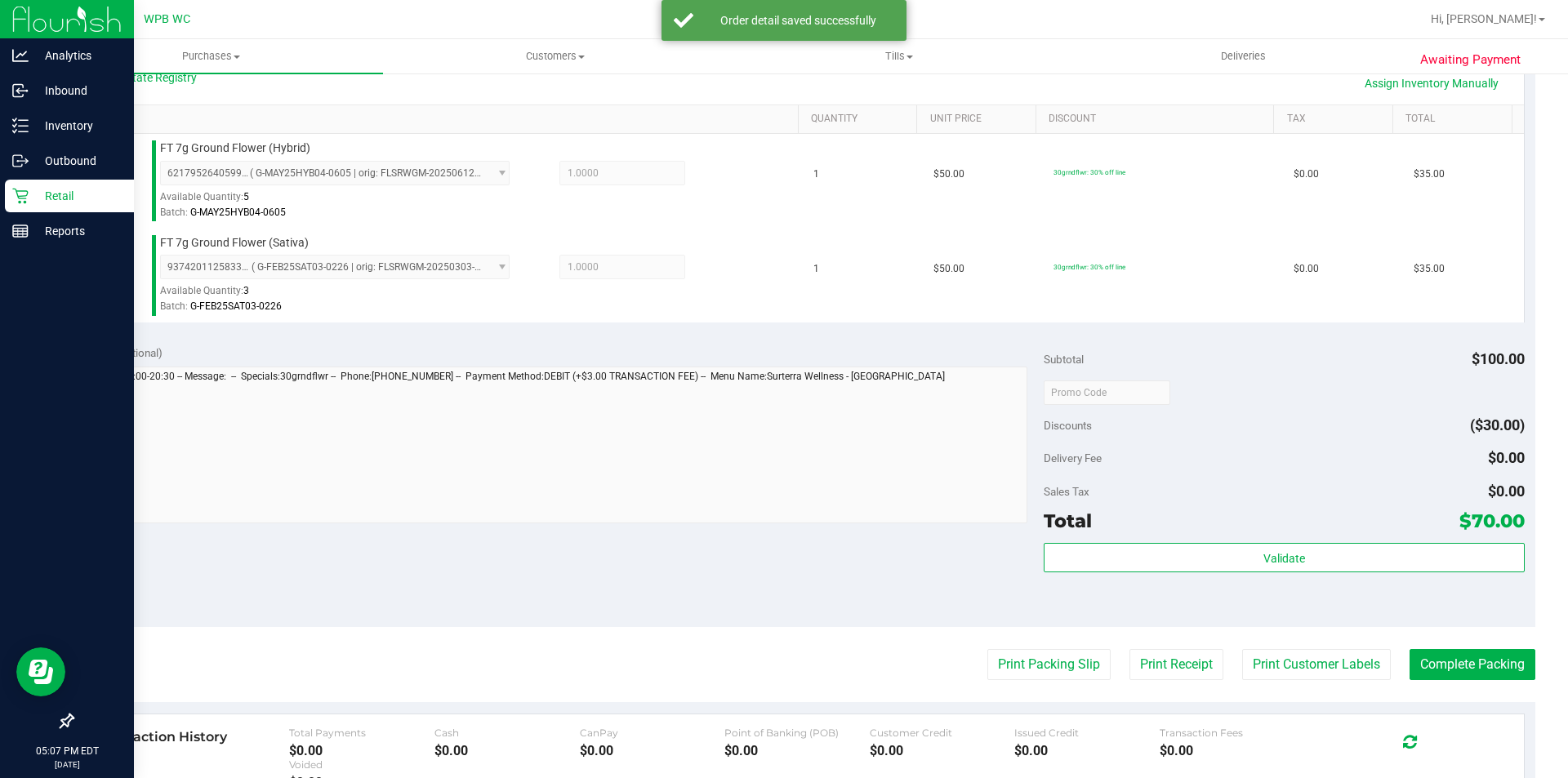
scroll to position [571, 0]
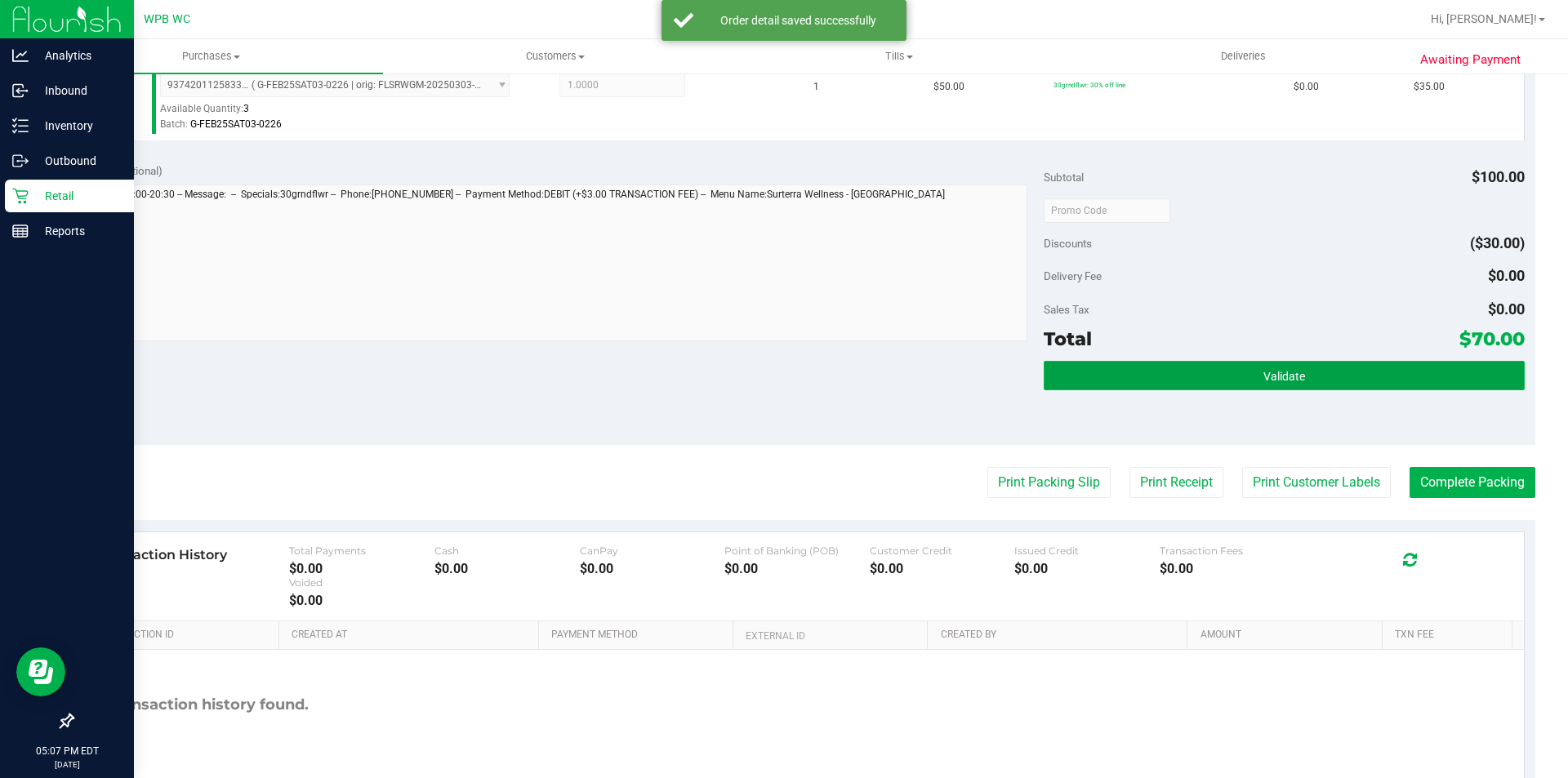
click at [1126, 375] on button "Validate" at bounding box center [1283, 376] width 480 height 29
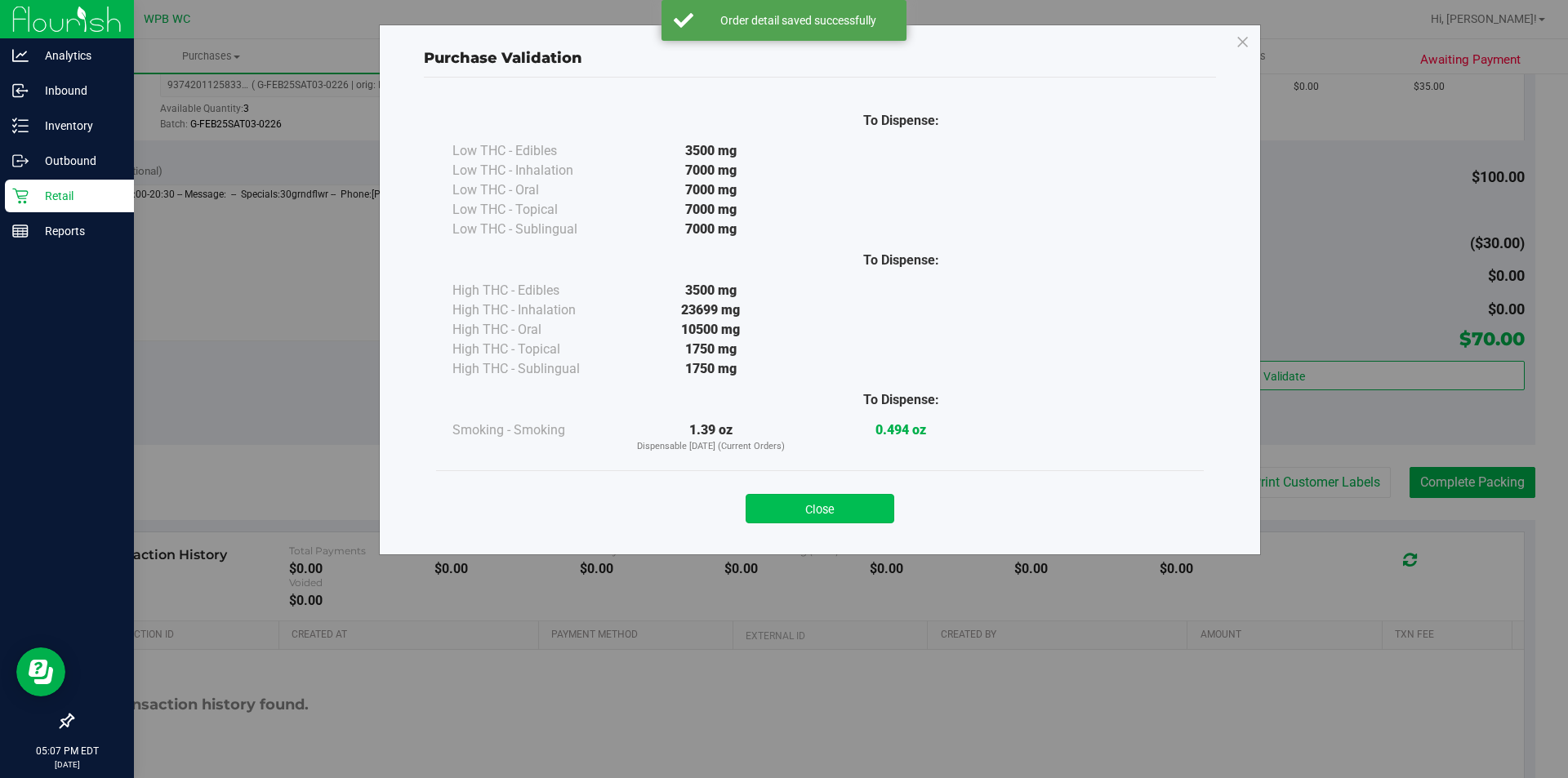
click at [864, 506] on button "Close" at bounding box center [820, 509] width 149 height 29
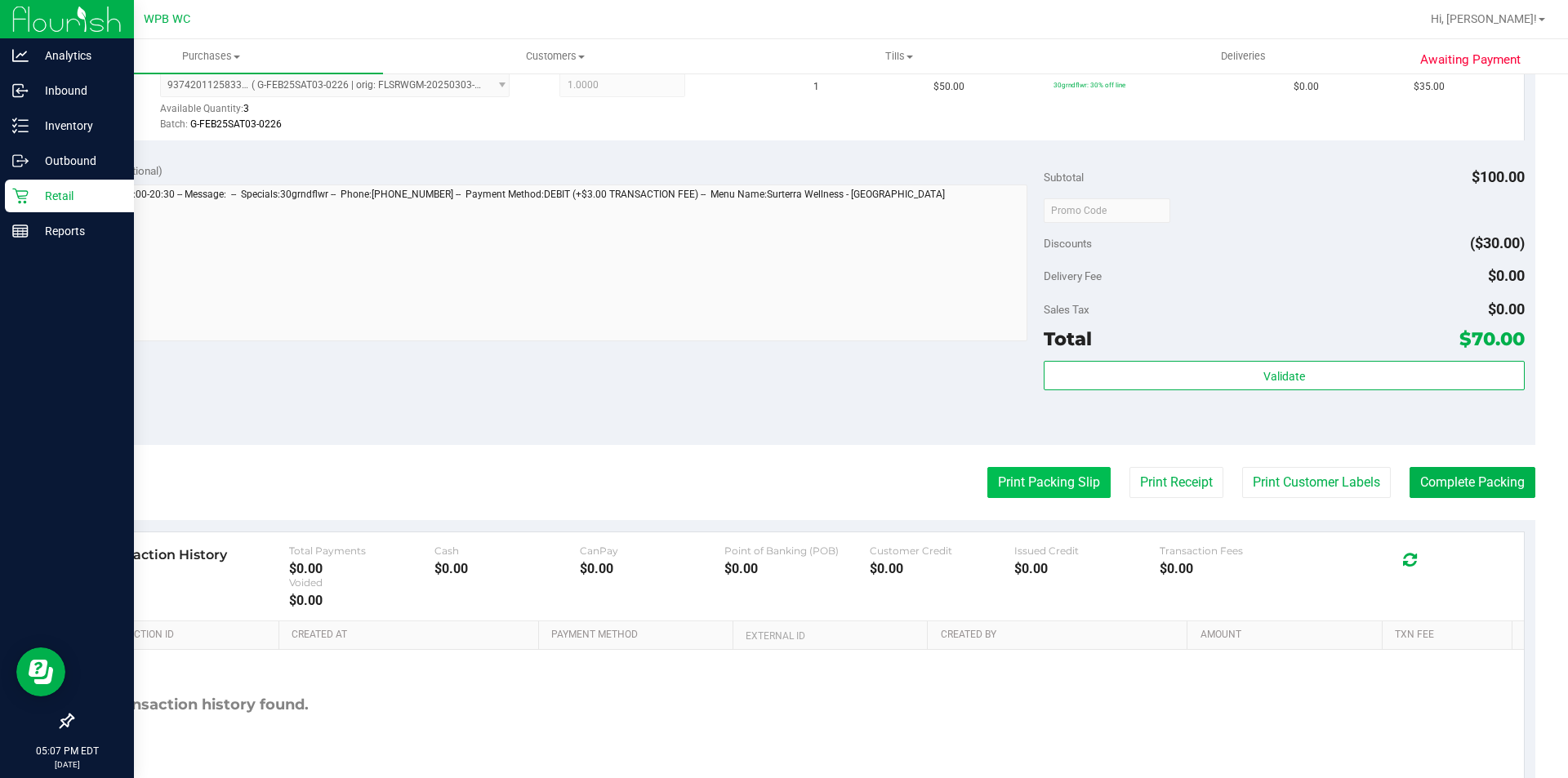
click at [987, 484] on button "Print Packing Slip" at bounding box center [1049, 483] width 123 height 31
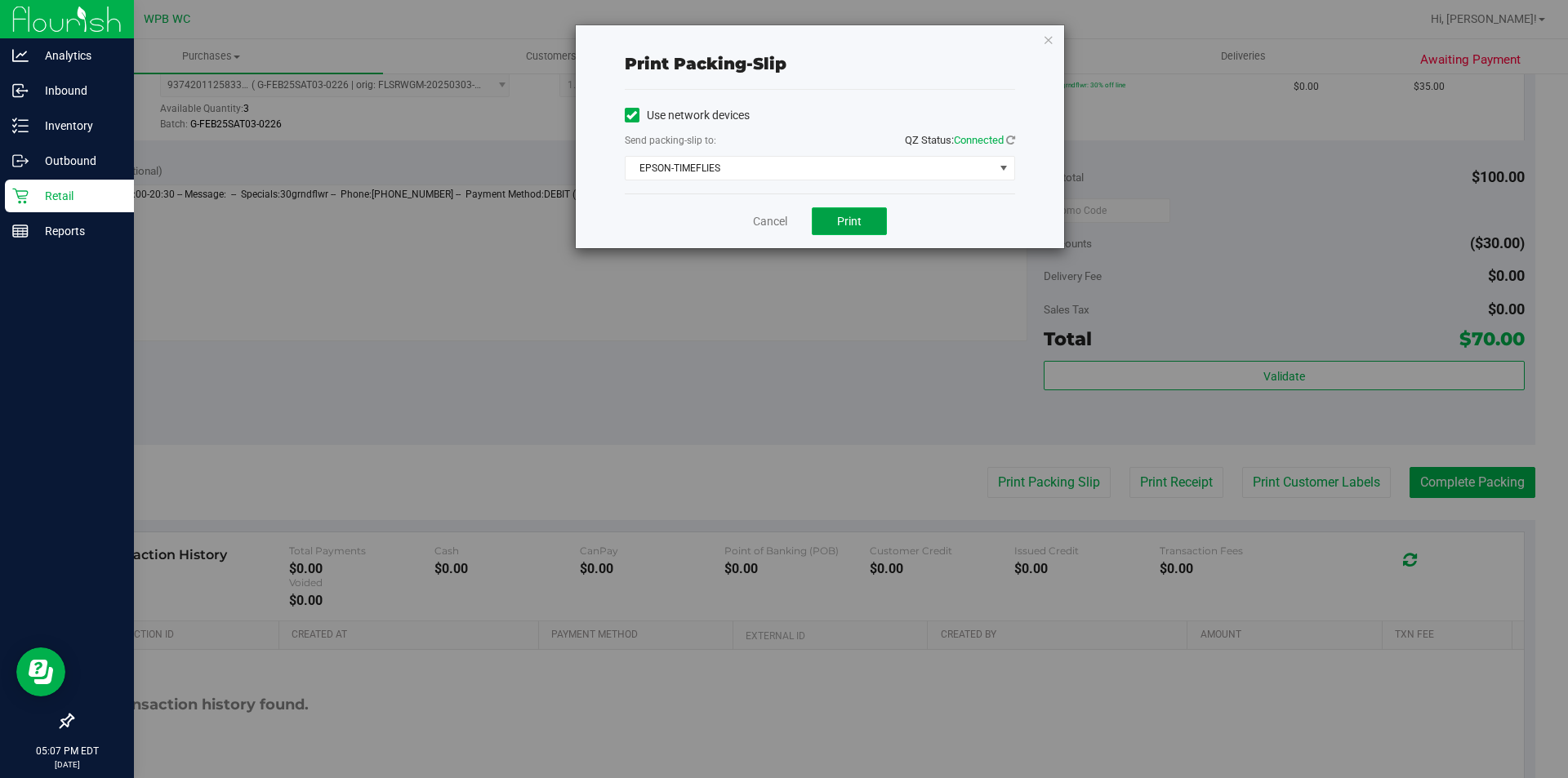
click at [852, 224] on span "Print" at bounding box center [849, 221] width 25 height 13
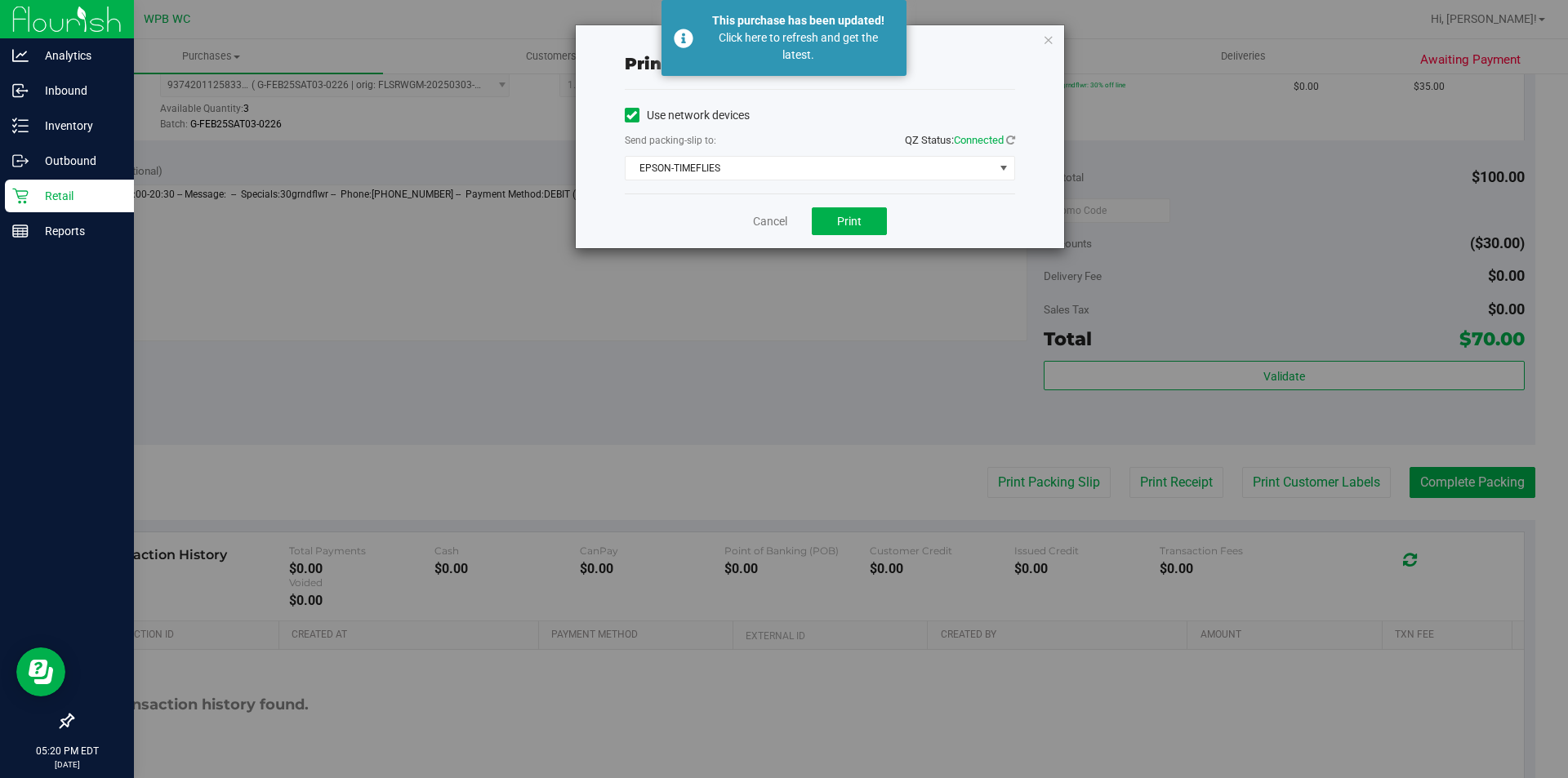
drag, startPoint x: 12, startPoint y: 169, endPoint x: 47, endPoint y: 174, distance: 35.4
click at [13, 169] on div "Print packing-slip Use network devices Send packing-slip to: QZ Status: Connect…" at bounding box center [790, 389] width 1580 height 778
click at [771, 213] on link "Cancel" at bounding box center [770, 221] width 34 height 17
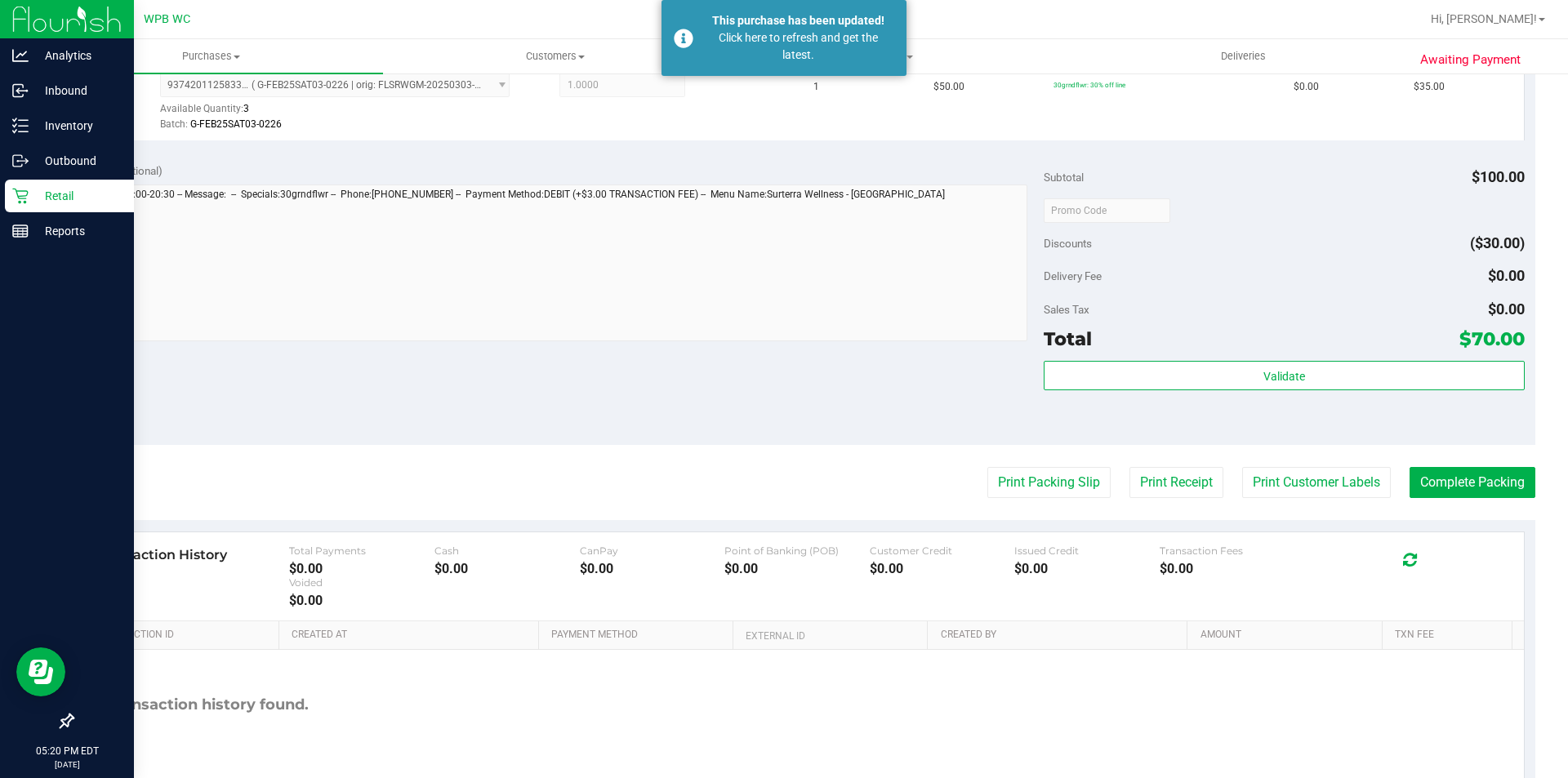
click at [25, 195] on icon at bounding box center [20, 196] width 17 height 17
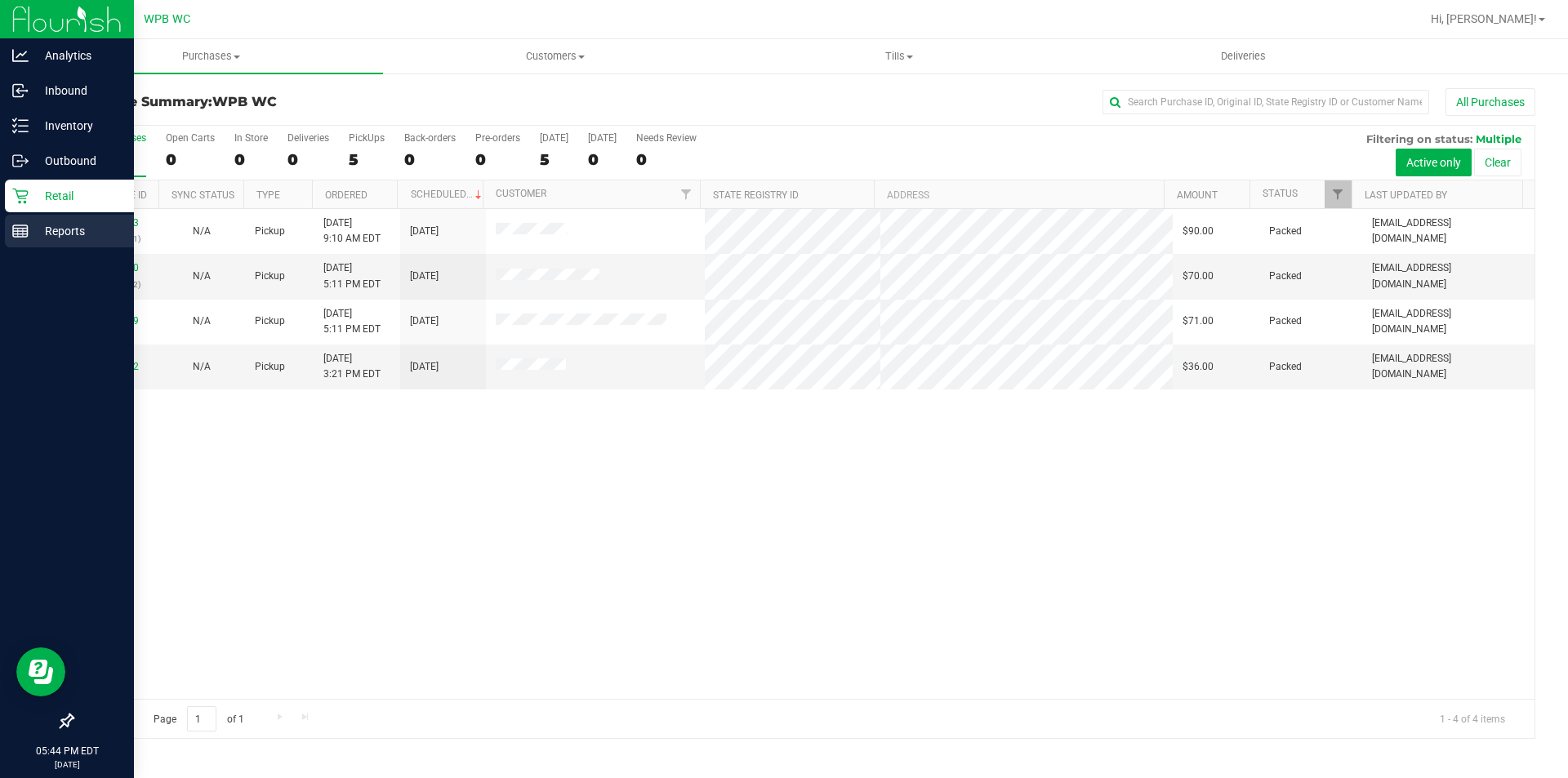
click at [79, 234] on p "Reports" at bounding box center [77, 231] width 98 height 19
